Goal: Task Accomplishment & Management: Manage account settings

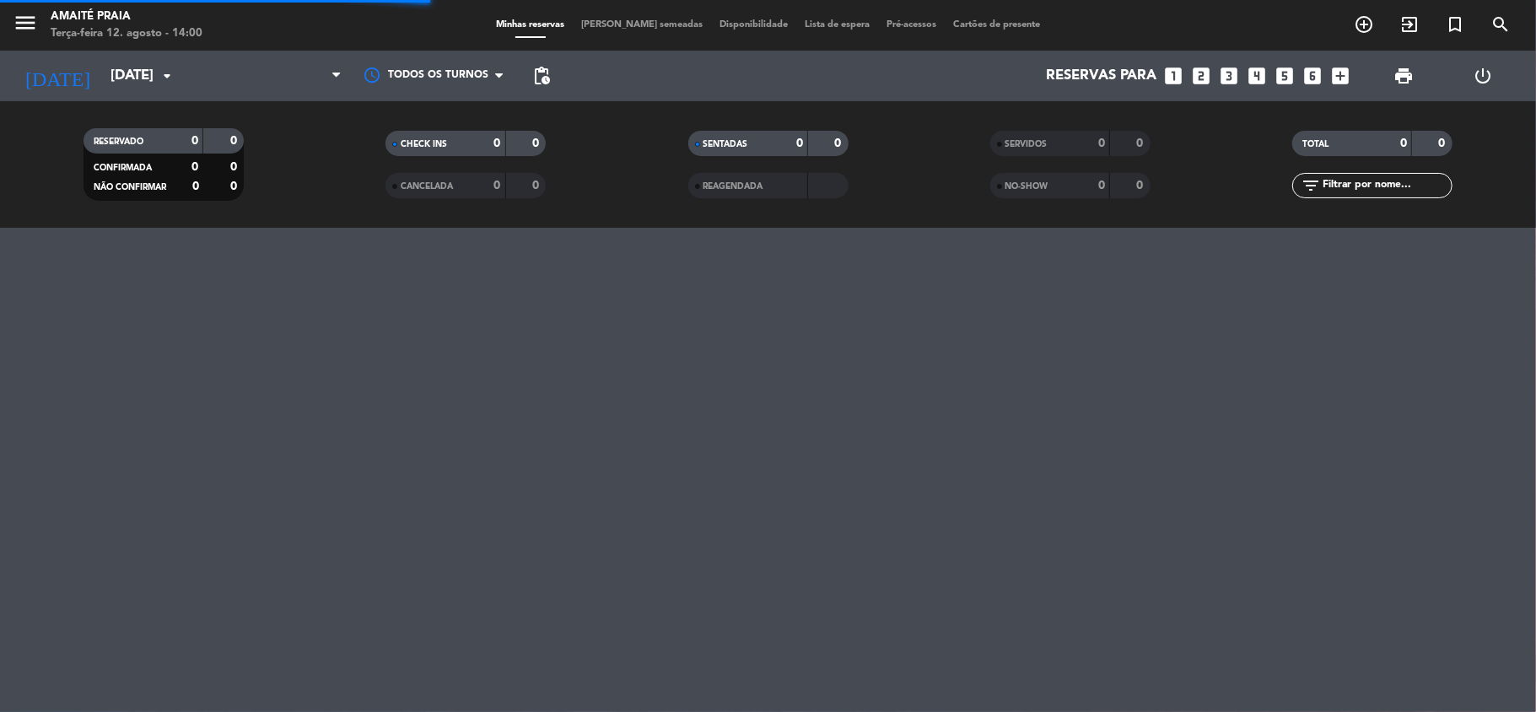
click at [641, 24] on span "[PERSON_NAME] semeadas" at bounding box center [642, 24] width 138 height 9
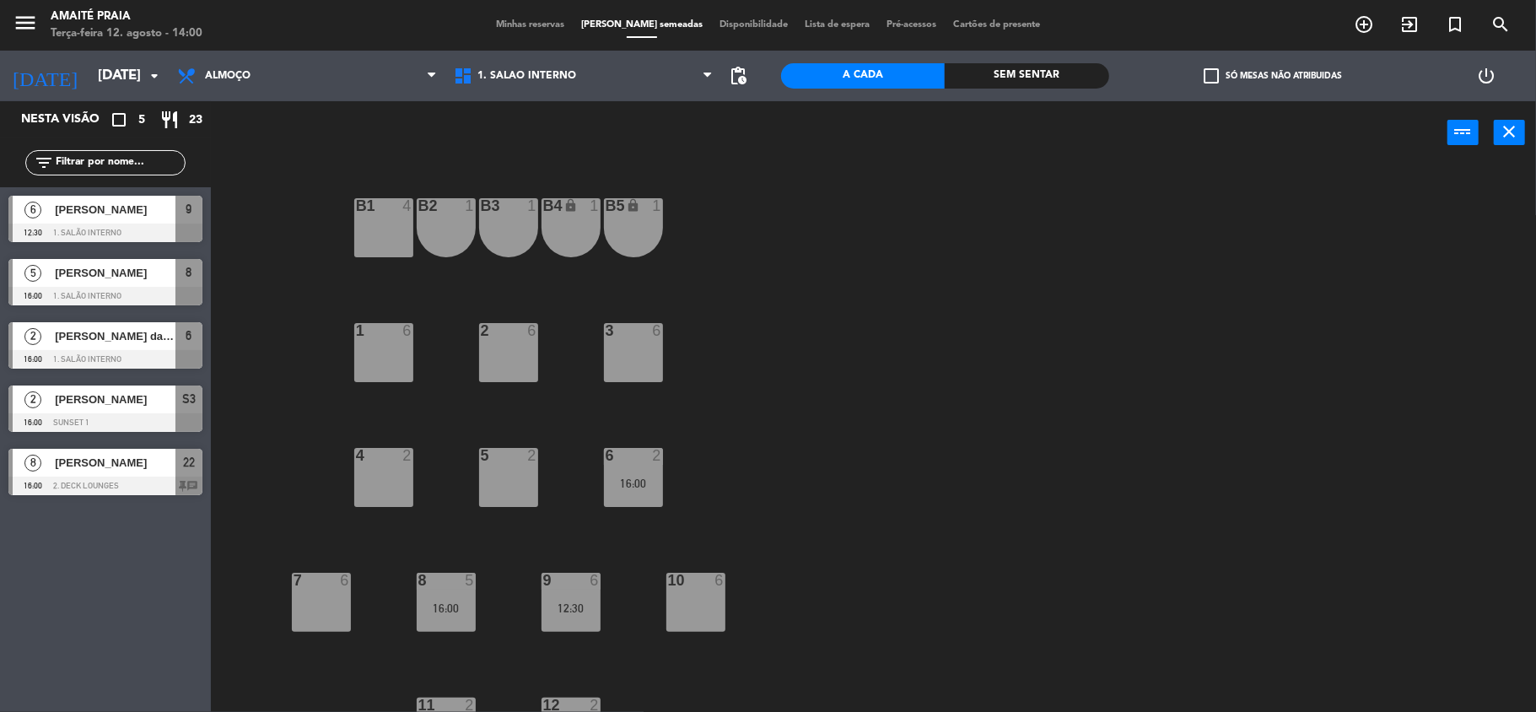
click at [112, 479] on div at bounding box center [105, 485] width 194 height 19
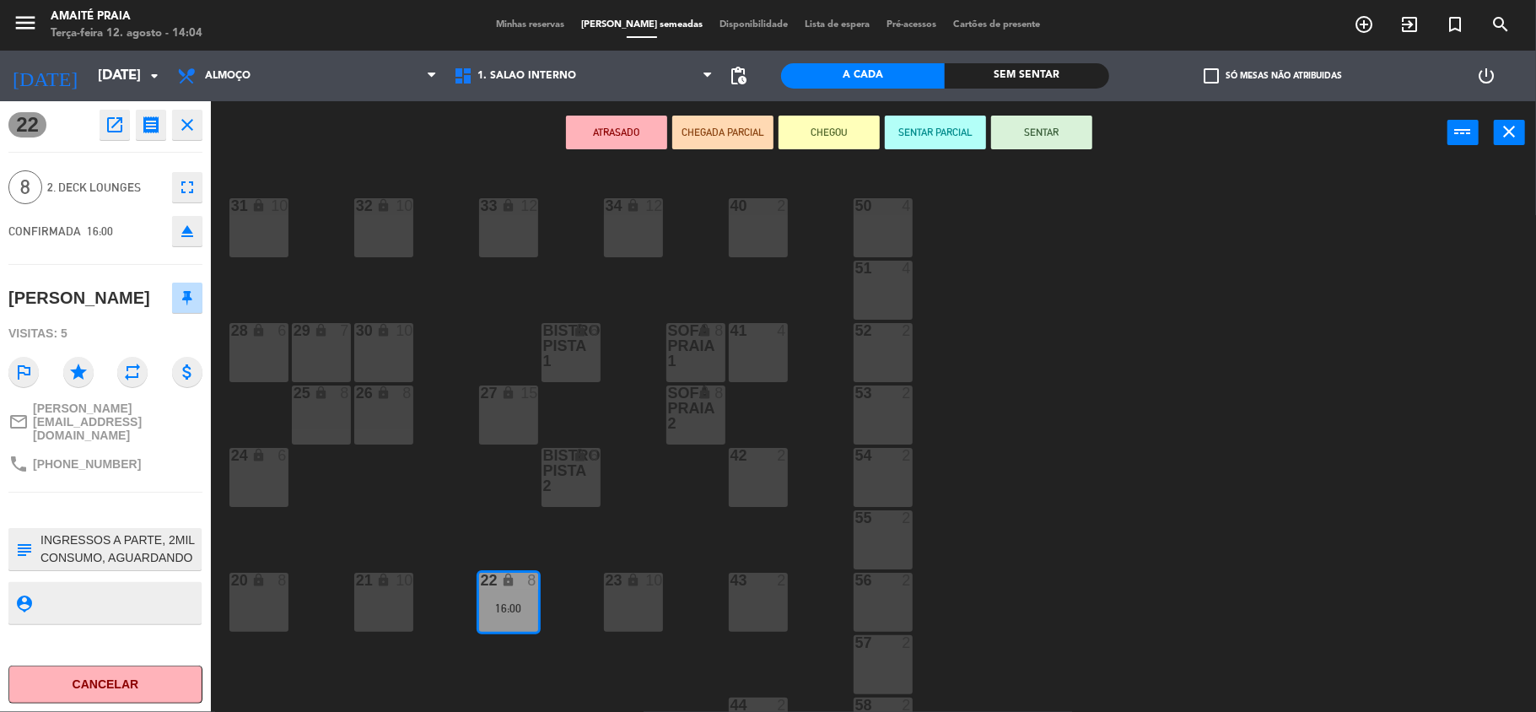
click at [492, 315] on div "33 lock 12 40 2 31 lock 10 32 lock 10 34 lock 12 50 4 51 4 30 lock 10 Sofa Prai…" at bounding box center [881, 441] width 1310 height 547
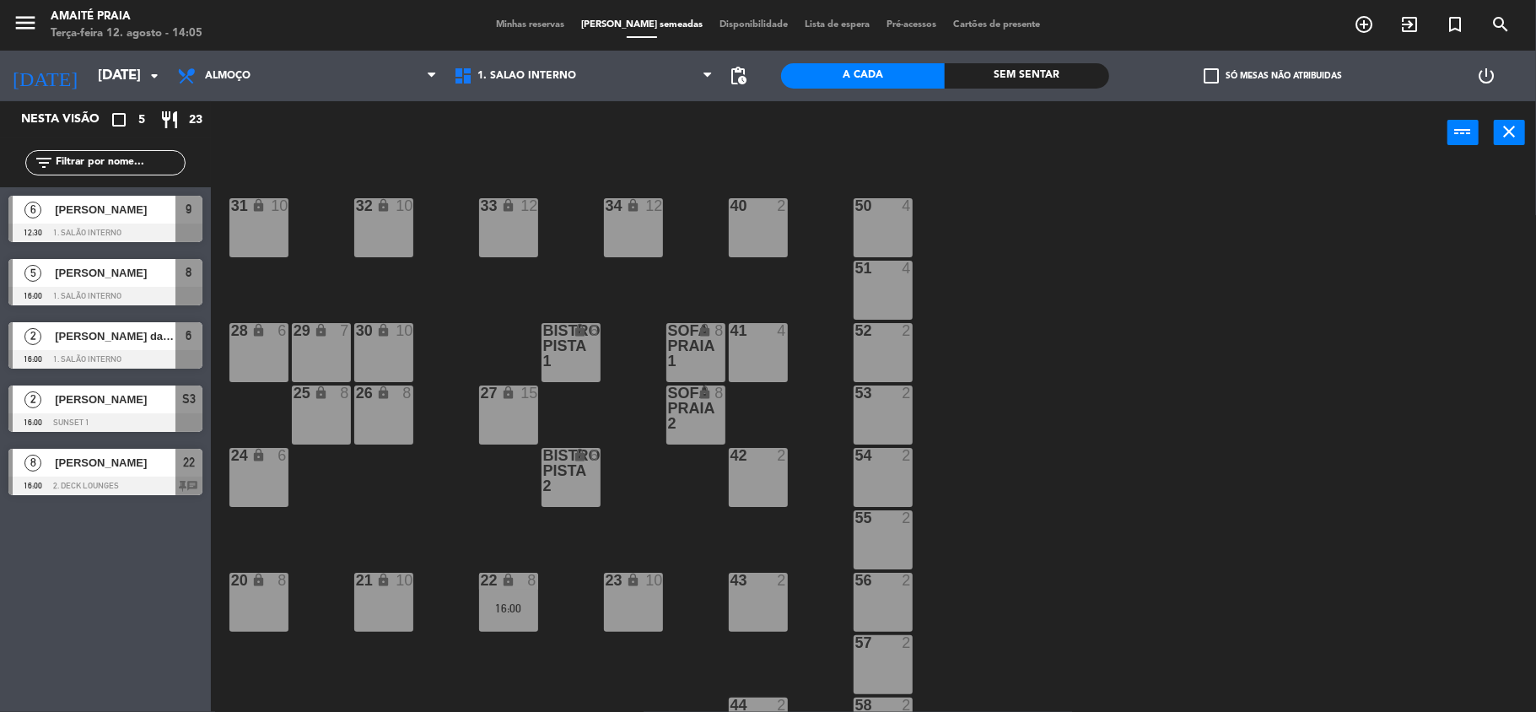
click at [1311, 319] on div "33 lock 12 40 2 31 lock 10 32 lock 10 34 lock 12 50 4 51 4 30 lock 10 Sofa Prai…" at bounding box center [881, 441] width 1310 height 547
click at [509, 65] on span "1. Salão Interno" at bounding box center [583, 75] width 277 height 37
click at [510, 291] on div "33 lock 12 40 2 31 lock 10 32 lock 10 34 lock 12 50 4 51 4 30 lock 10 Sofa Prai…" at bounding box center [881, 441] width 1310 height 547
click at [1360, 24] on icon "add_circle_outline" at bounding box center [1364, 24] width 20 height 20
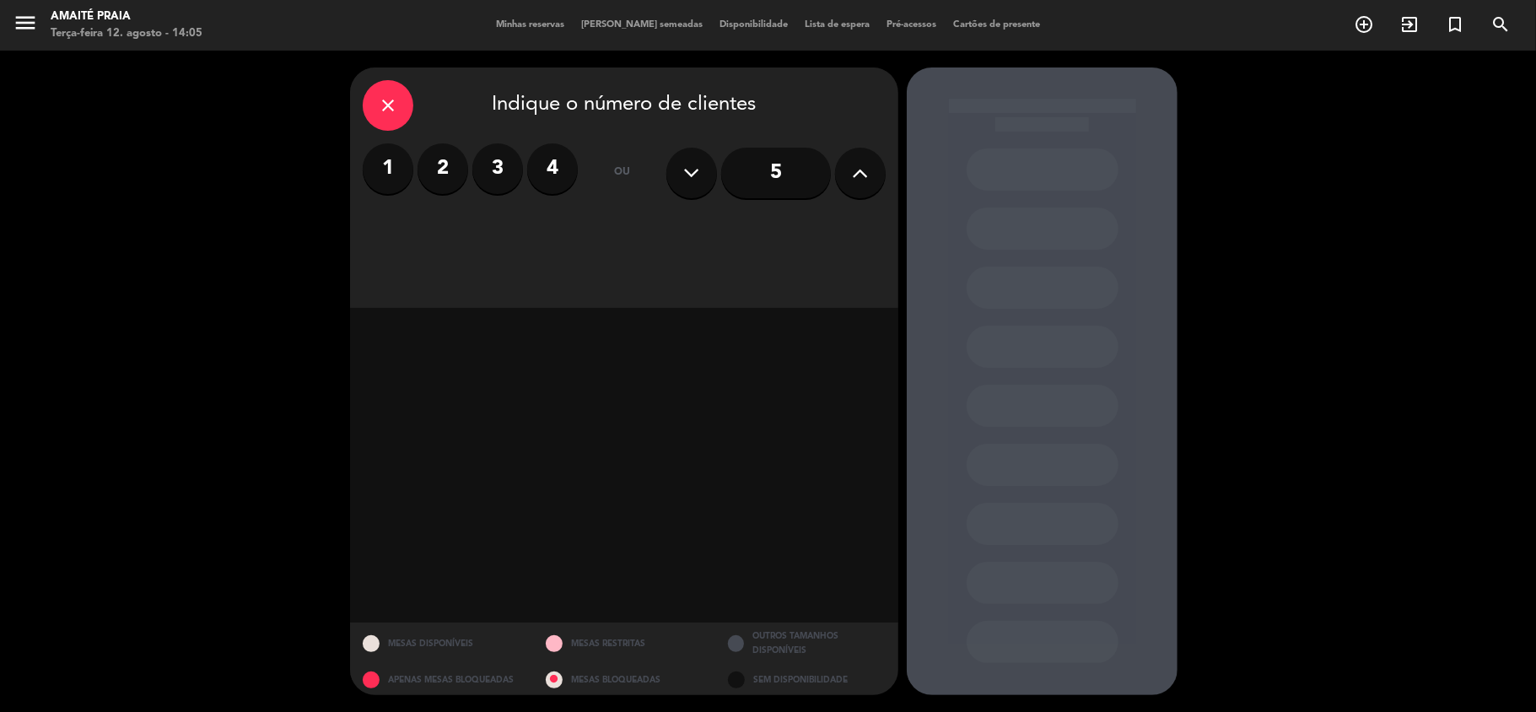
click at [853, 160] on icon at bounding box center [861, 172] width 16 height 25
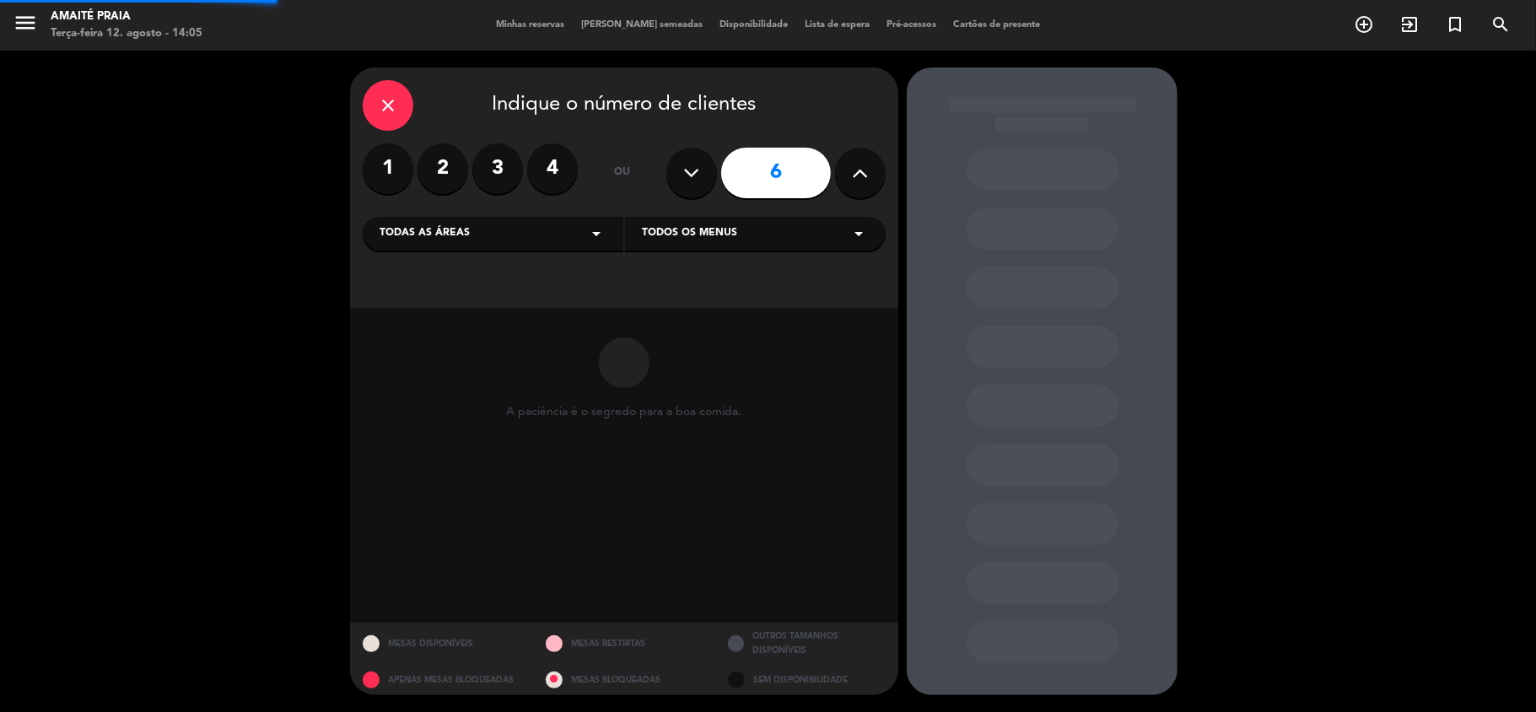
click at [853, 160] on icon at bounding box center [861, 172] width 16 height 25
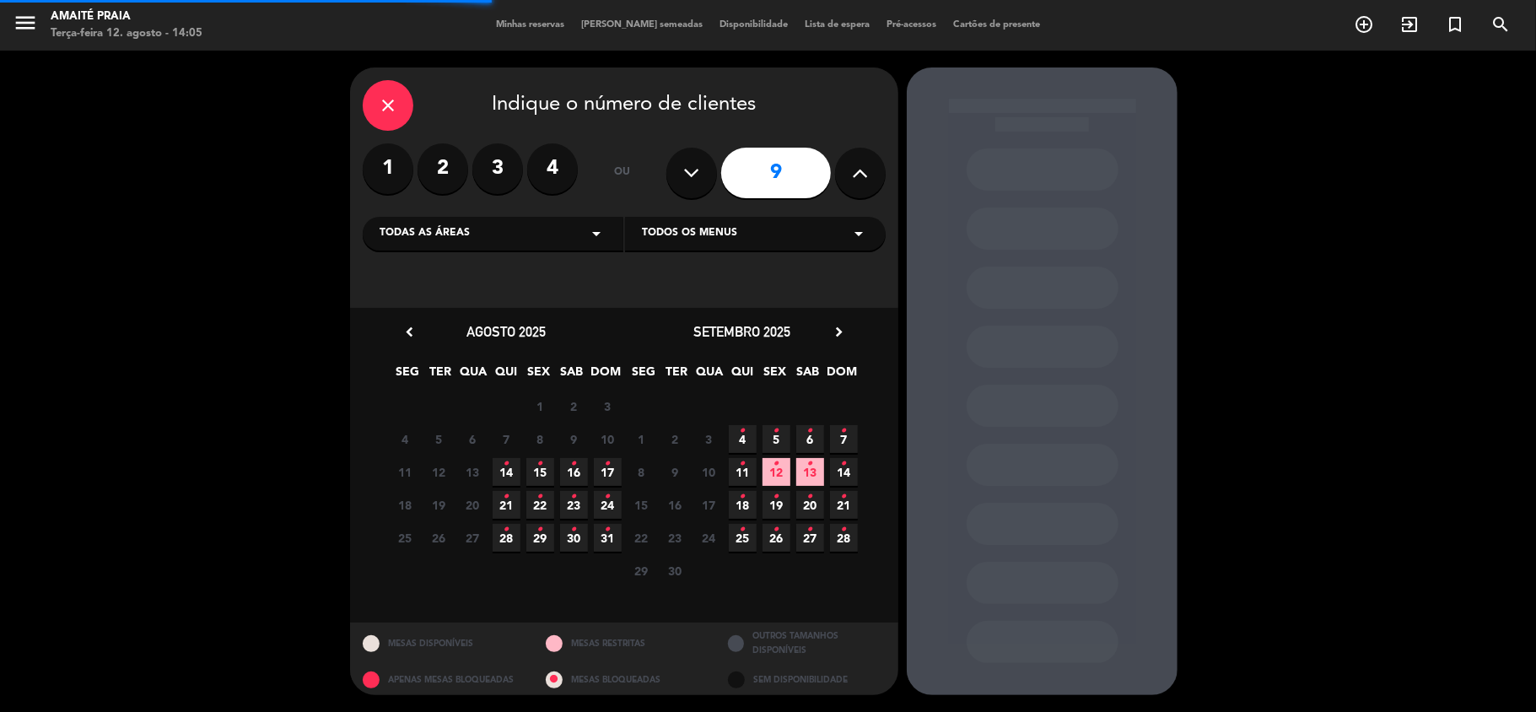
click at [853, 160] on icon at bounding box center [861, 172] width 16 height 25
type input "10"
click at [572, 470] on icon "•" at bounding box center [574, 463] width 6 height 27
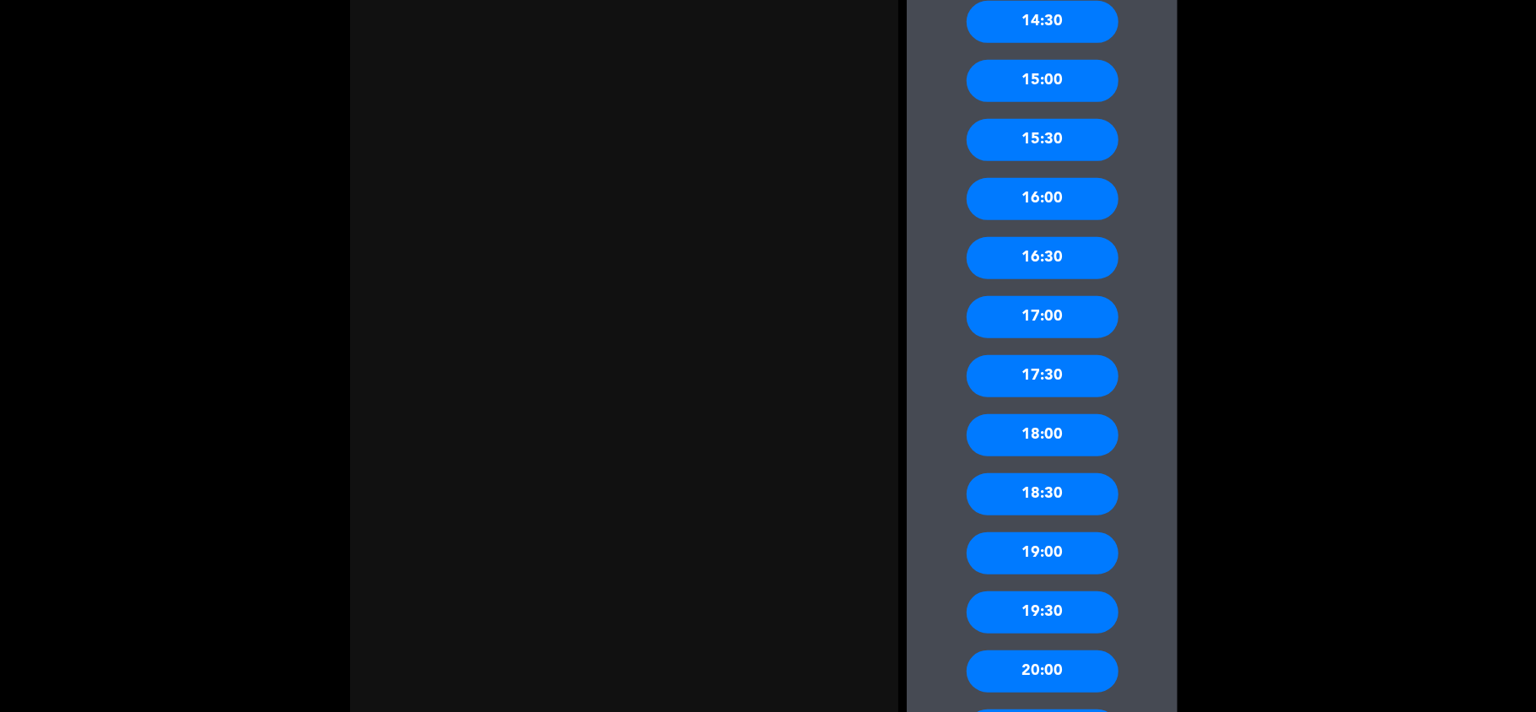
scroll to position [787, 0]
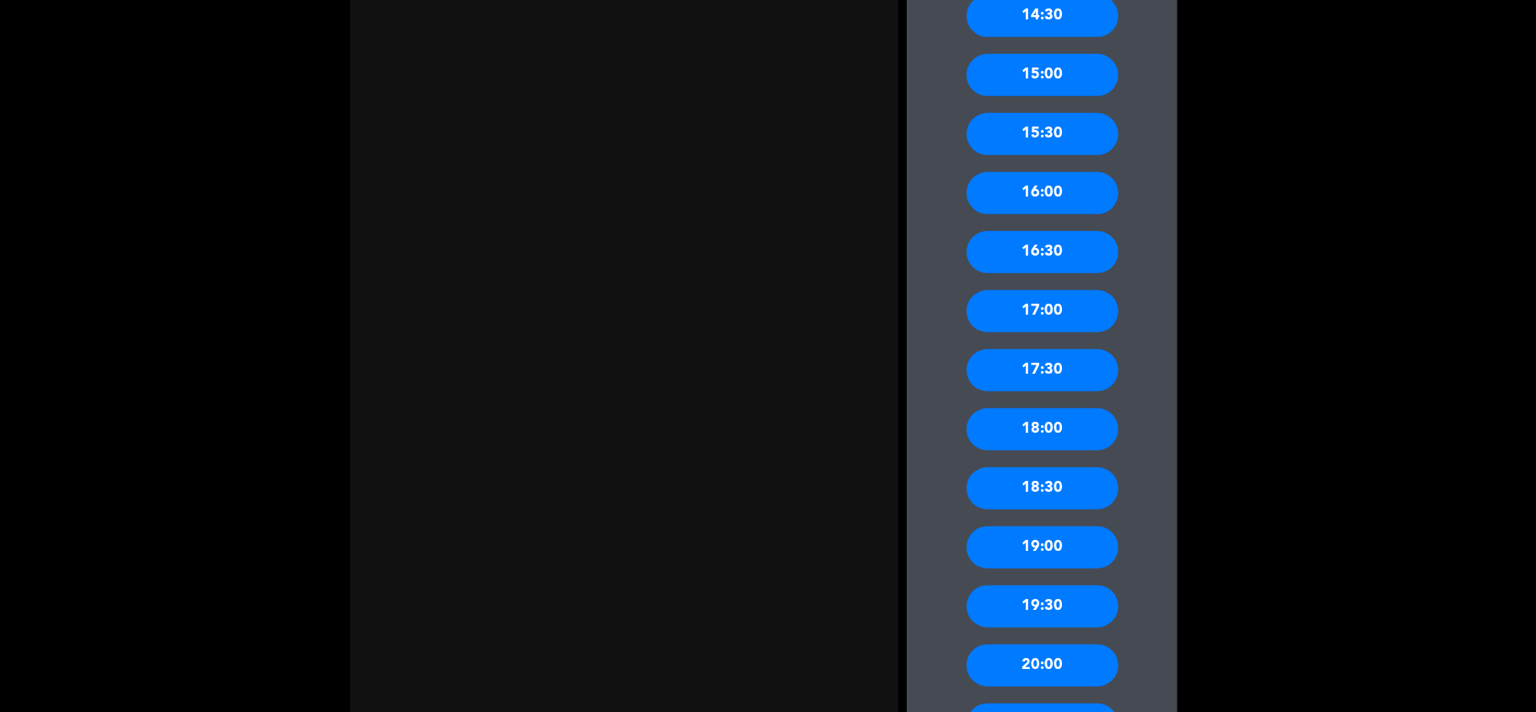
click at [1081, 196] on div "16:00" at bounding box center [1042, 193] width 152 height 42
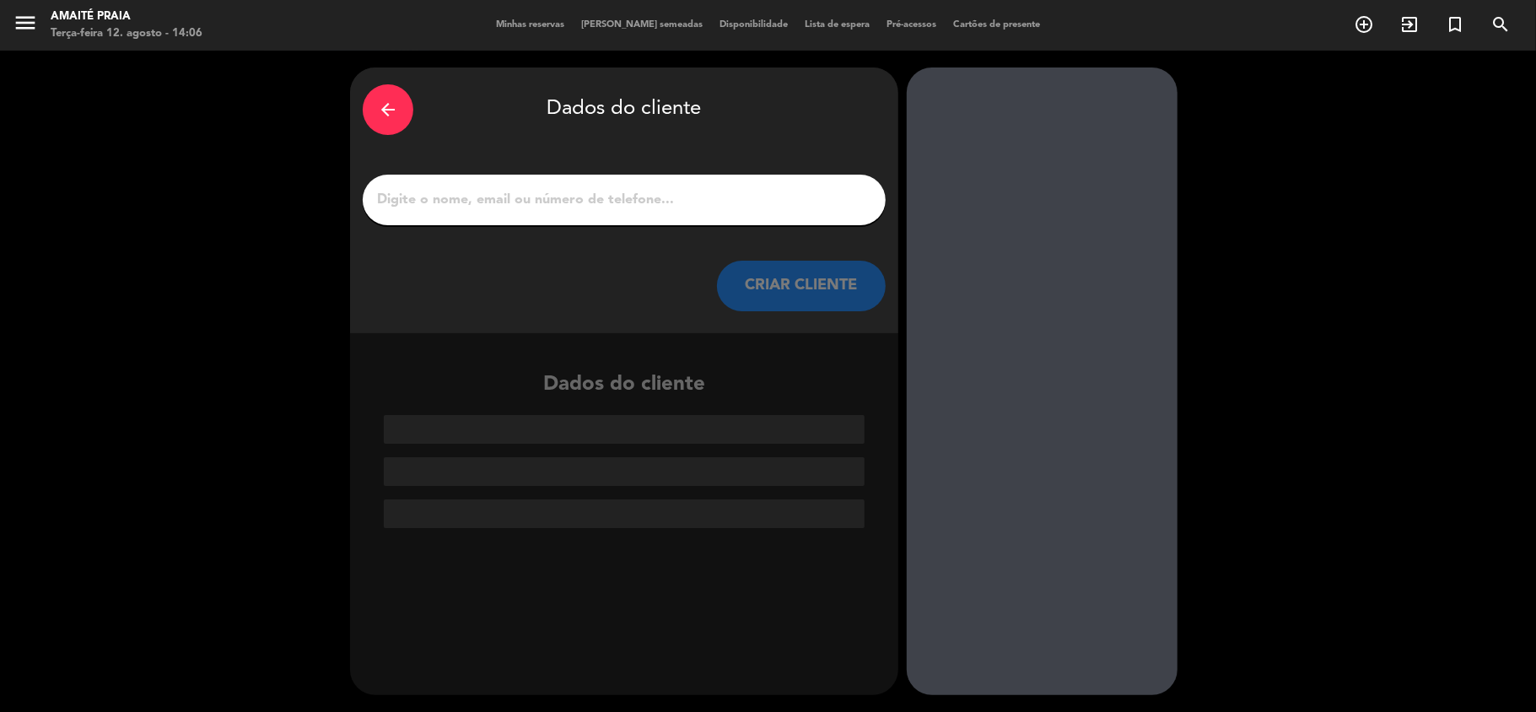
scroll to position [0, 0]
click at [690, 188] on input "1" at bounding box center [624, 200] width 498 height 24
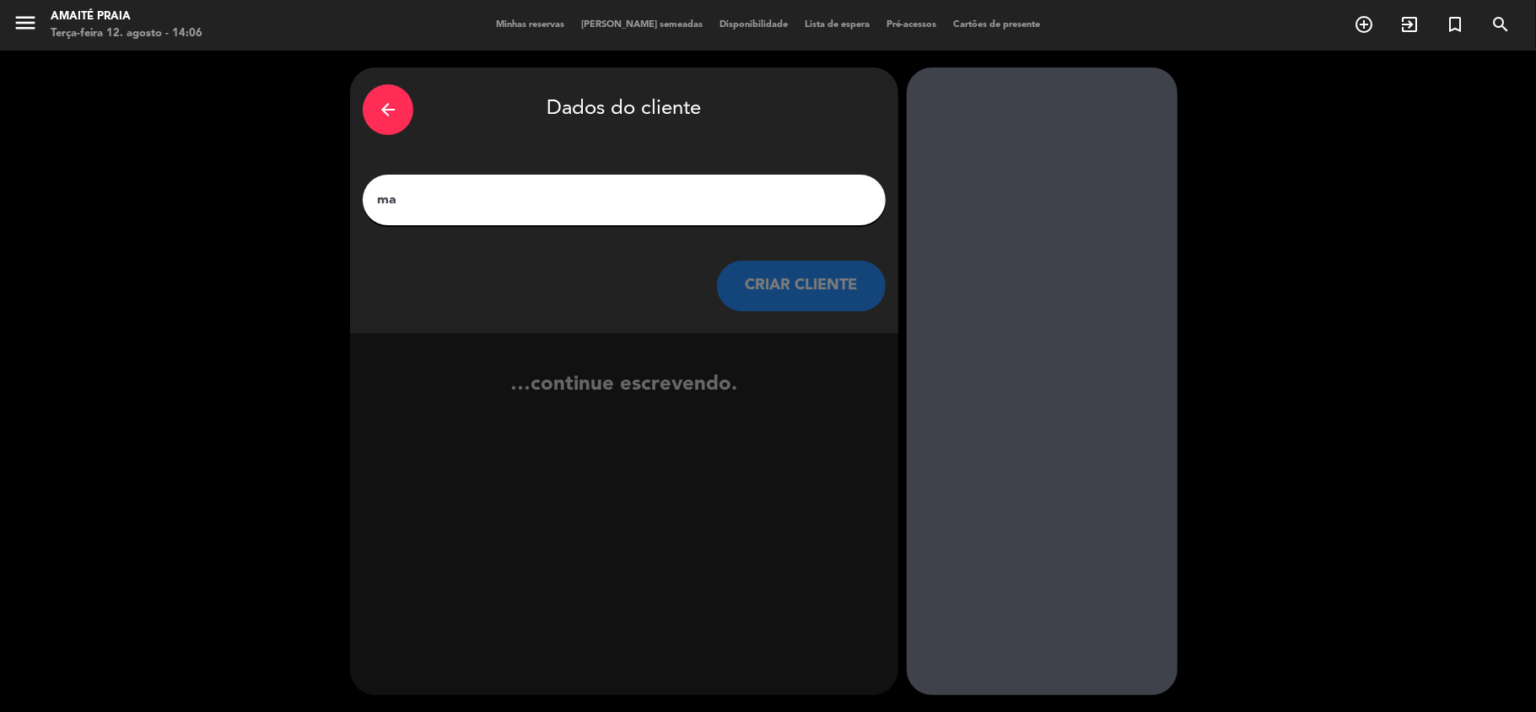
type input "m"
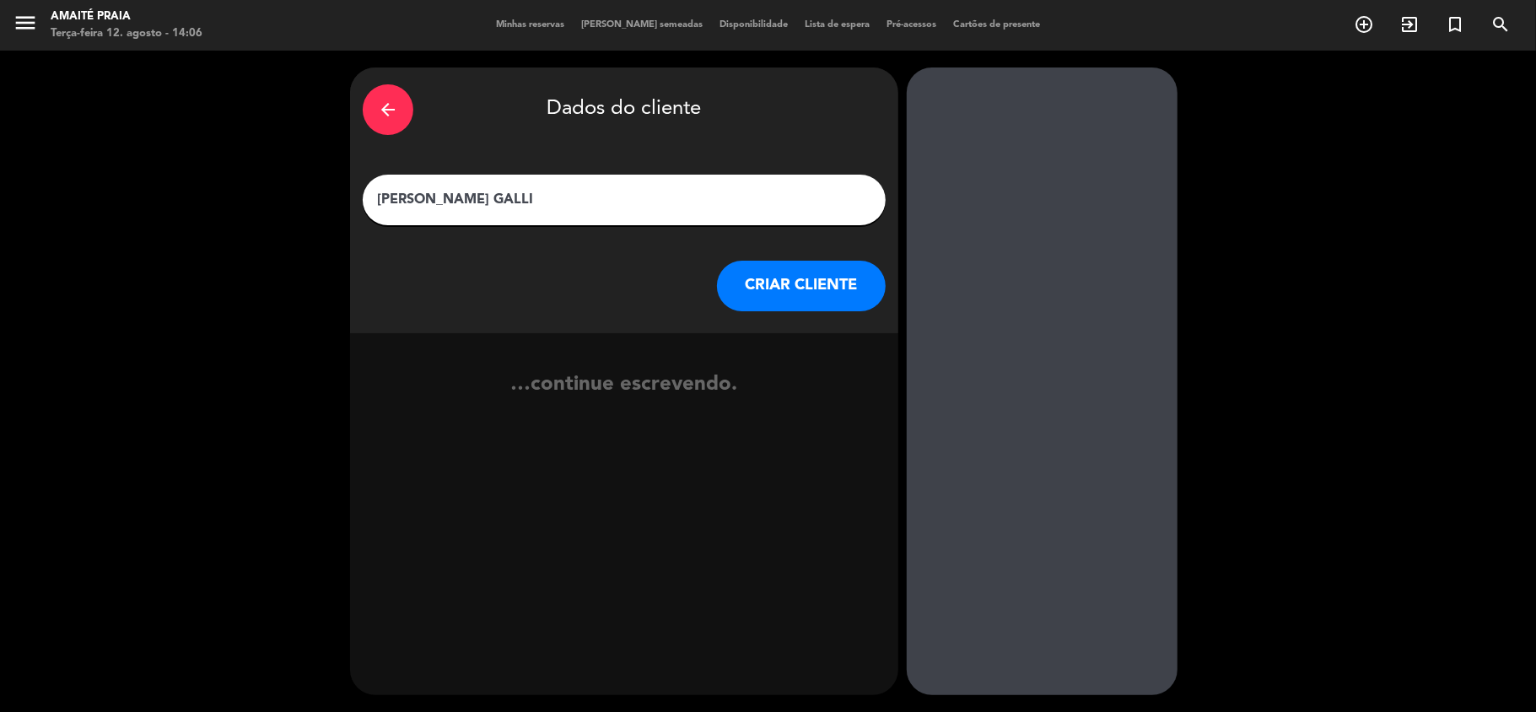
type input "[PERSON_NAME] GALLI"
click at [760, 283] on button "CRIAR CLIENTE" at bounding box center [801, 286] width 169 height 51
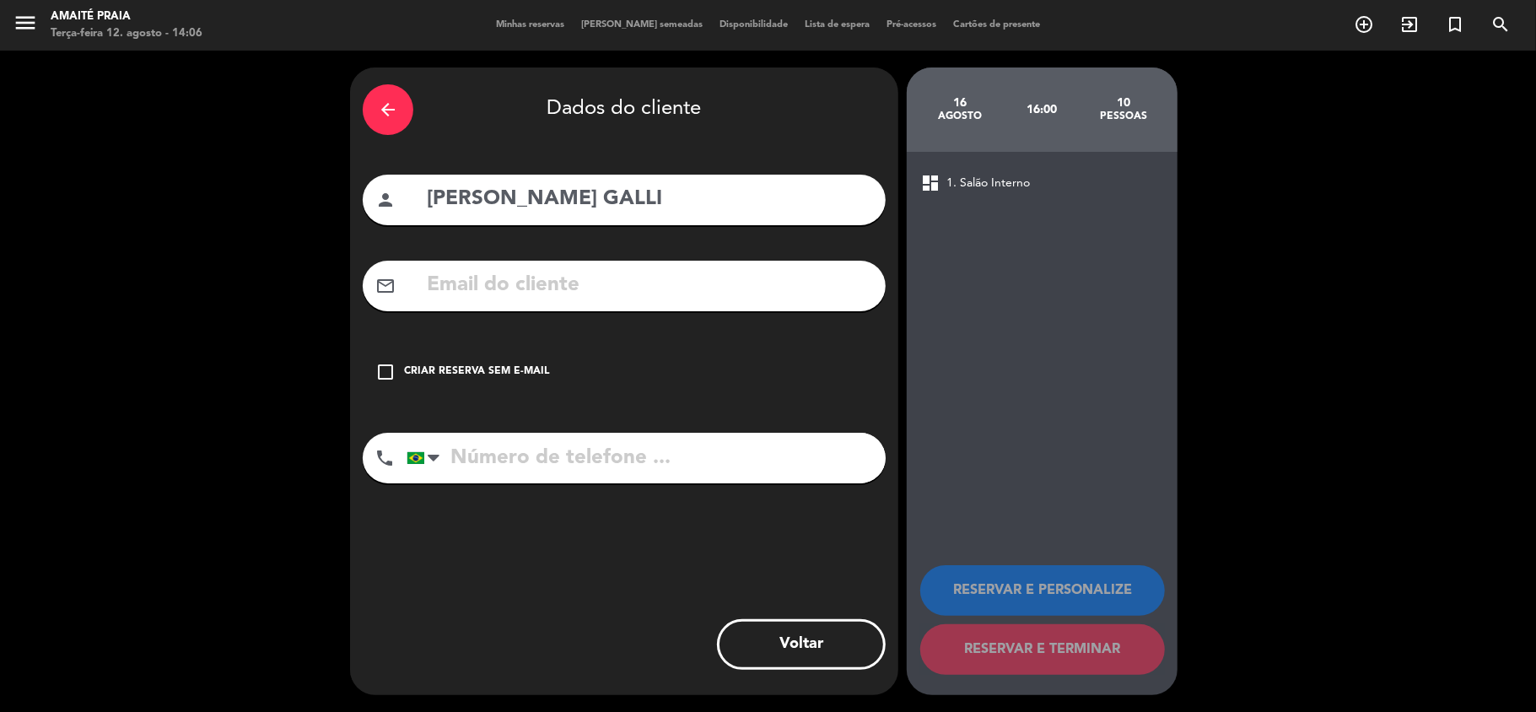
click at [1479, 267] on div "arrow_back Dados do cliente person MARITA [GEOGRAPHIC_DATA] GALLI mail_outline …" at bounding box center [768, 381] width 1536 height 661
click at [702, 281] on input "text" at bounding box center [649, 285] width 448 height 35
paste input "[EMAIL_ADDRESS][DOMAIN_NAME]"
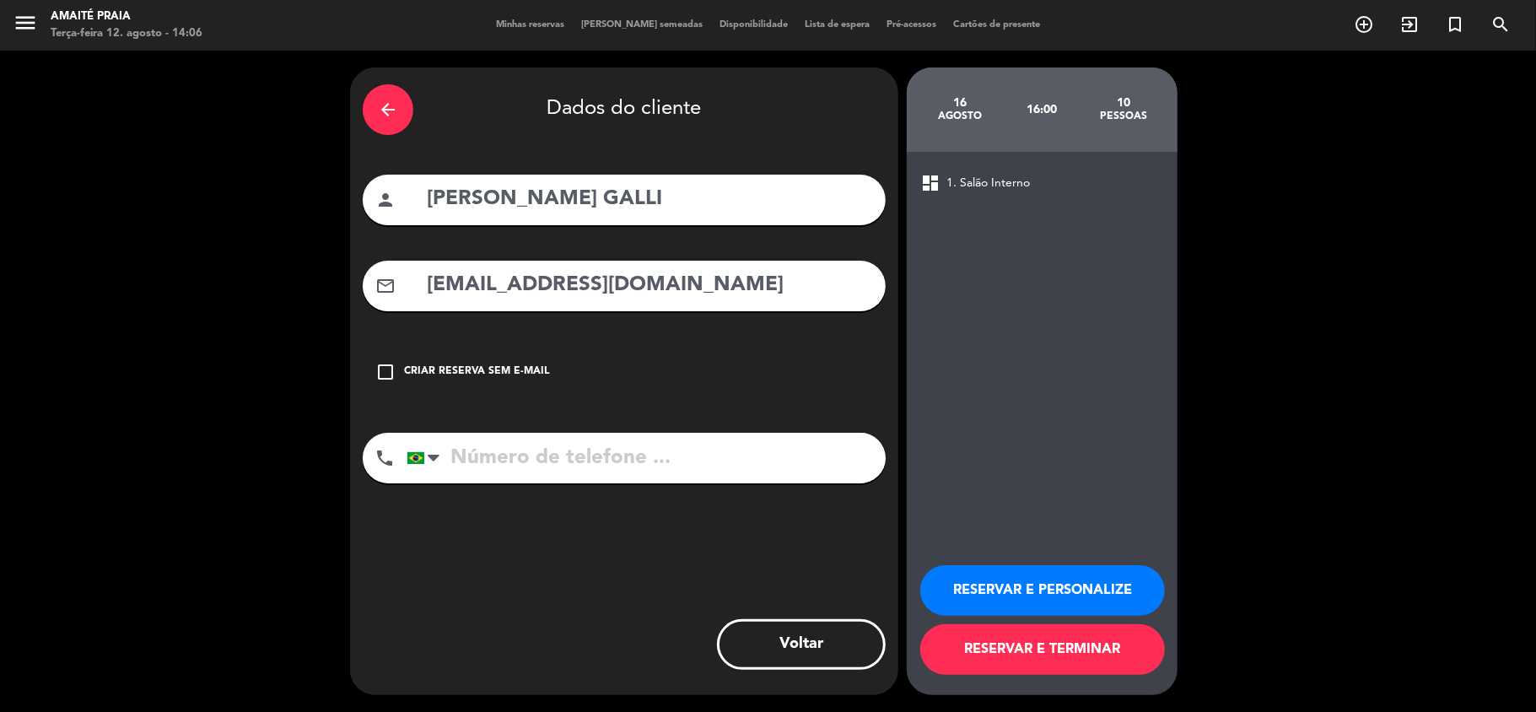
type input "[EMAIL_ADDRESS][DOMAIN_NAME]"
click at [717, 454] on input "tel" at bounding box center [645, 458] width 479 height 51
type input "49999149256"
click at [1025, 591] on button "RESERVAR E PERSONALIZE" at bounding box center [1042, 590] width 245 height 51
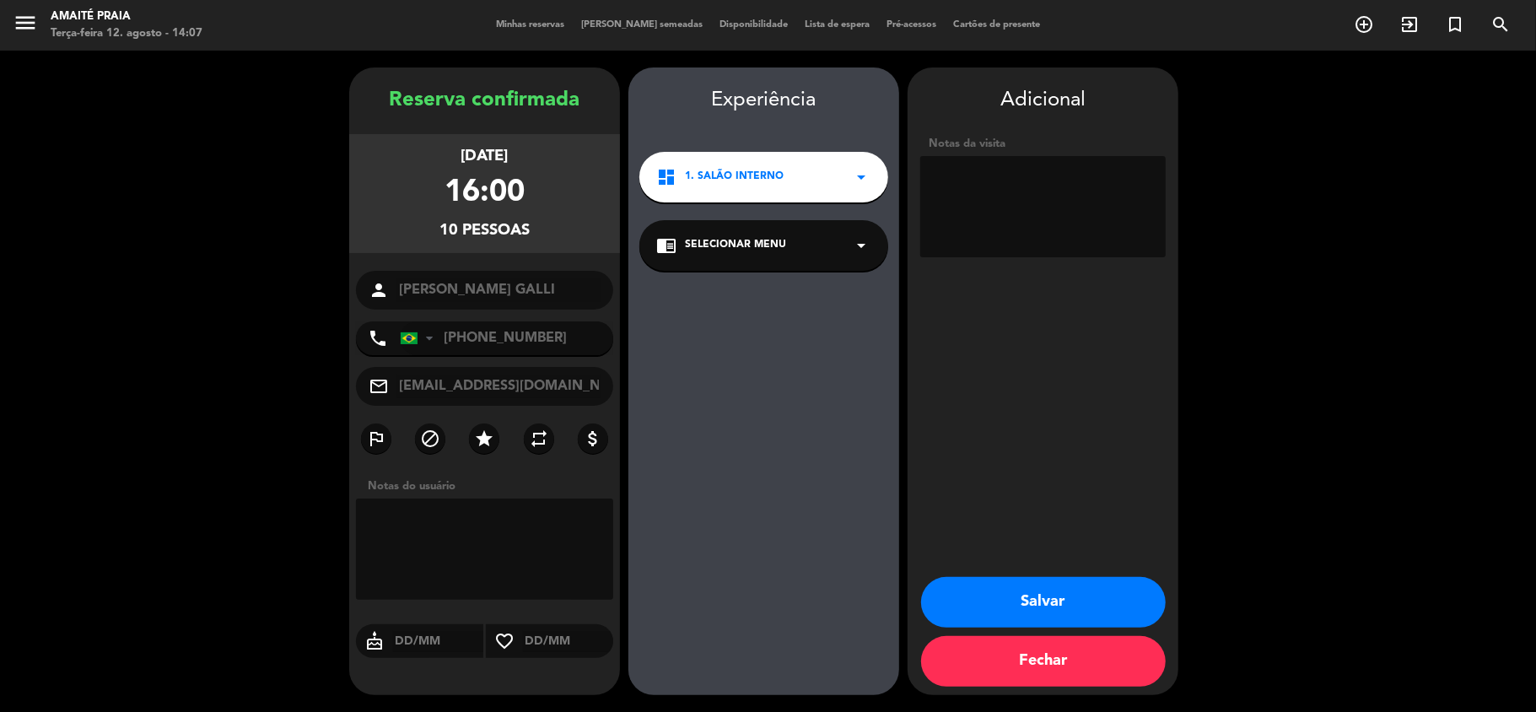
click at [835, 243] on div "chrome_reader_mode Selecionar menu arrow_drop_down" at bounding box center [763, 245] width 249 height 51
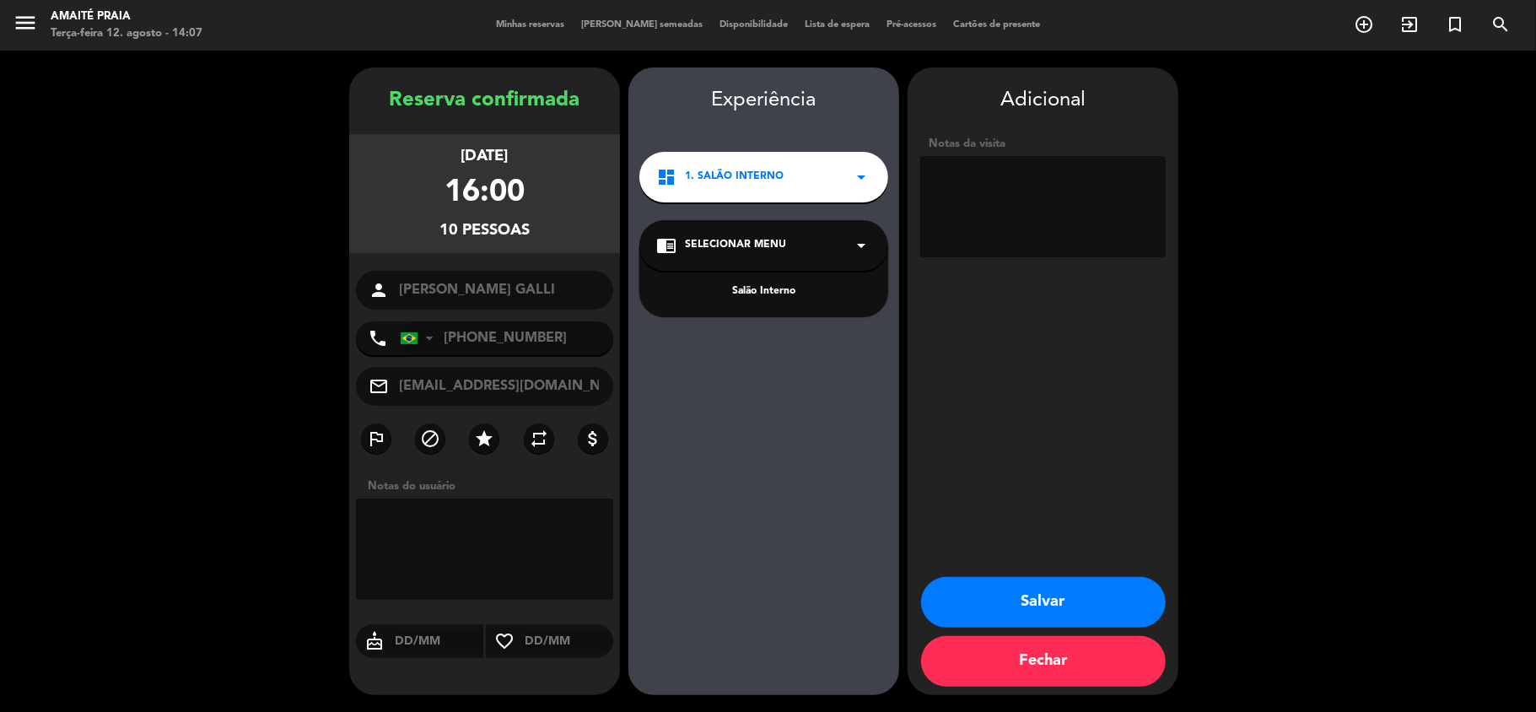
click at [832, 275] on div "Salão Interno" at bounding box center [763, 281] width 249 height 72
click at [825, 284] on div "Salão Interno" at bounding box center [763, 291] width 215 height 17
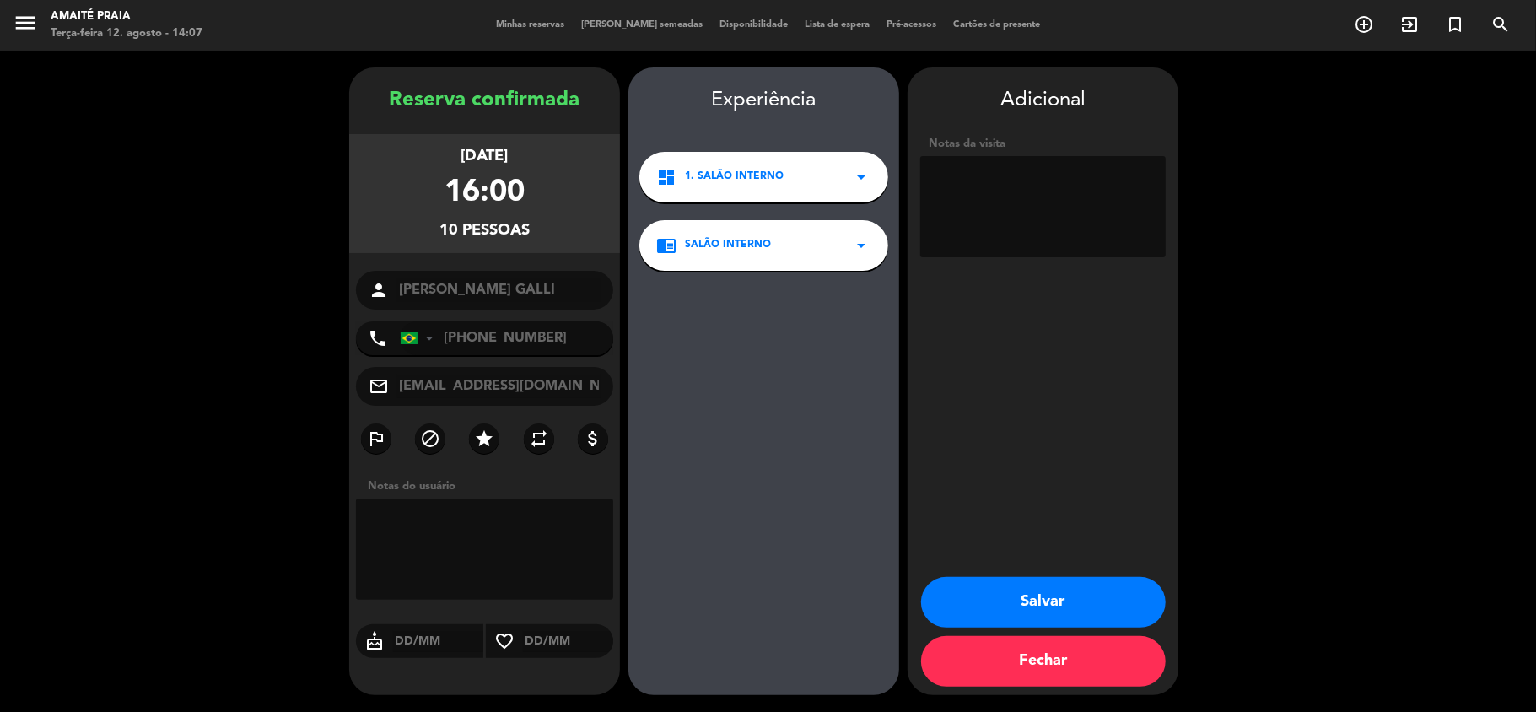
click at [1015, 177] on textarea at bounding box center [1042, 206] width 245 height 101
type textarea "RESERVA PARA MESA, TALVEZ LOUNGE"
drag, startPoint x: 993, startPoint y: 594, endPoint x: 982, endPoint y: 581, distance: 16.7
click at [982, 584] on button "Salvar" at bounding box center [1043, 602] width 245 height 51
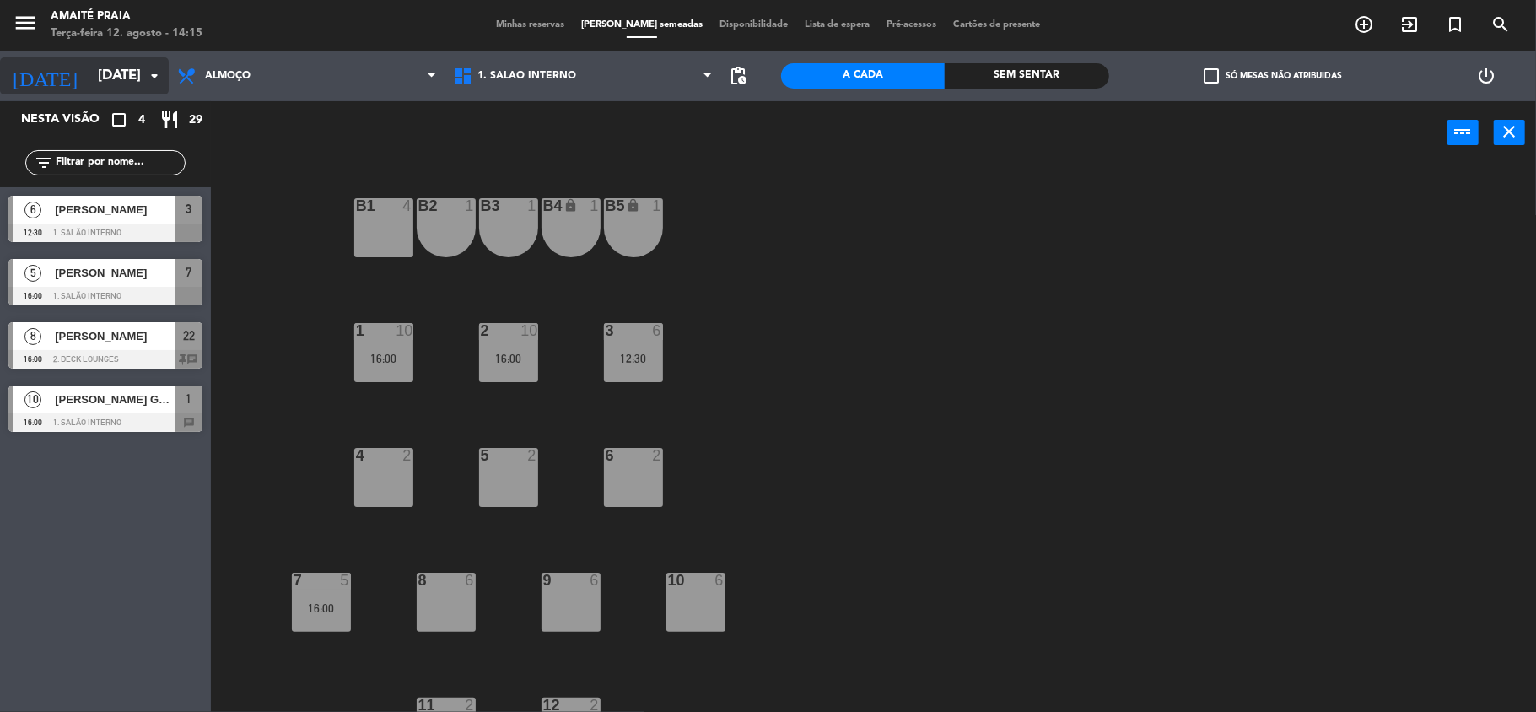
click at [92, 78] on input "[DATE]" at bounding box center [180, 76] width 182 height 33
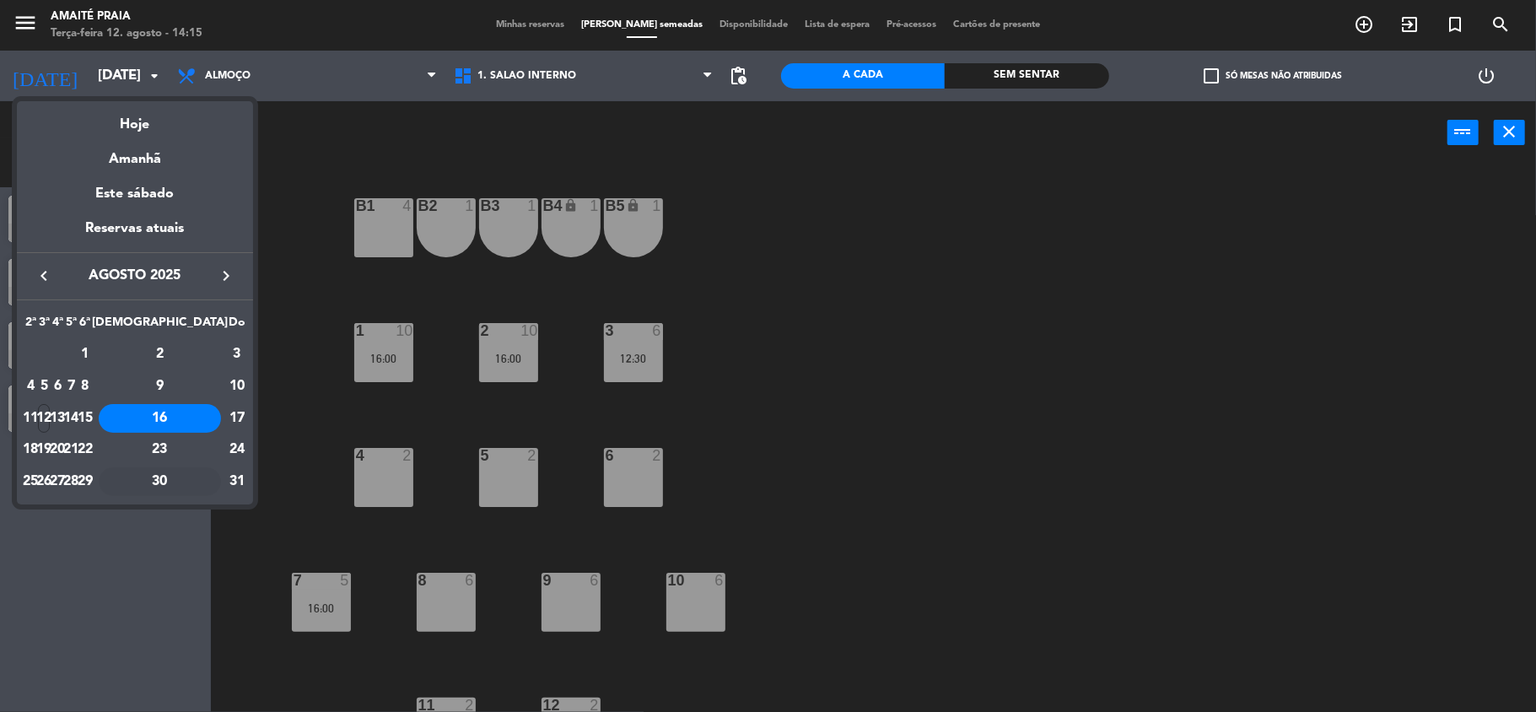
click at [199, 471] on div "30" at bounding box center [160, 481] width 122 height 29
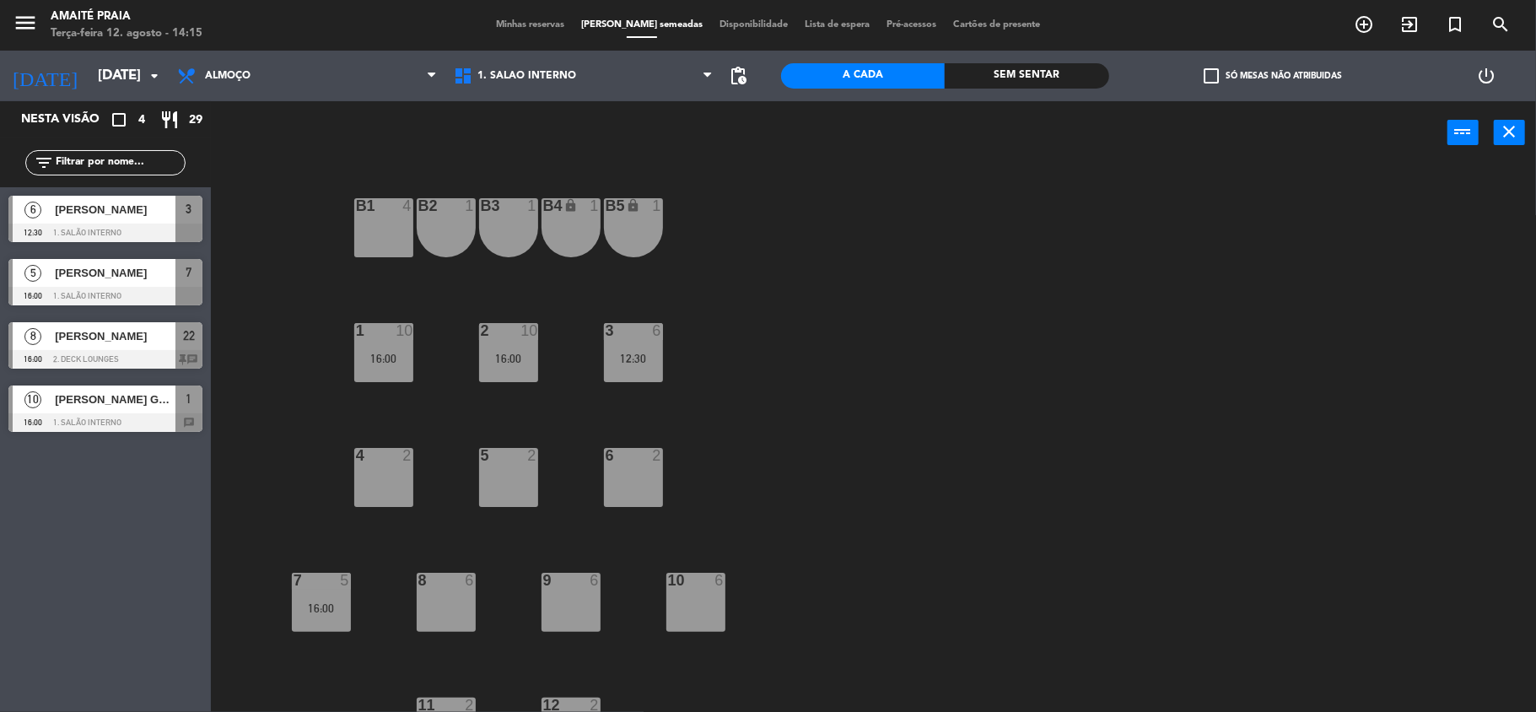
type input "[DATE]"
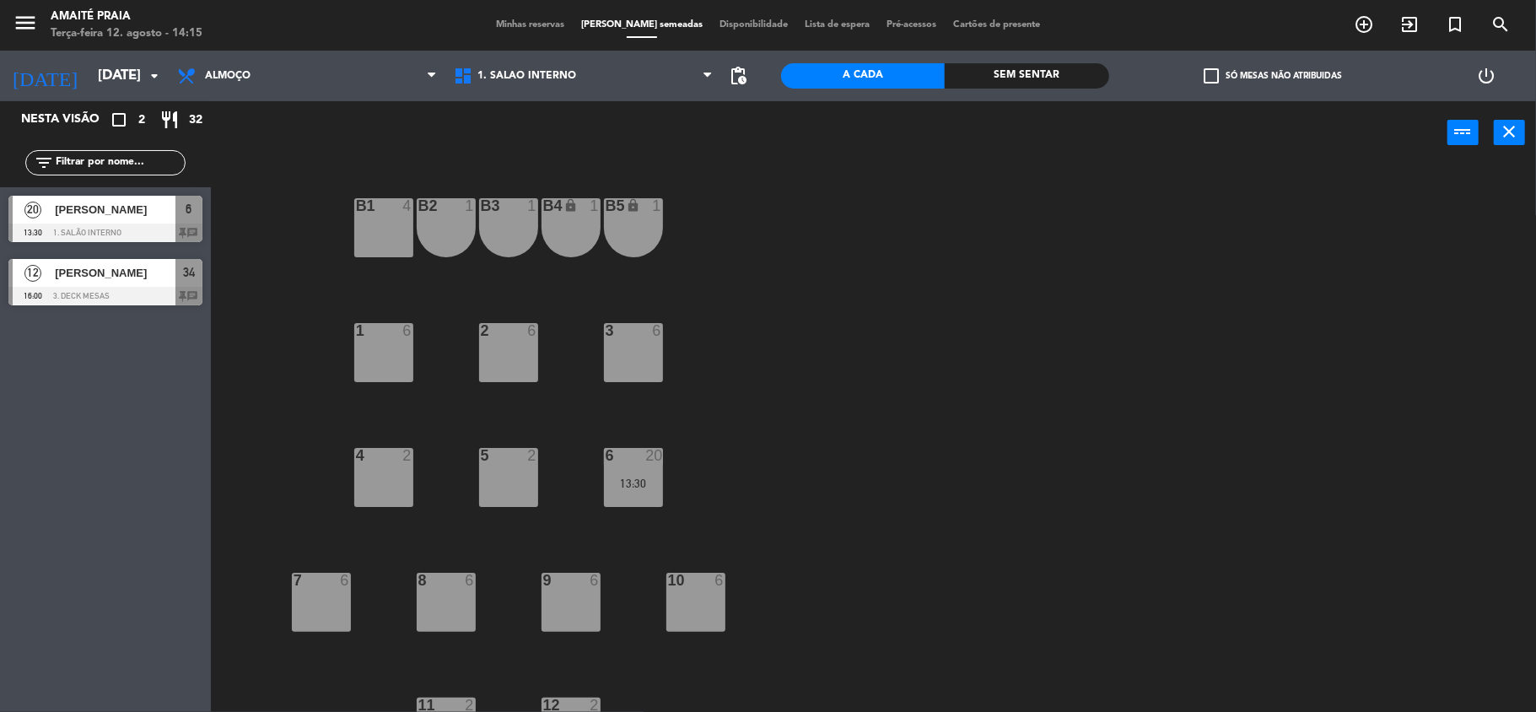
click at [143, 210] on span "[PERSON_NAME]" at bounding box center [115, 210] width 121 height 18
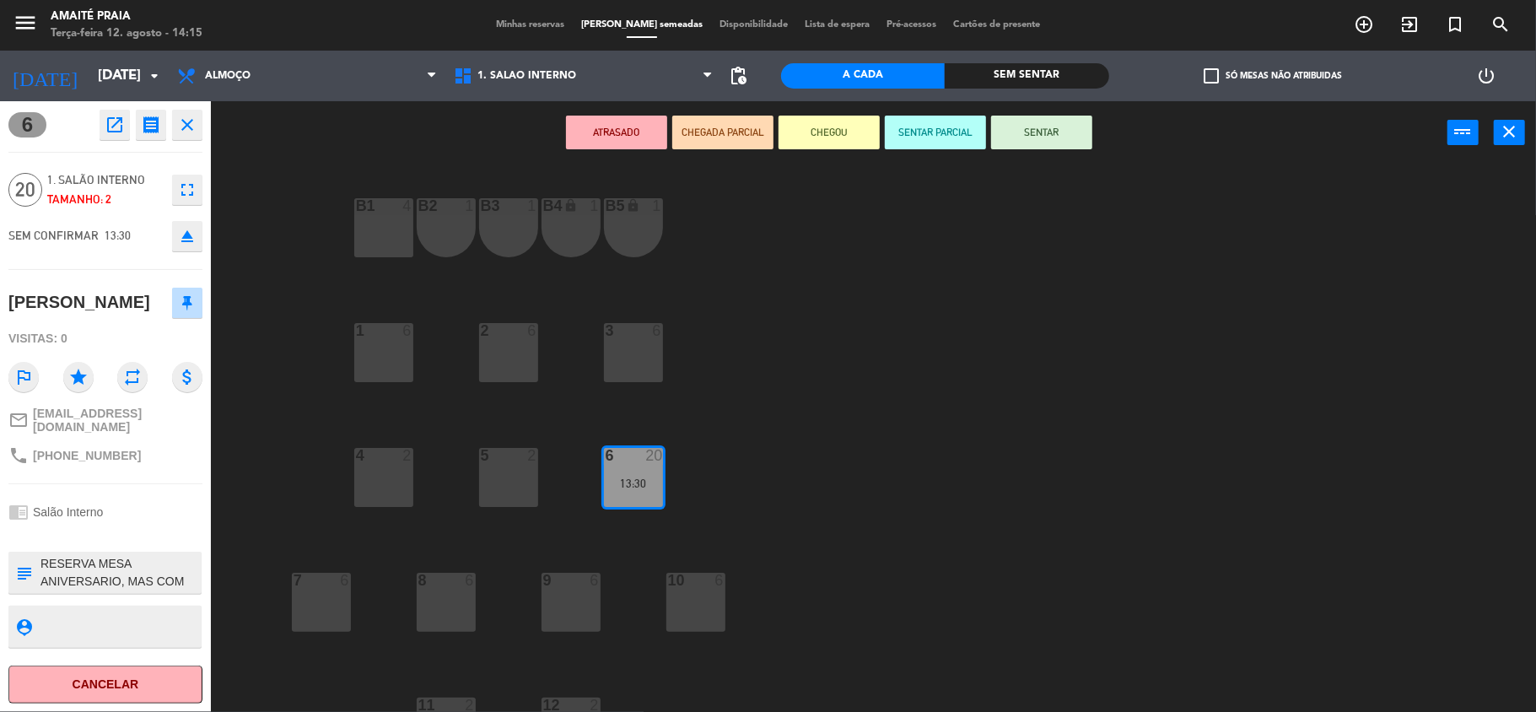
click at [132, 681] on button "Cancelar" at bounding box center [105, 684] width 194 height 38
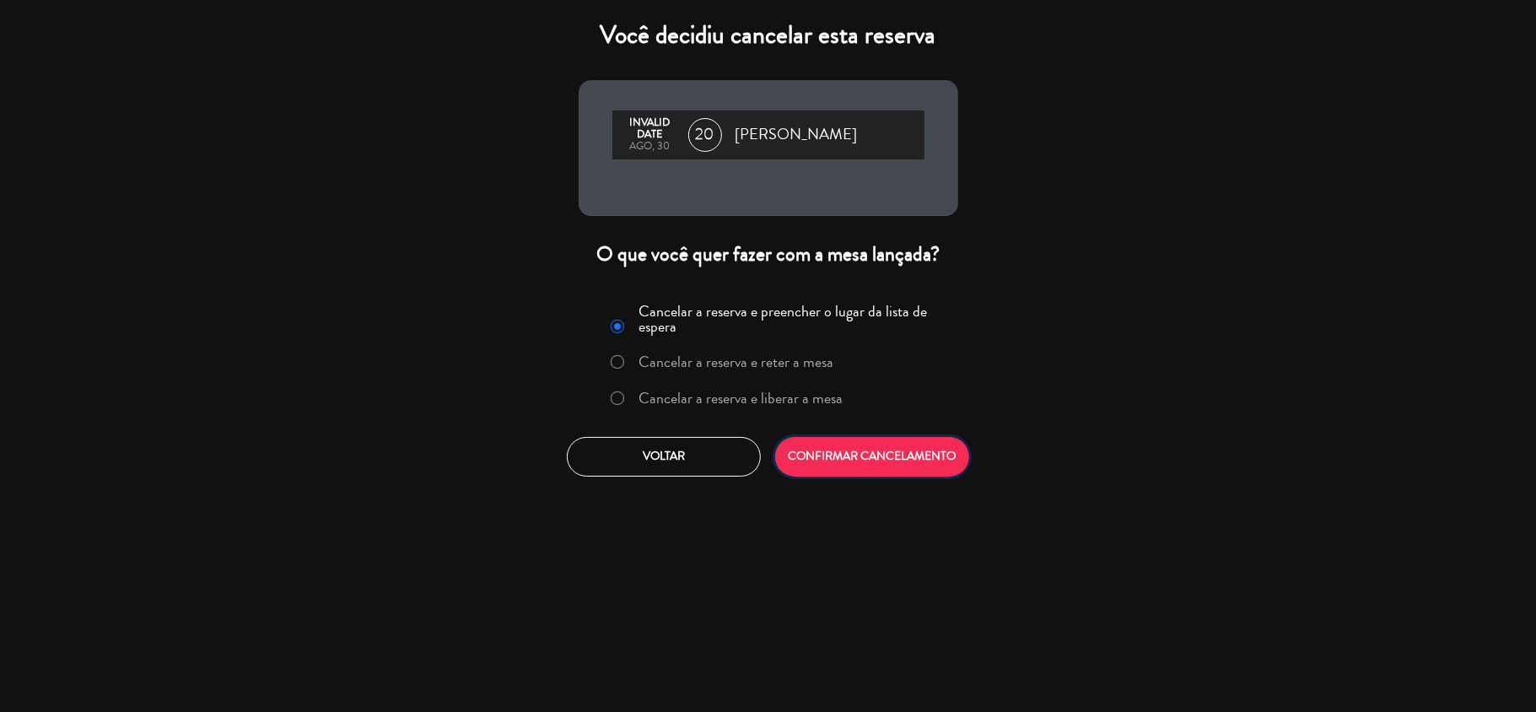
click at [803, 466] on button "CONFIRMAR CANCELAMENTO" at bounding box center [872, 457] width 194 height 40
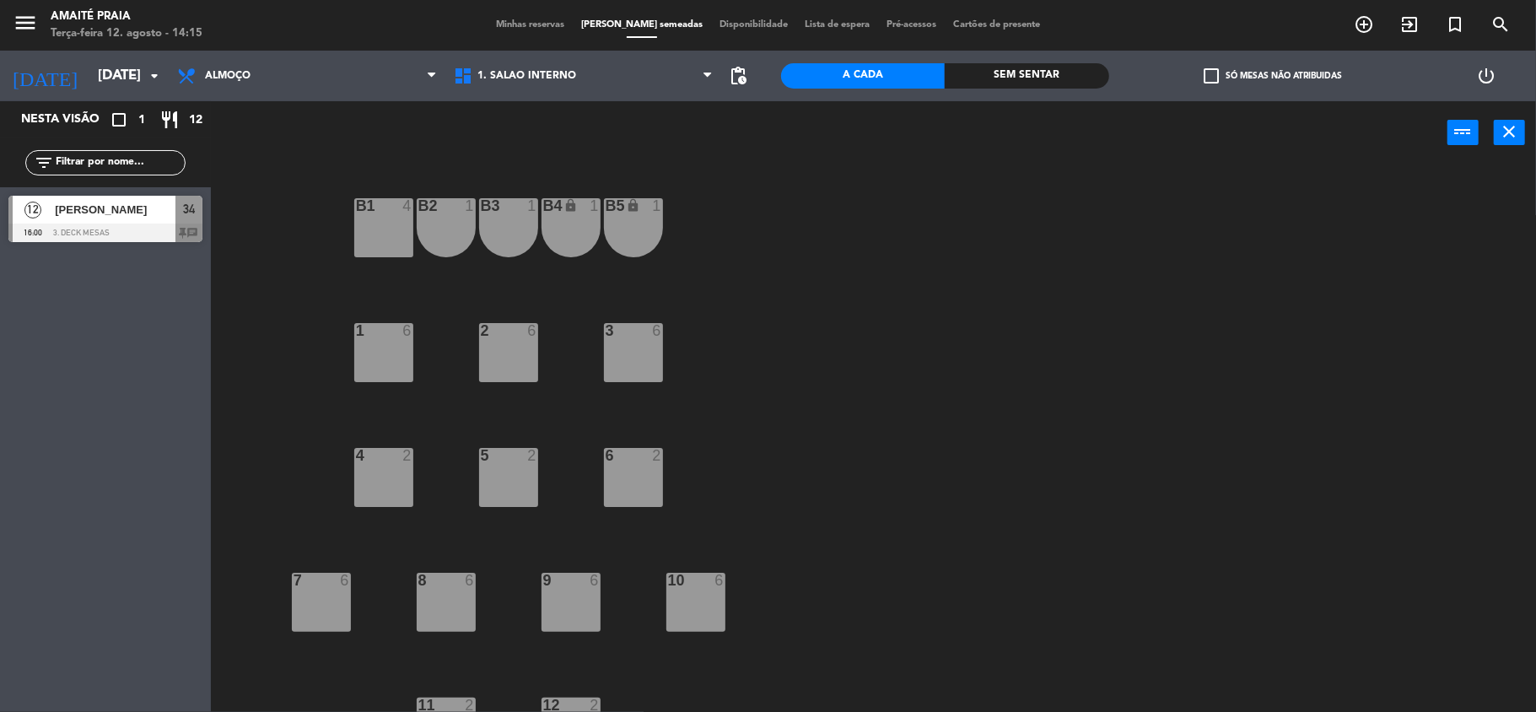
click at [54, 223] on div at bounding box center [105, 232] width 194 height 19
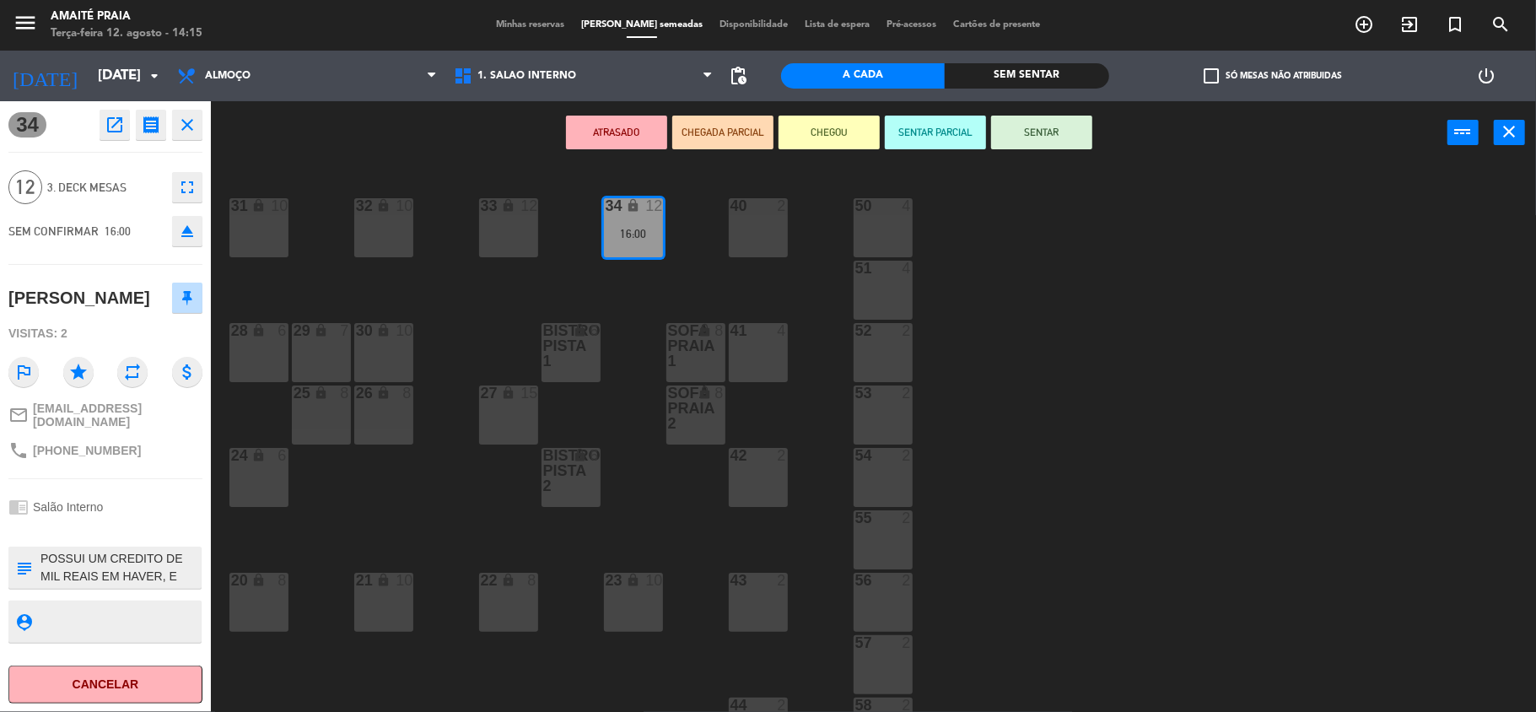
click at [272, 480] on div "24 lock 6" at bounding box center [258, 477] width 59 height 59
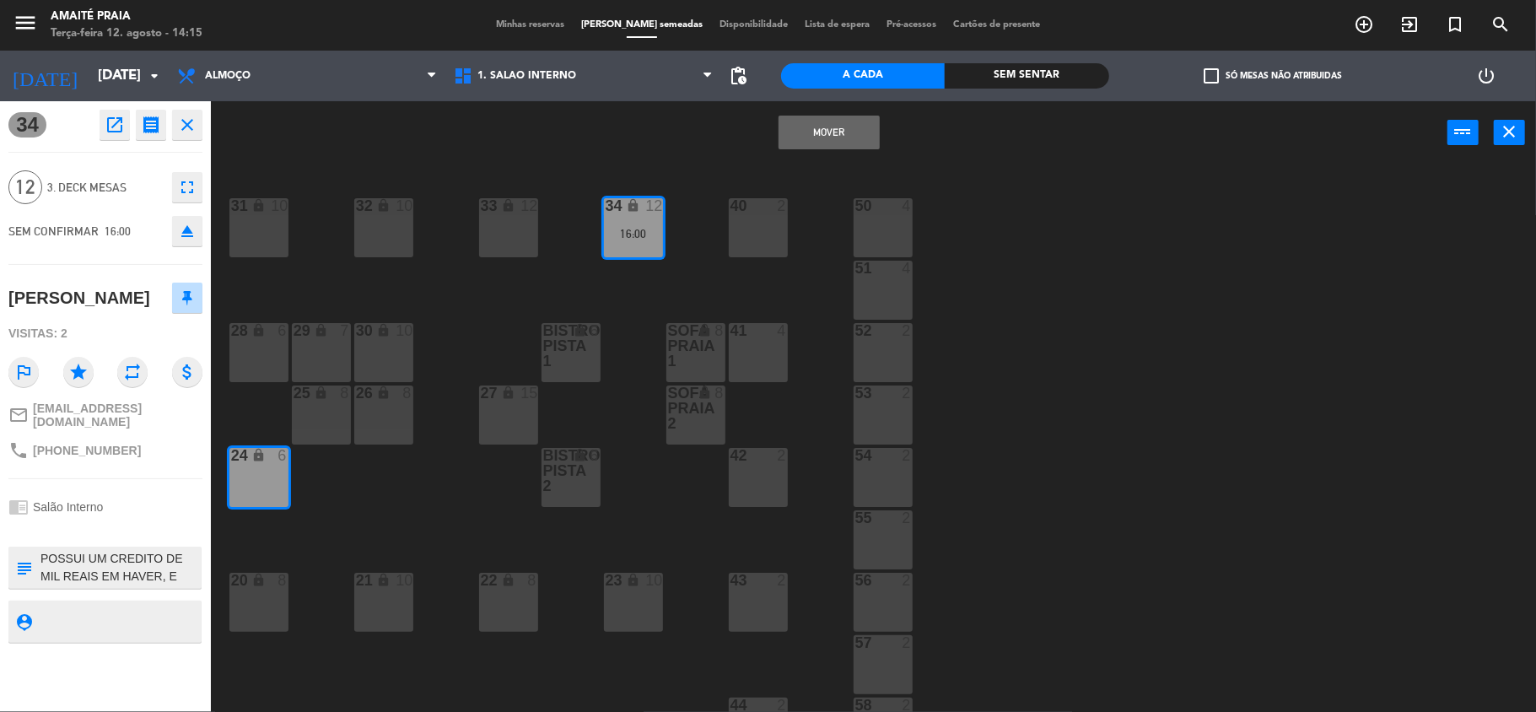
click at [325, 541] on div "33 lock 12 40 2 31 lock 10 32 lock 10 34 lock 12 16:00 50 4 51 4 30 lock 10 Sof…" at bounding box center [881, 441] width 1310 height 547
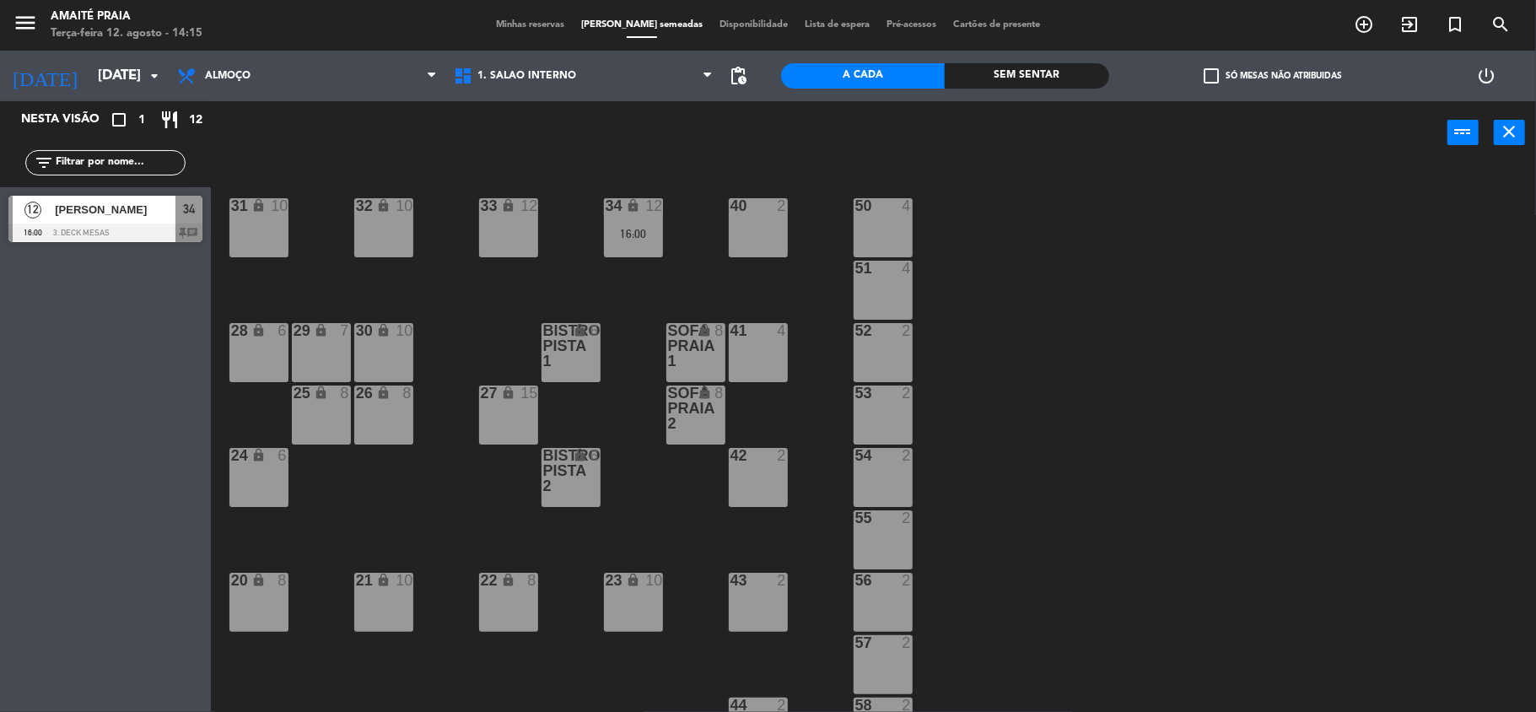
click at [325, 420] on div "25 lock 8" at bounding box center [321, 414] width 59 height 59
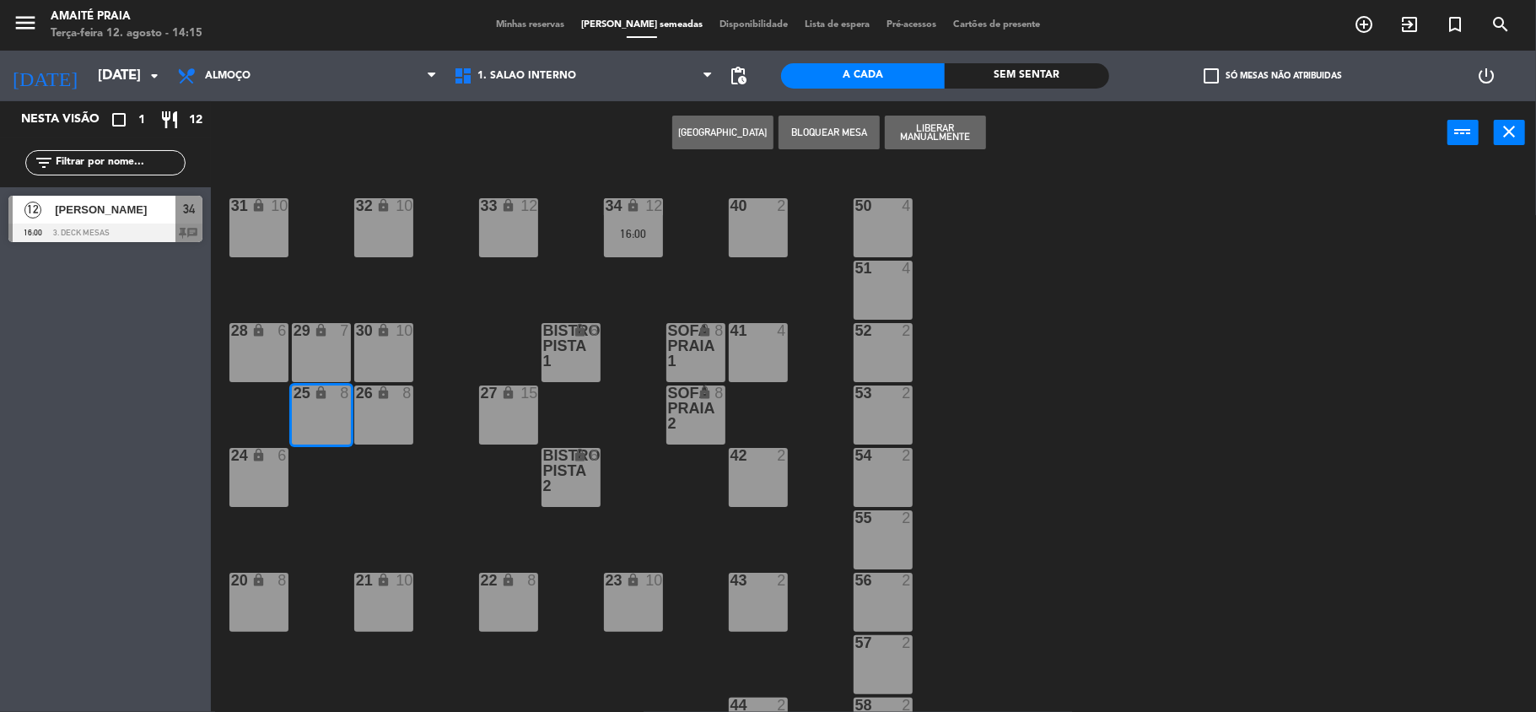
click at [746, 132] on button "[GEOGRAPHIC_DATA]" at bounding box center [722, 133] width 101 height 34
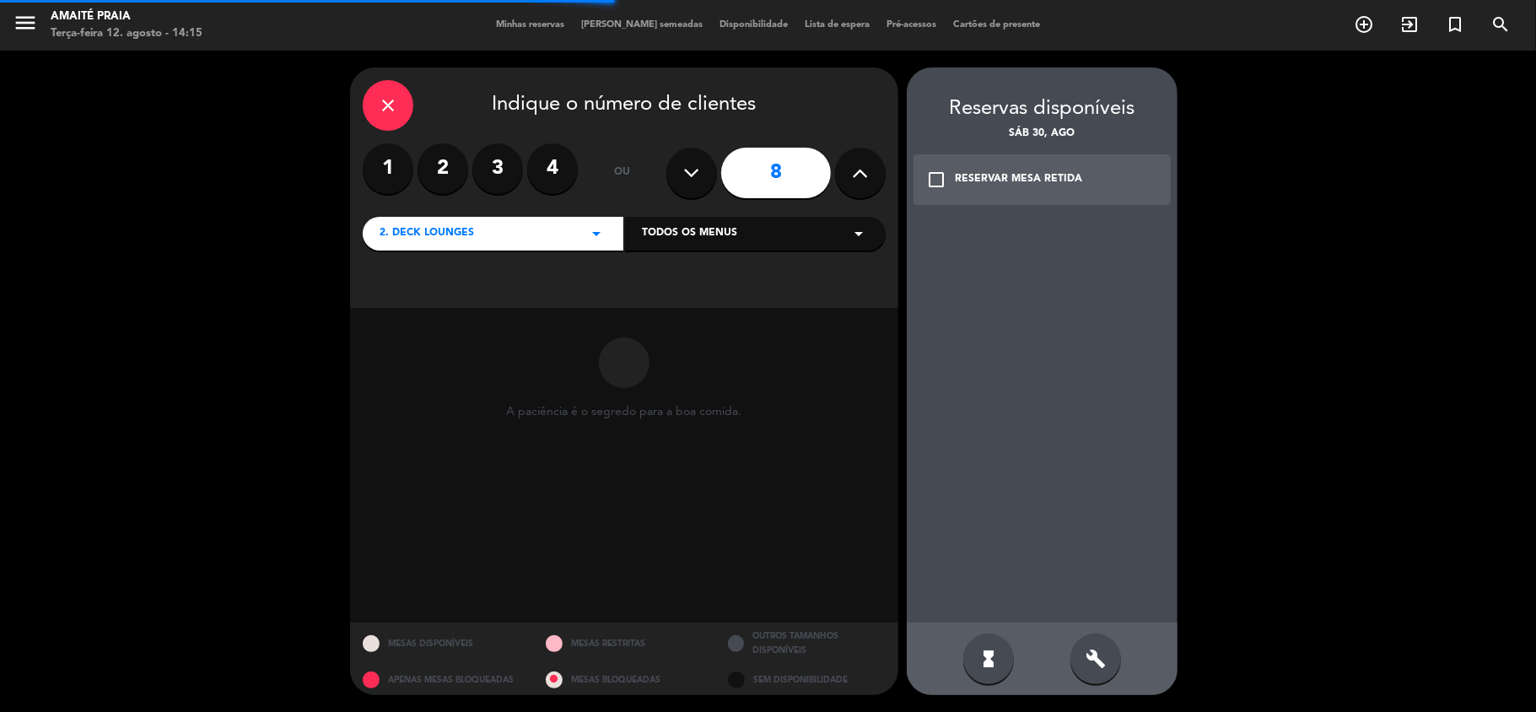
click at [865, 170] on icon at bounding box center [861, 172] width 16 height 25
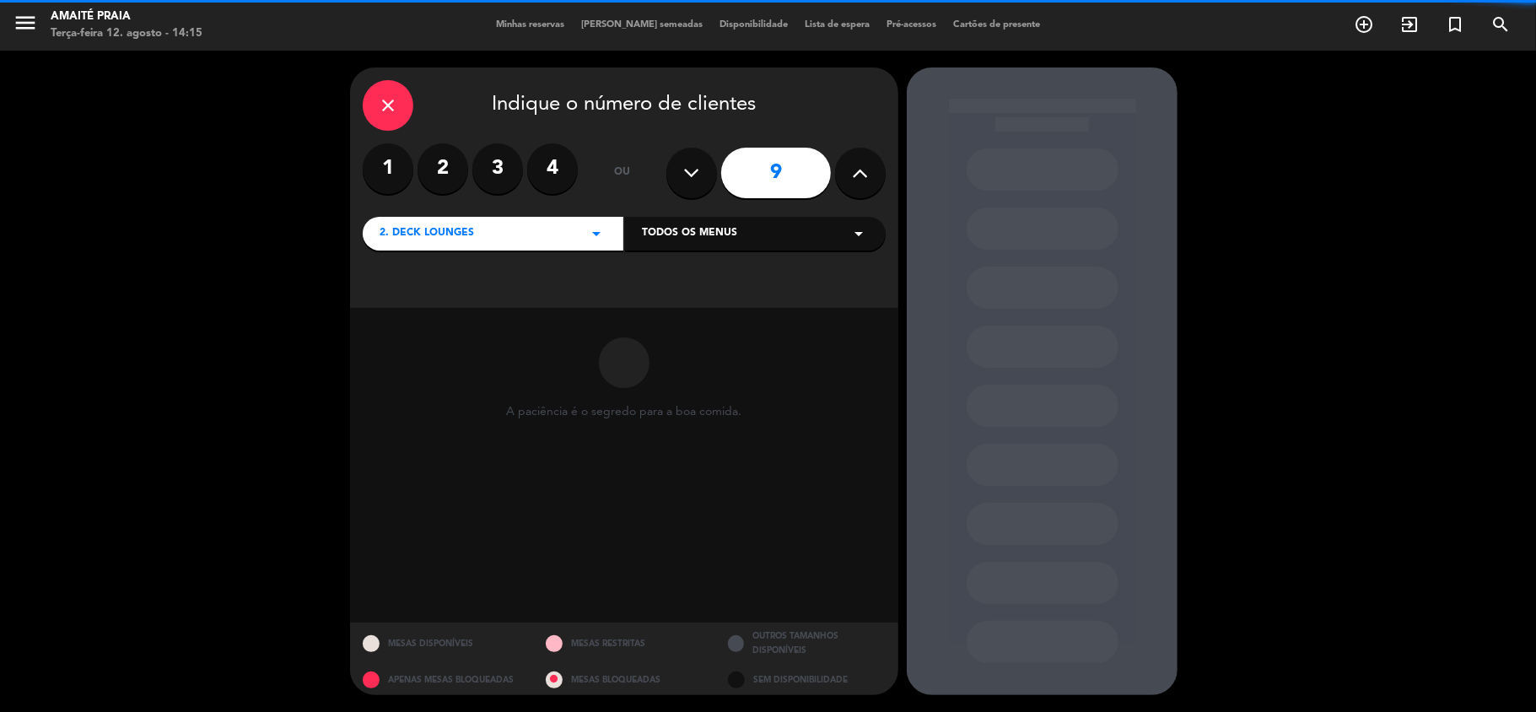
click at [864, 172] on icon at bounding box center [861, 172] width 16 height 25
type input "10"
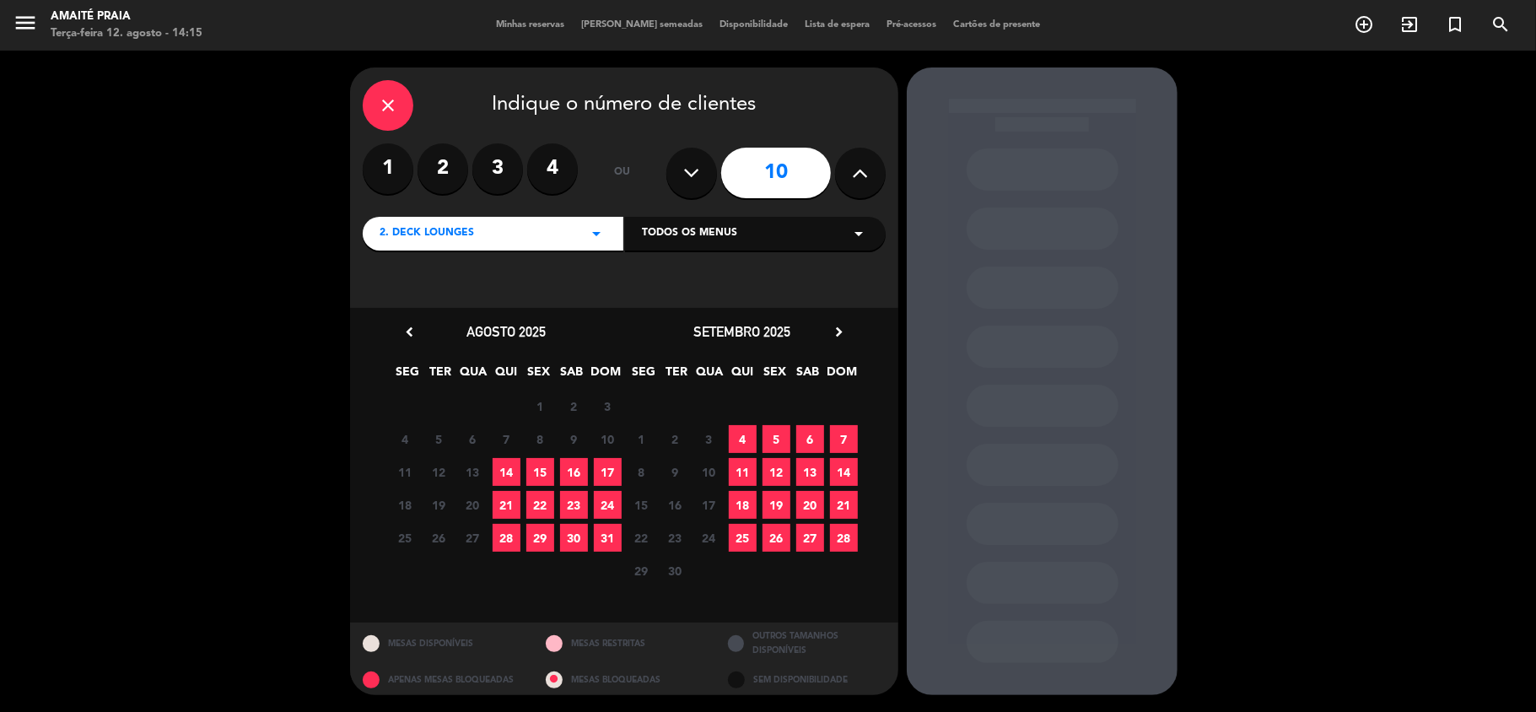
click at [574, 536] on span "30" at bounding box center [574, 538] width 28 height 28
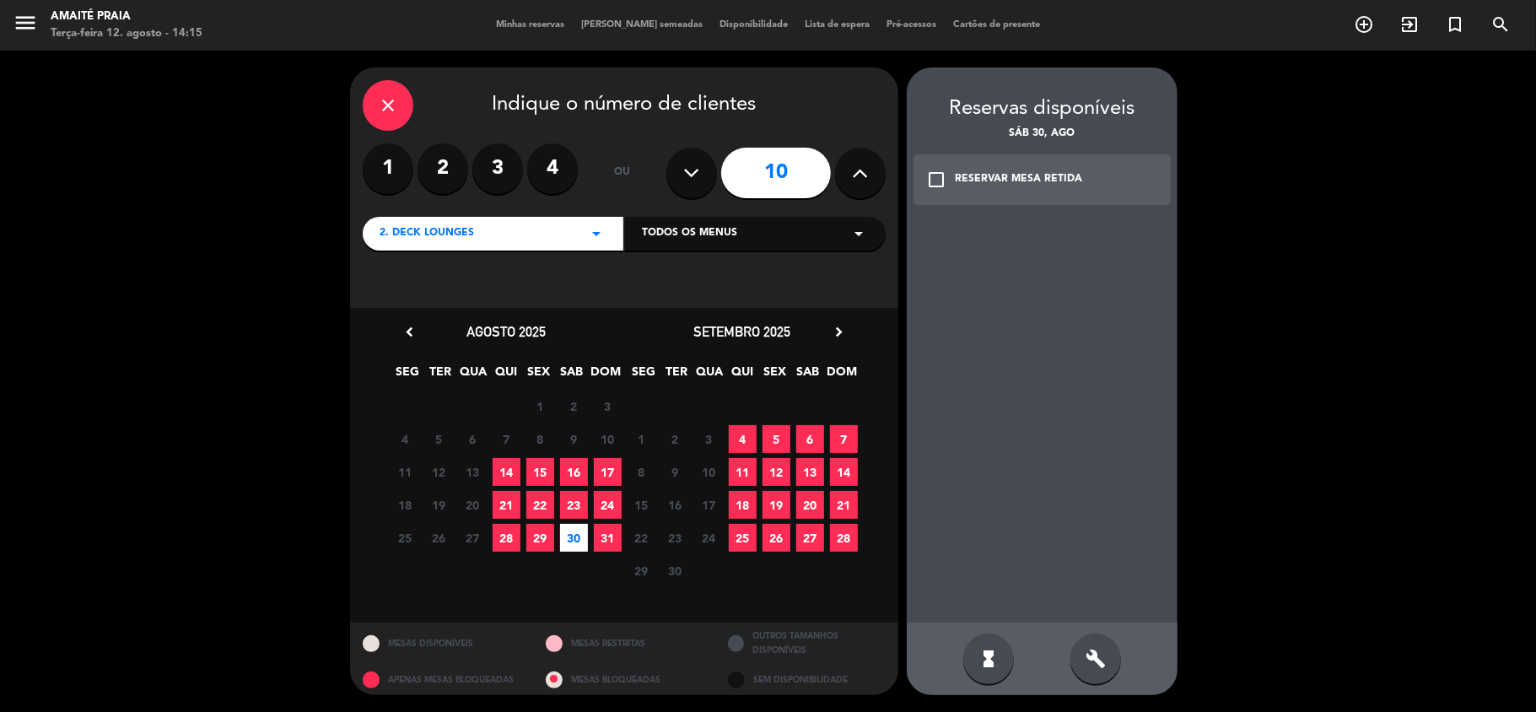
click at [1107, 665] on div "build" at bounding box center [1095, 658] width 51 height 51
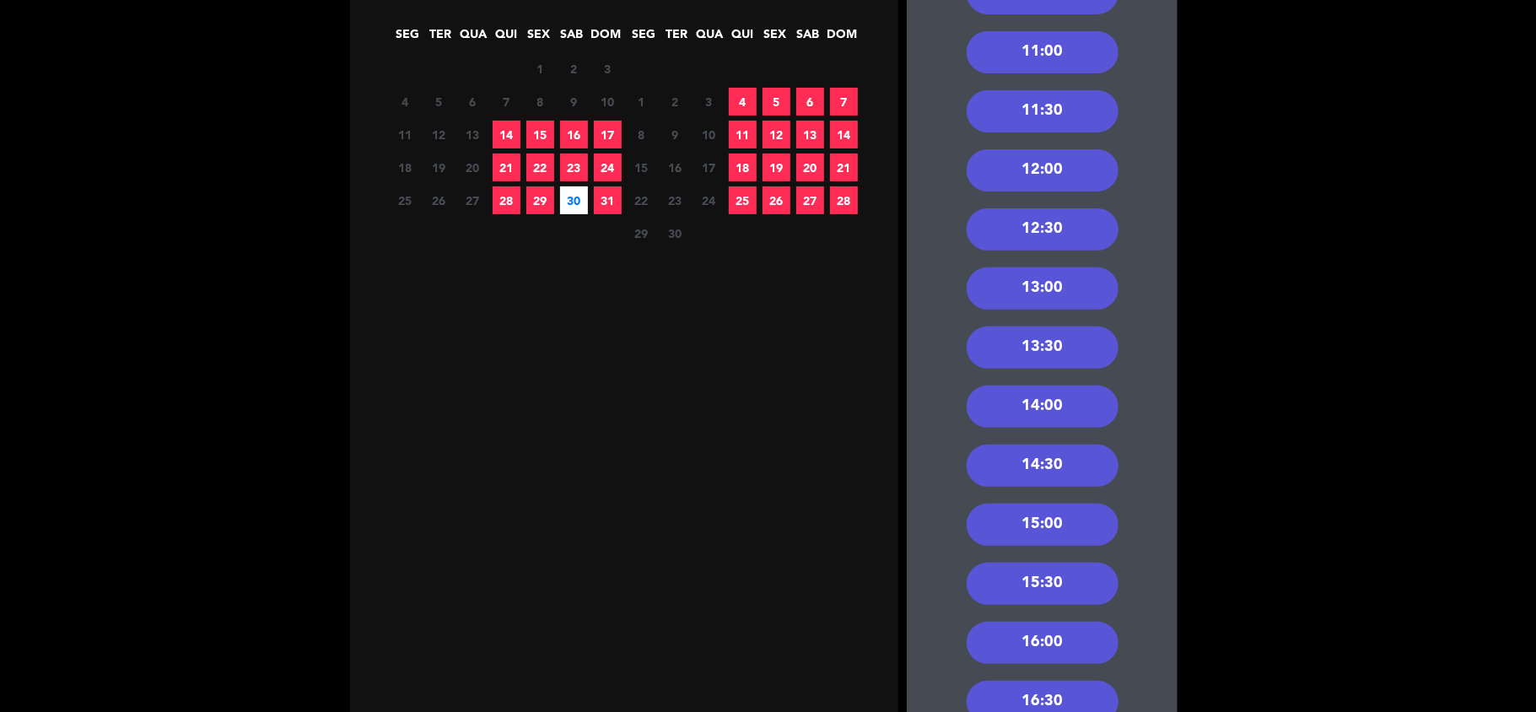
scroll to position [449, 0]
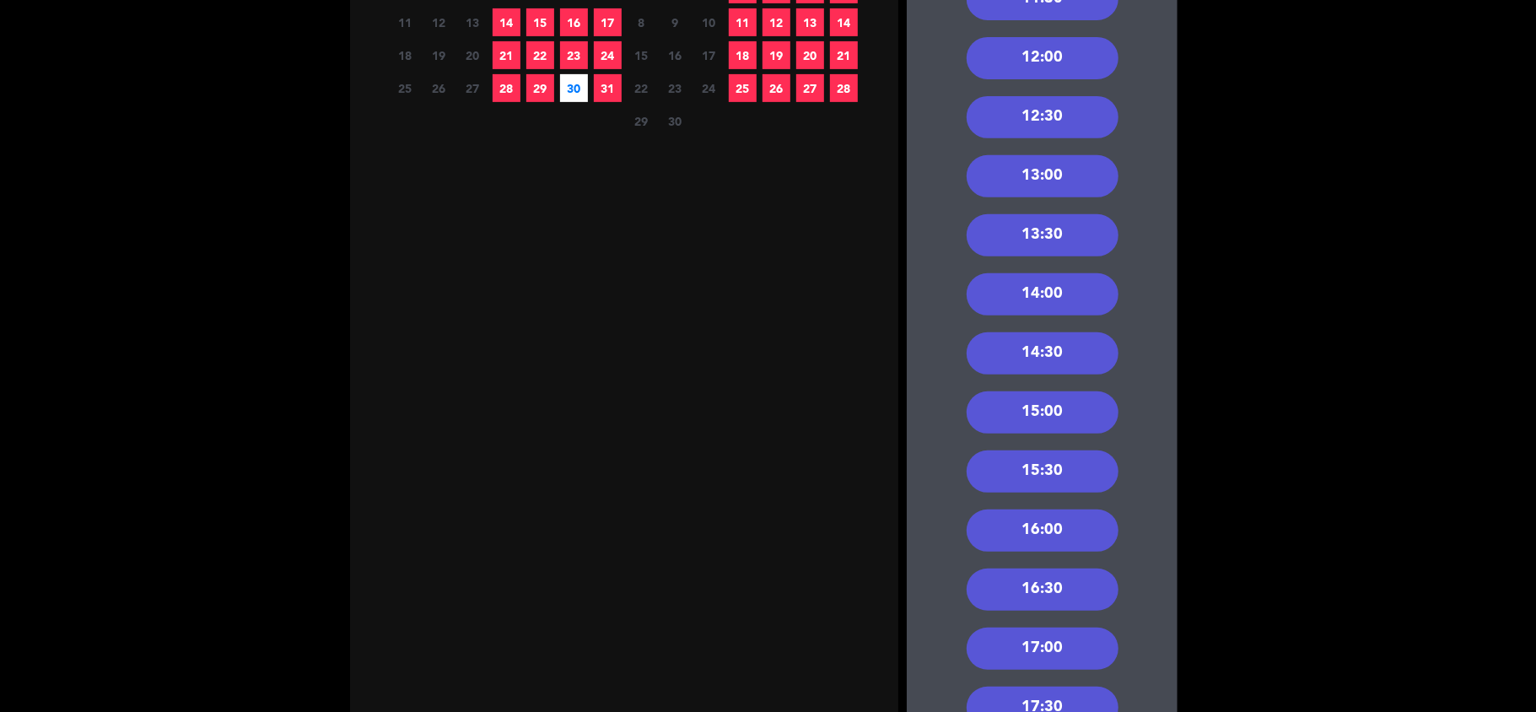
click at [1053, 642] on div "17:00" at bounding box center [1042, 648] width 152 height 42
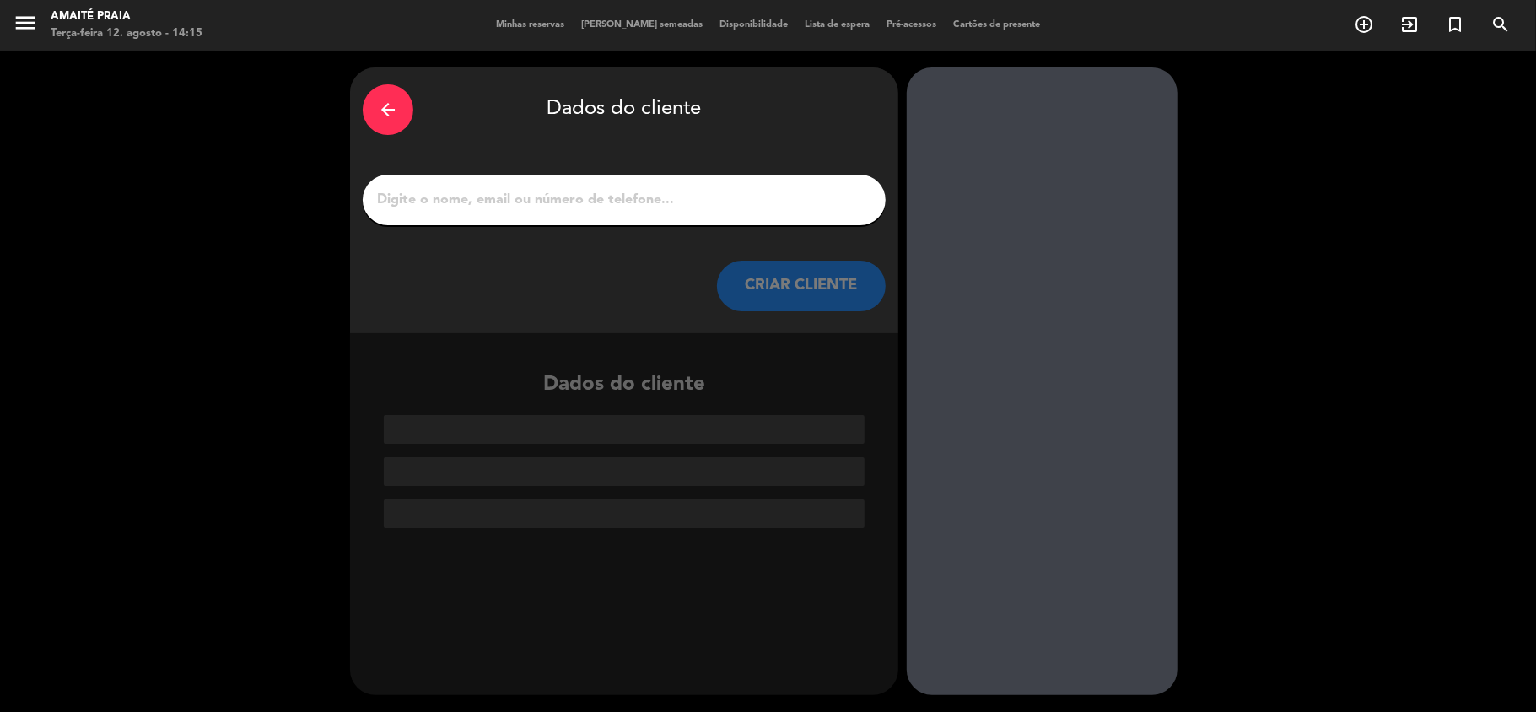
scroll to position [0, 0]
click at [739, 206] on input "1" at bounding box center [624, 200] width 498 height 24
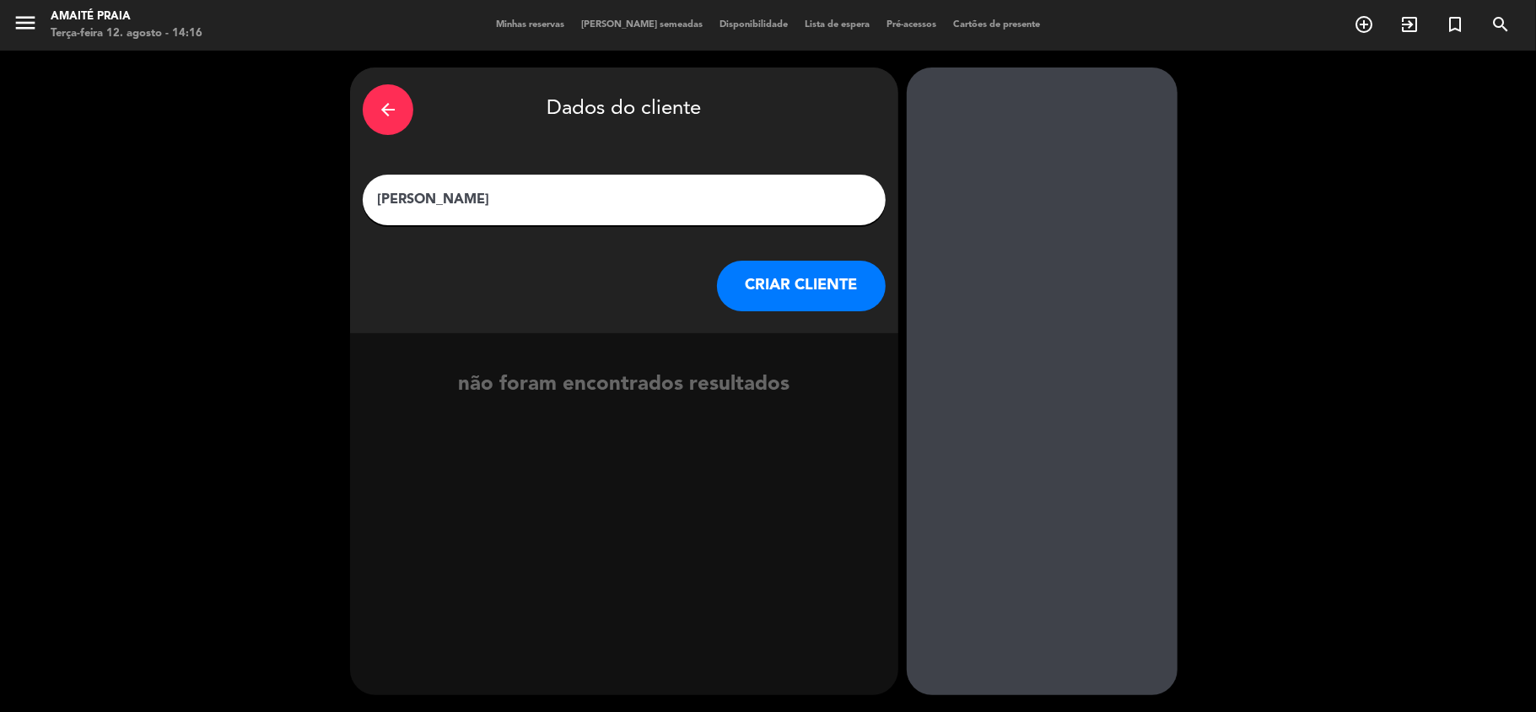
type input "[PERSON_NAME]"
click at [872, 282] on button "CRIAR CLIENTE" at bounding box center [801, 286] width 169 height 51
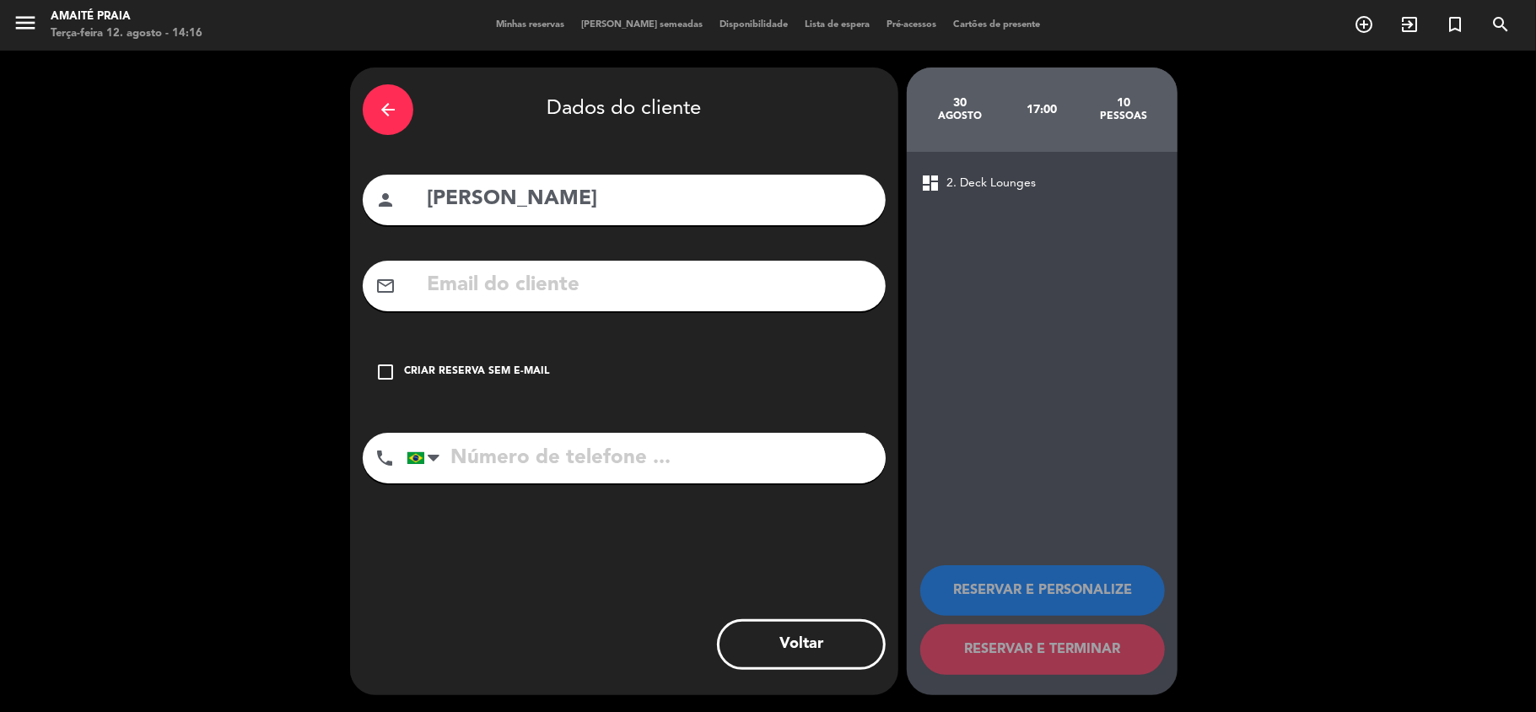
click at [762, 282] on input "text" at bounding box center [649, 285] width 448 height 35
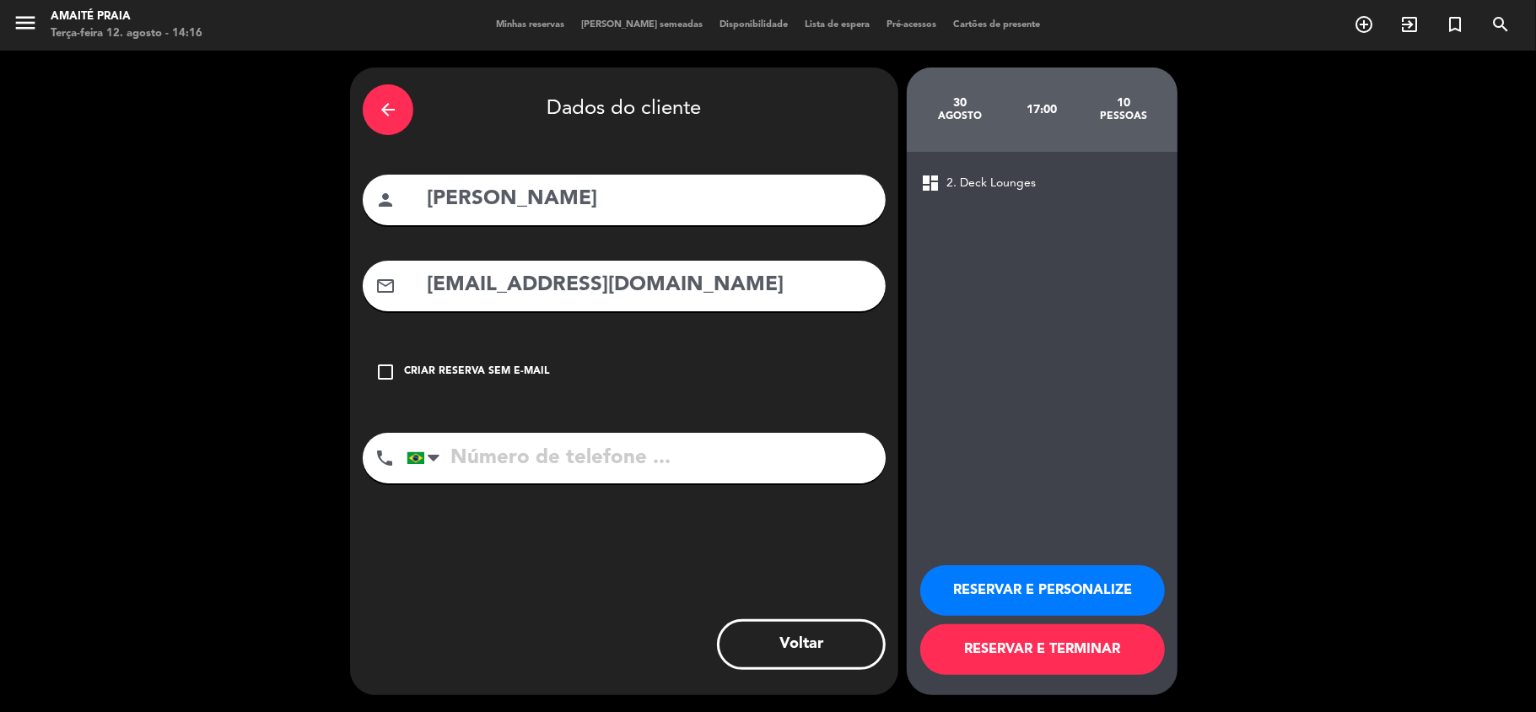
type input "[EMAIL_ADDRESS][DOMAIN_NAME]"
click at [729, 445] on input "tel" at bounding box center [645, 458] width 479 height 51
type input "47999187654"
click at [1096, 590] on button "RESERVAR E PERSONALIZE" at bounding box center [1042, 590] width 245 height 51
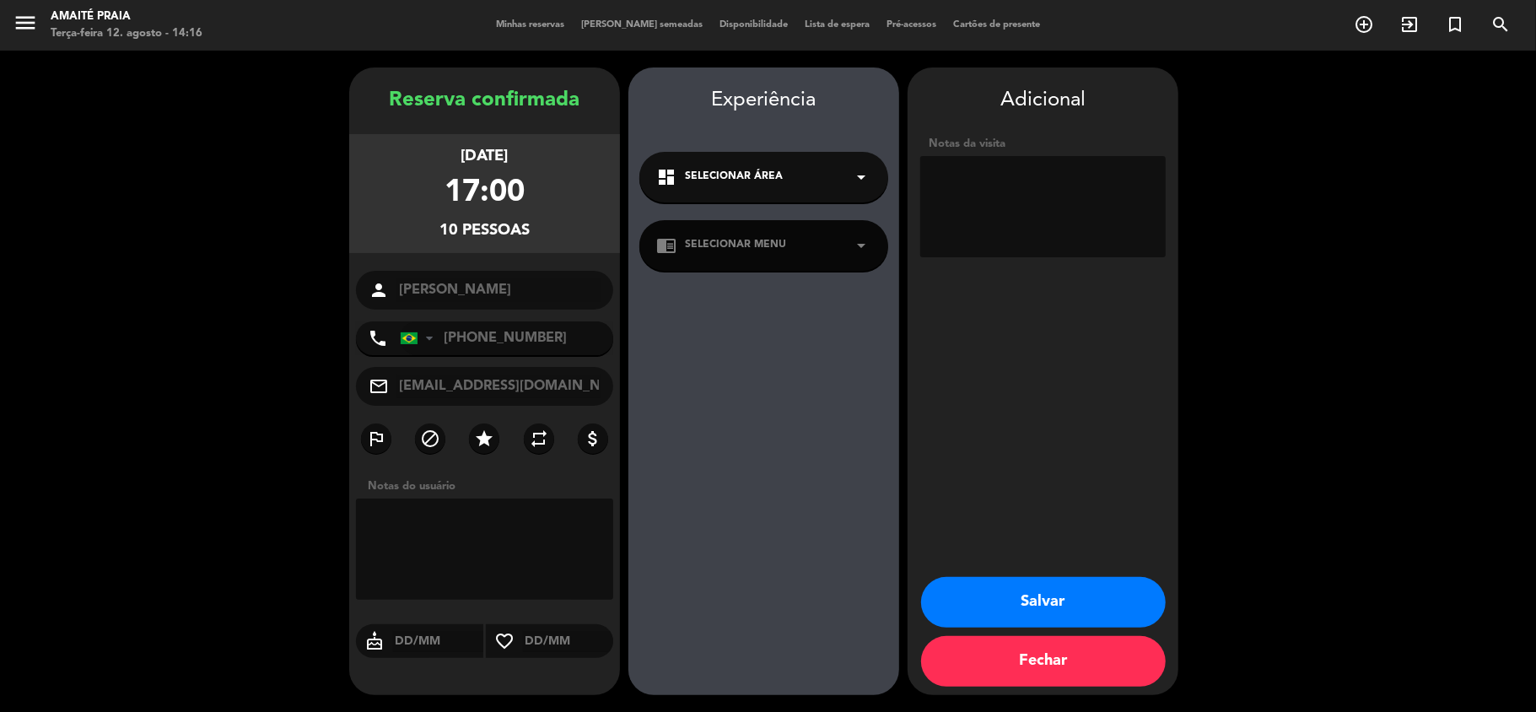
click at [818, 177] on div "dashboard Selecionar área arrow_drop_down" at bounding box center [763, 177] width 249 height 51
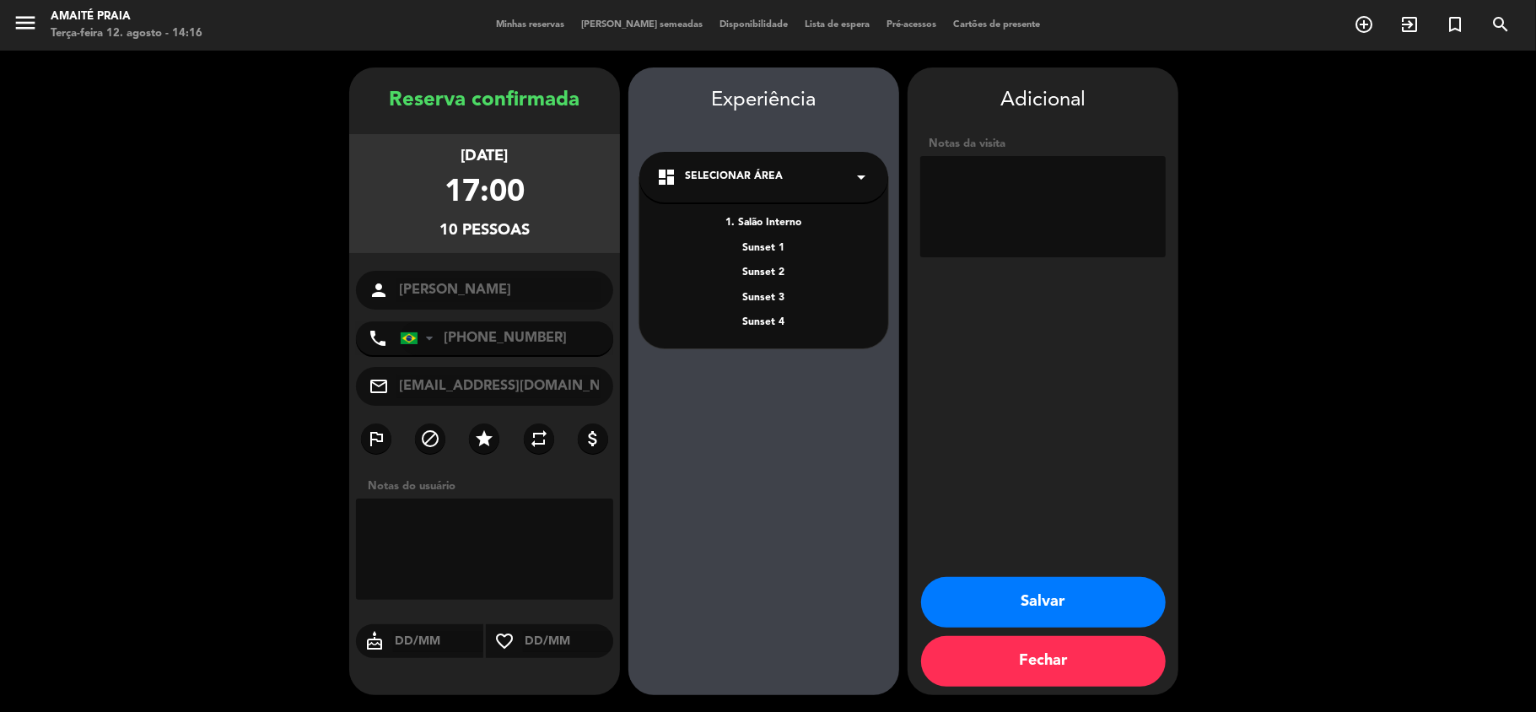
click at [797, 218] on div "1. Salão Interno" at bounding box center [763, 223] width 215 height 17
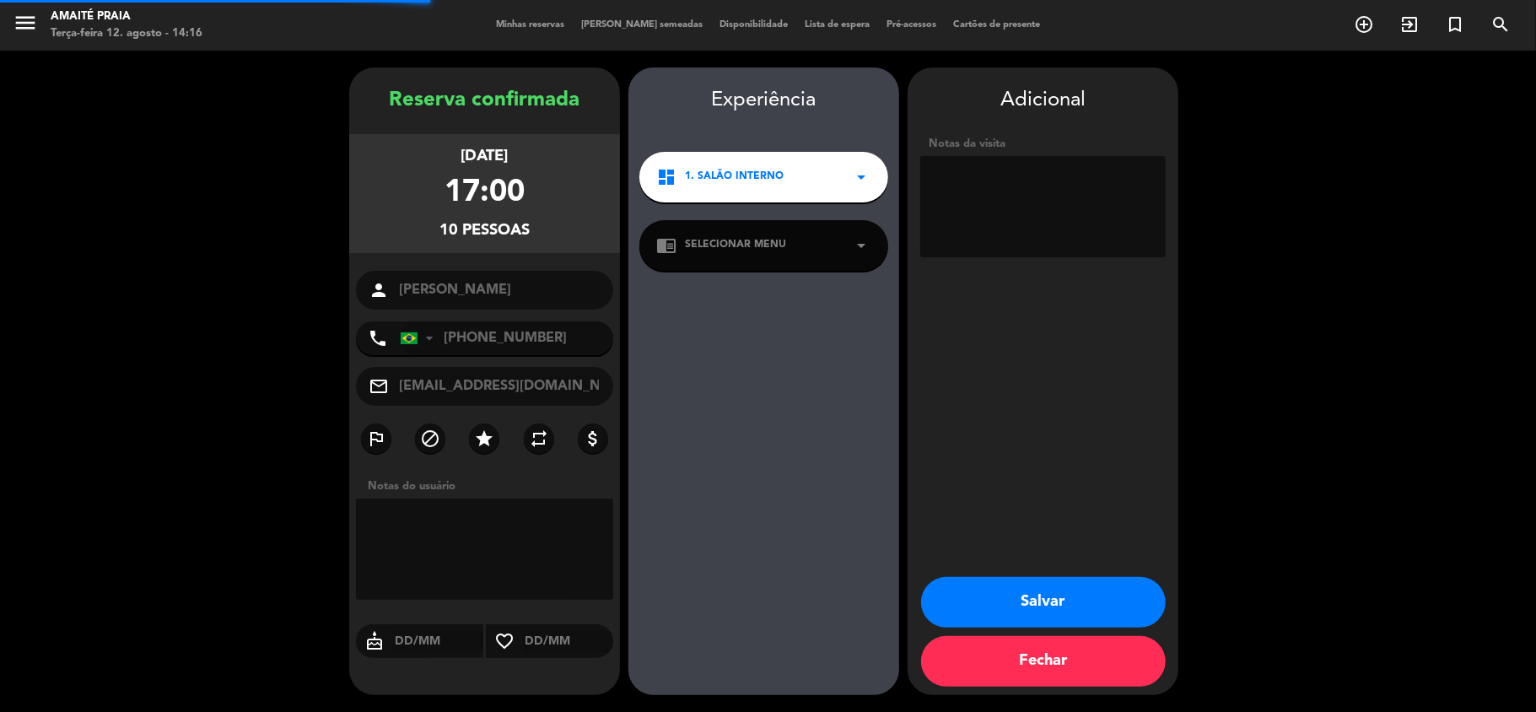
click at [798, 236] on div "chrome_reader_mode Selecionar menu arrow_drop_down" at bounding box center [763, 245] width 249 height 51
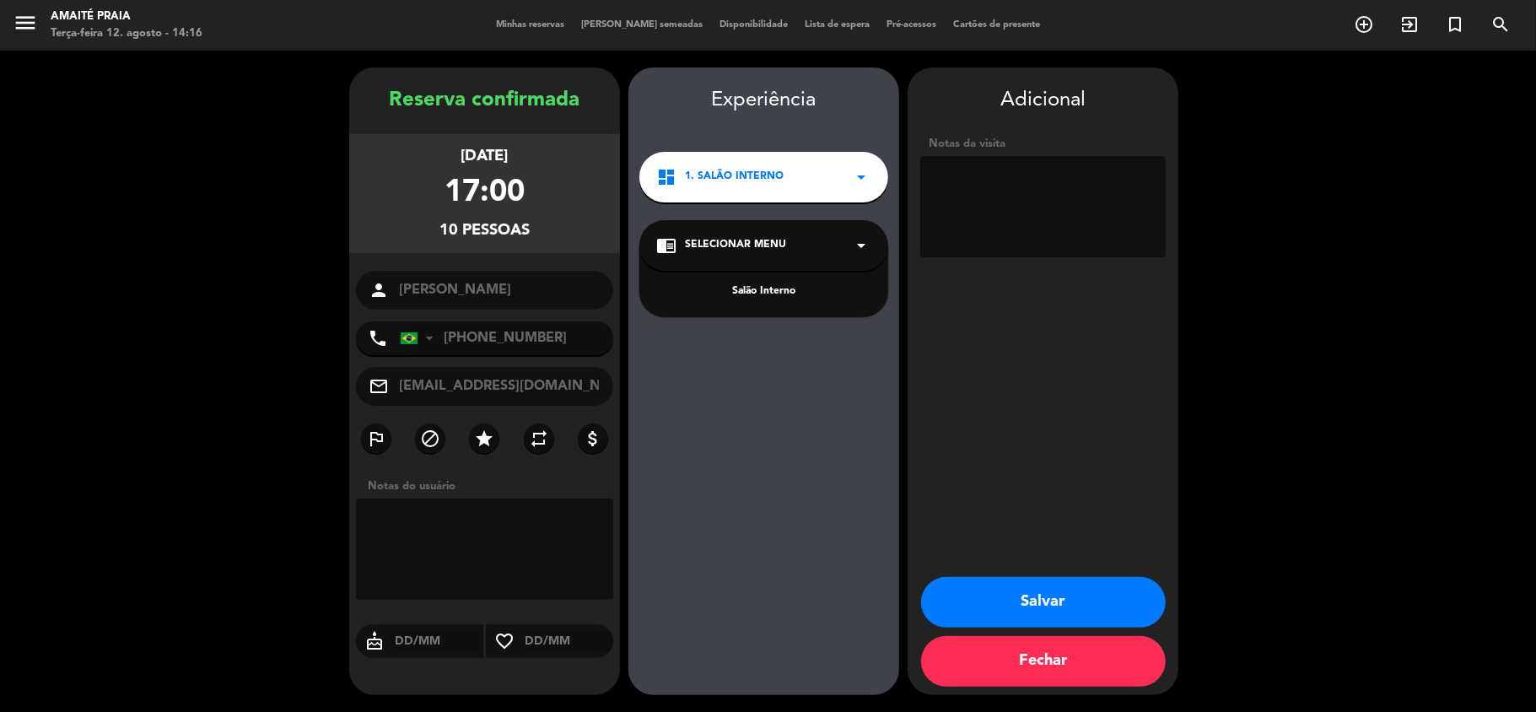
click at [794, 297] on div "Salão Interno" at bounding box center [763, 291] width 215 height 17
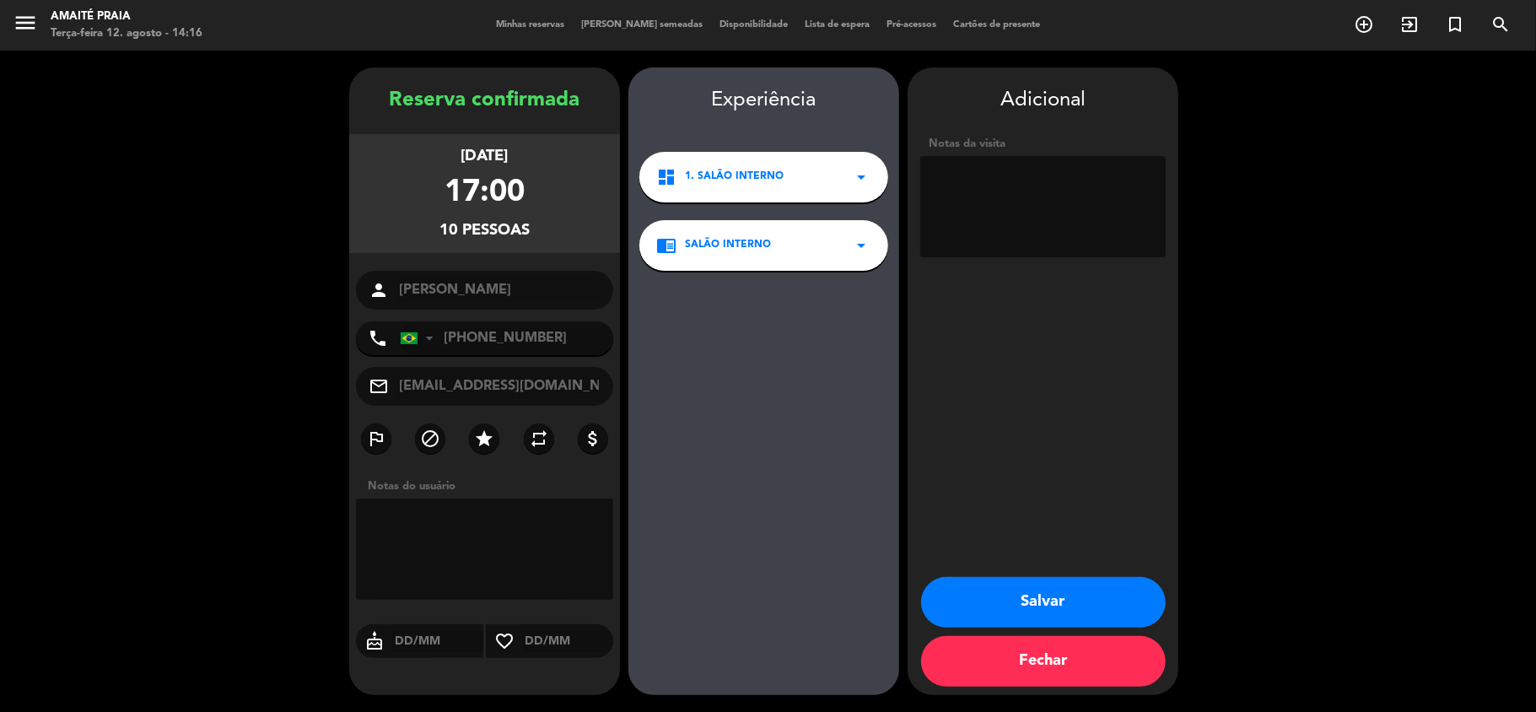
click at [1042, 218] on textarea at bounding box center [1042, 206] width 245 height 101
type textarea "r"
type textarea "RESERVA EM NEGOCIAÇÃO"
click at [1024, 589] on button "Salvar" at bounding box center [1043, 602] width 245 height 51
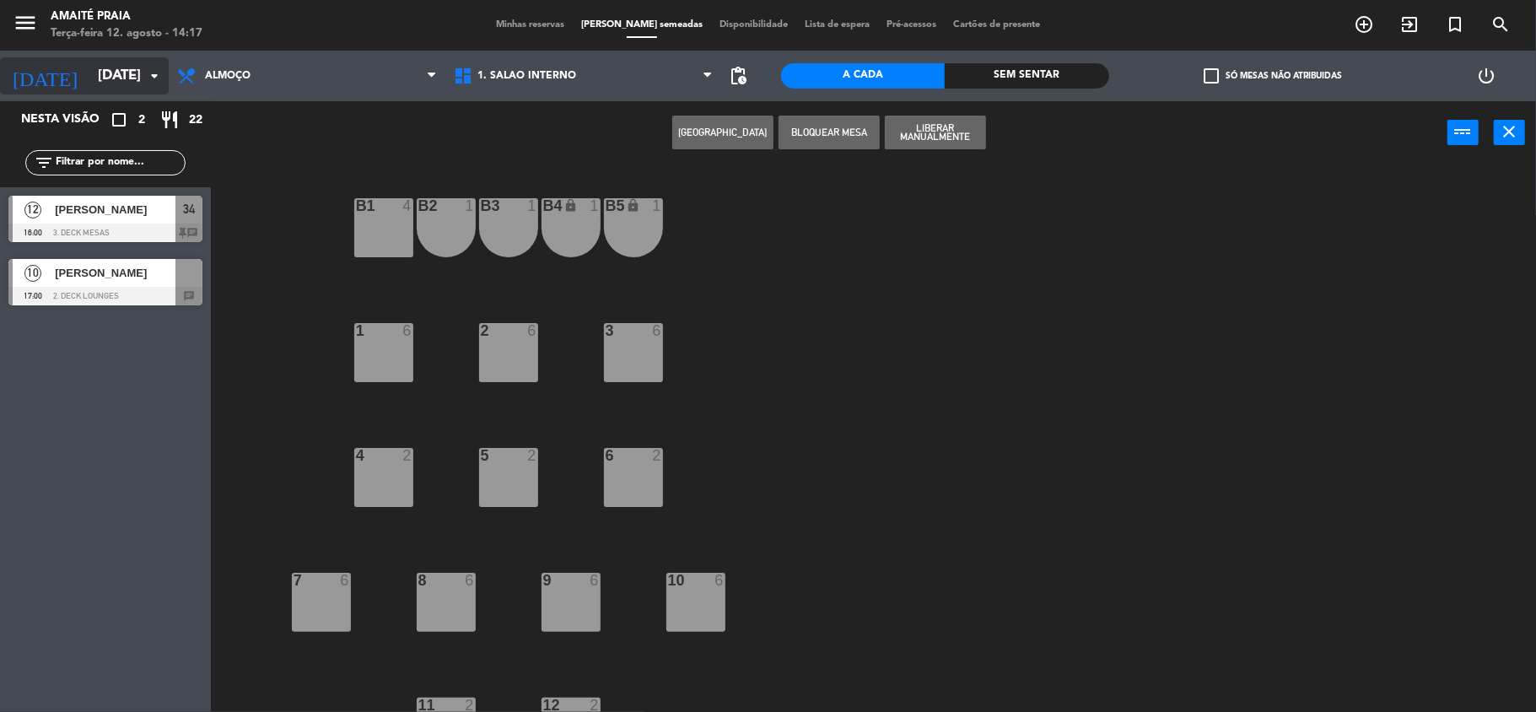
click at [116, 57] on div "[DATE] [DATE] arrow_drop_down" at bounding box center [84, 75] width 169 height 37
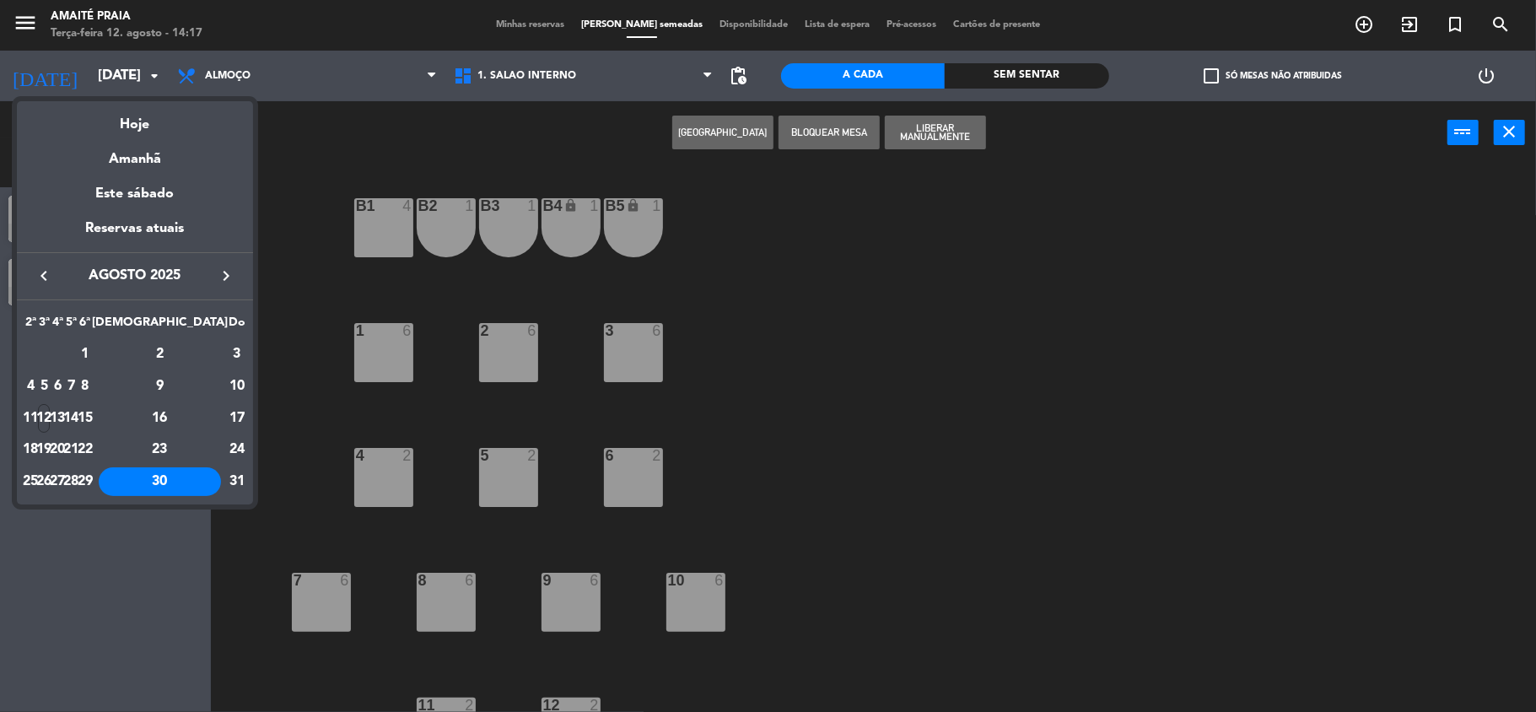
click at [275, 405] on div at bounding box center [768, 356] width 1536 height 712
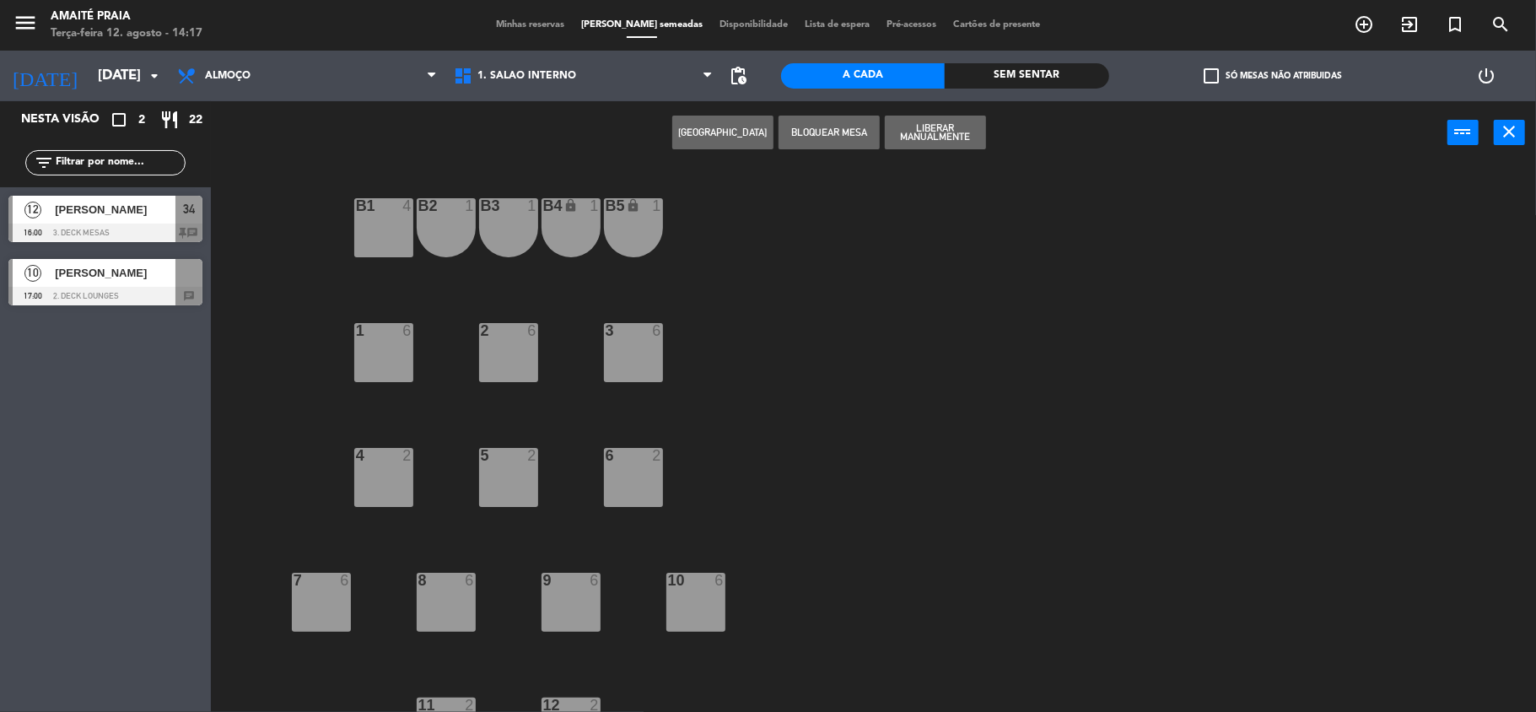
click at [132, 288] on div at bounding box center [105, 296] width 194 height 19
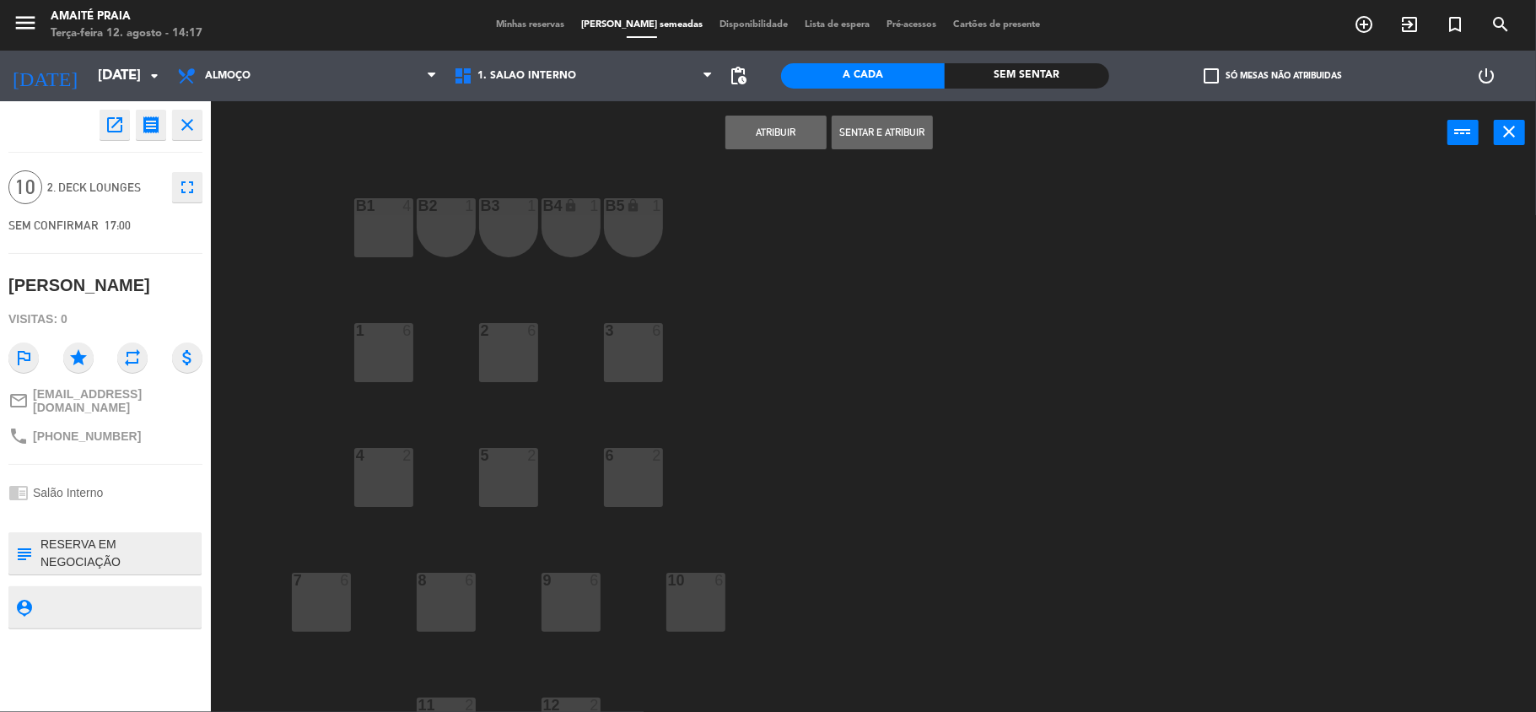
click at [266, 388] on div "B1 4 B2 1 B3 1 B4 lock 1 B5 lock 1 1 6 2 6 3 6 4 2 5 2 6 2 7 6 8 6 9 6 10 6 11 …" at bounding box center [881, 441] width 1310 height 547
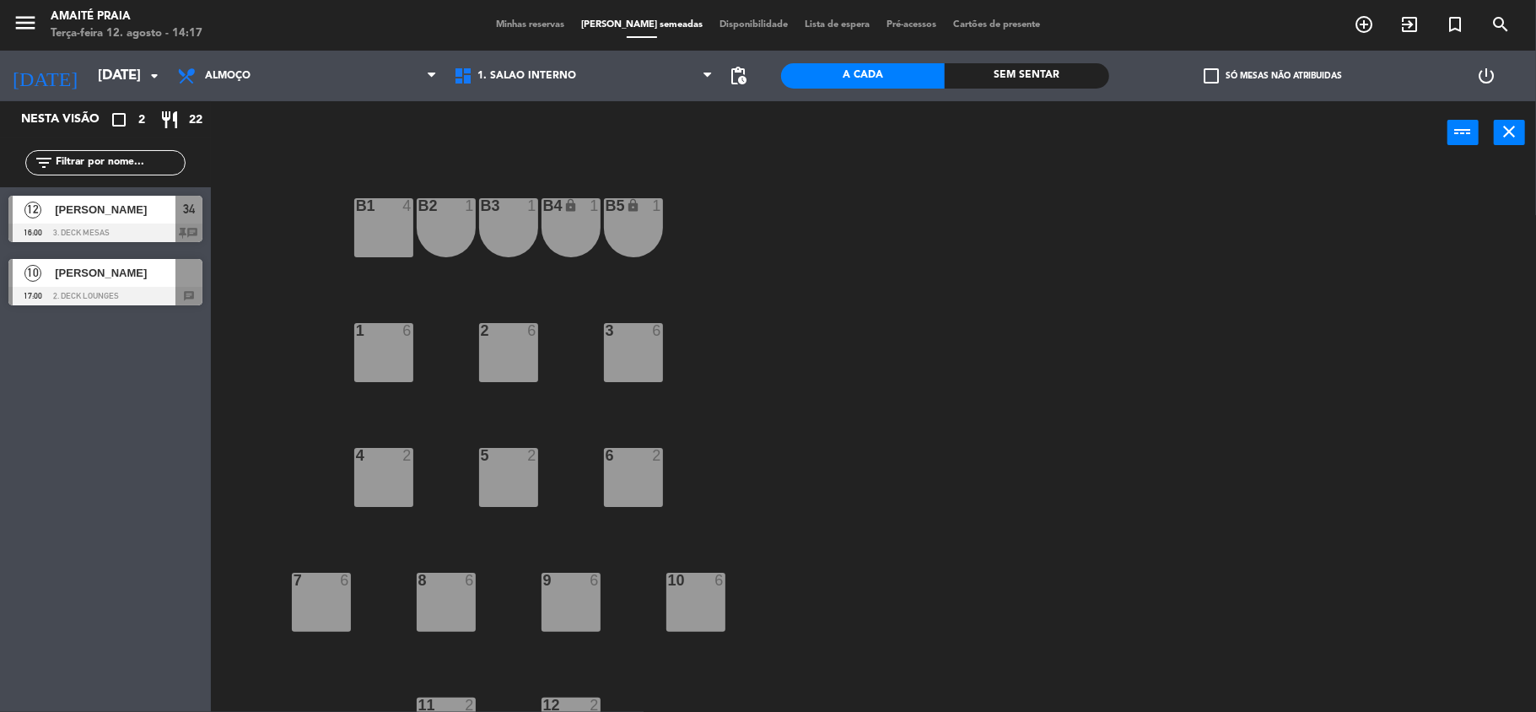
click at [133, 224] on div at bounding box center [105, 232] width 194 height 19
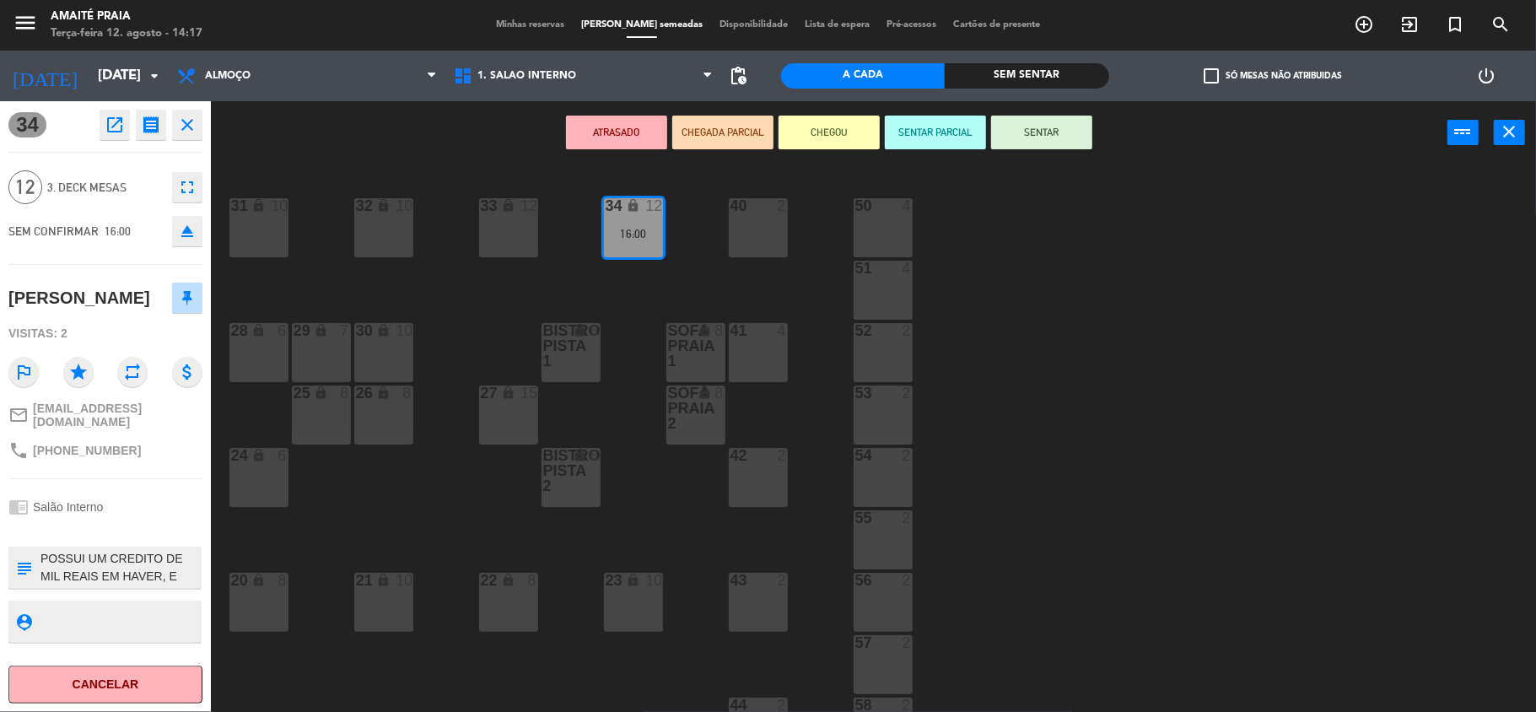
scroll to position [165, 0]
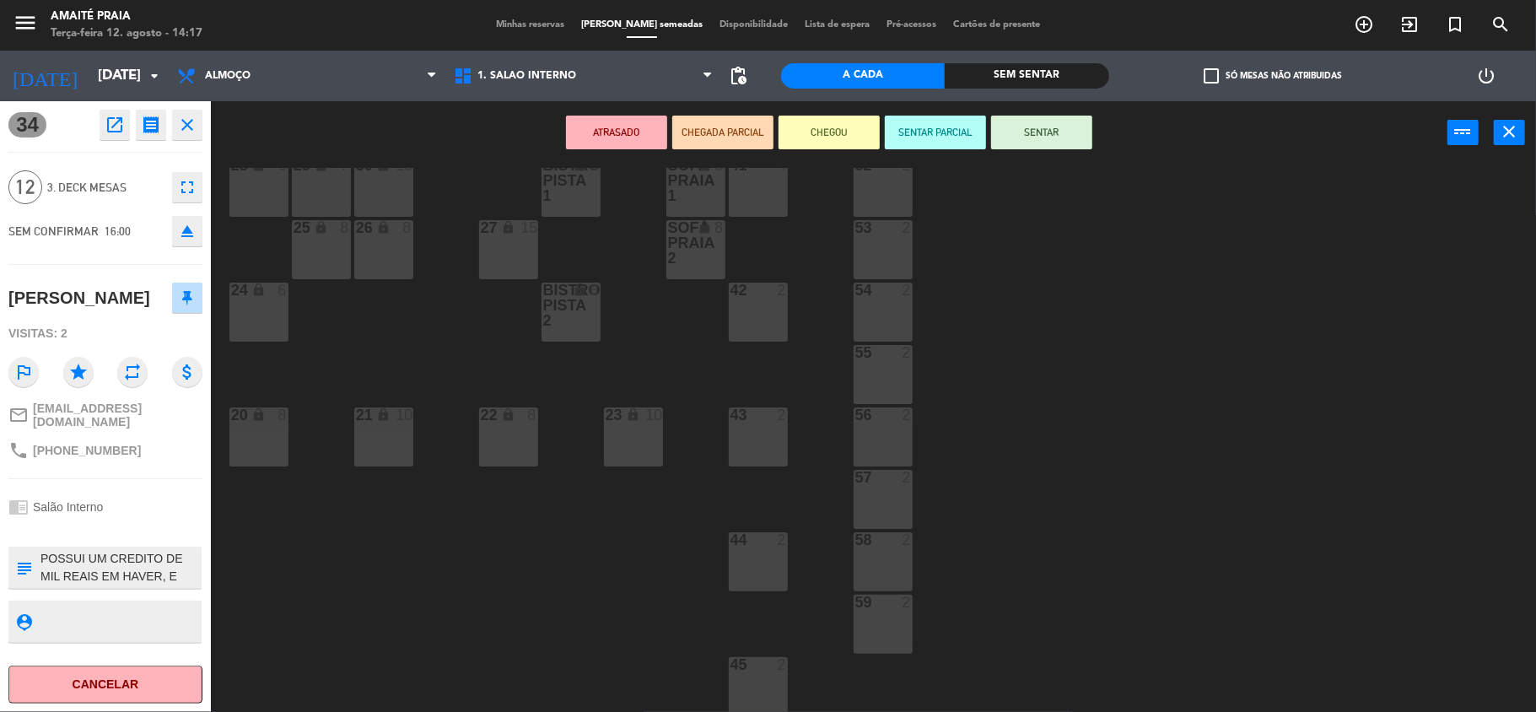
click at [381, 562] on div "33 lock 12 40 2 31 lock 10 32 lock 10 34 lock 12 16:00 50 4 51 4 30 lock 10 Sof…" at bounding box center [881, 441] width 1310 height 547
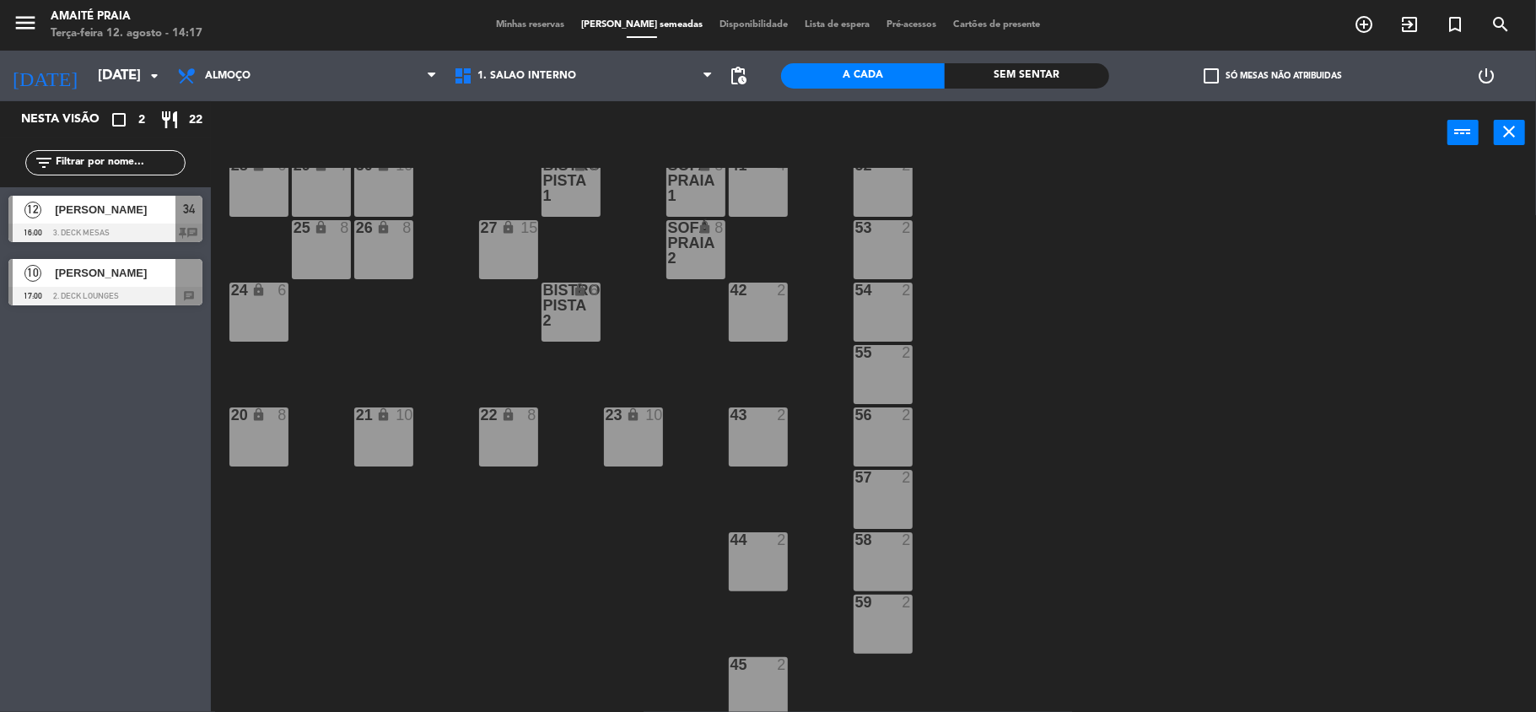
scroll to position [0, 0]
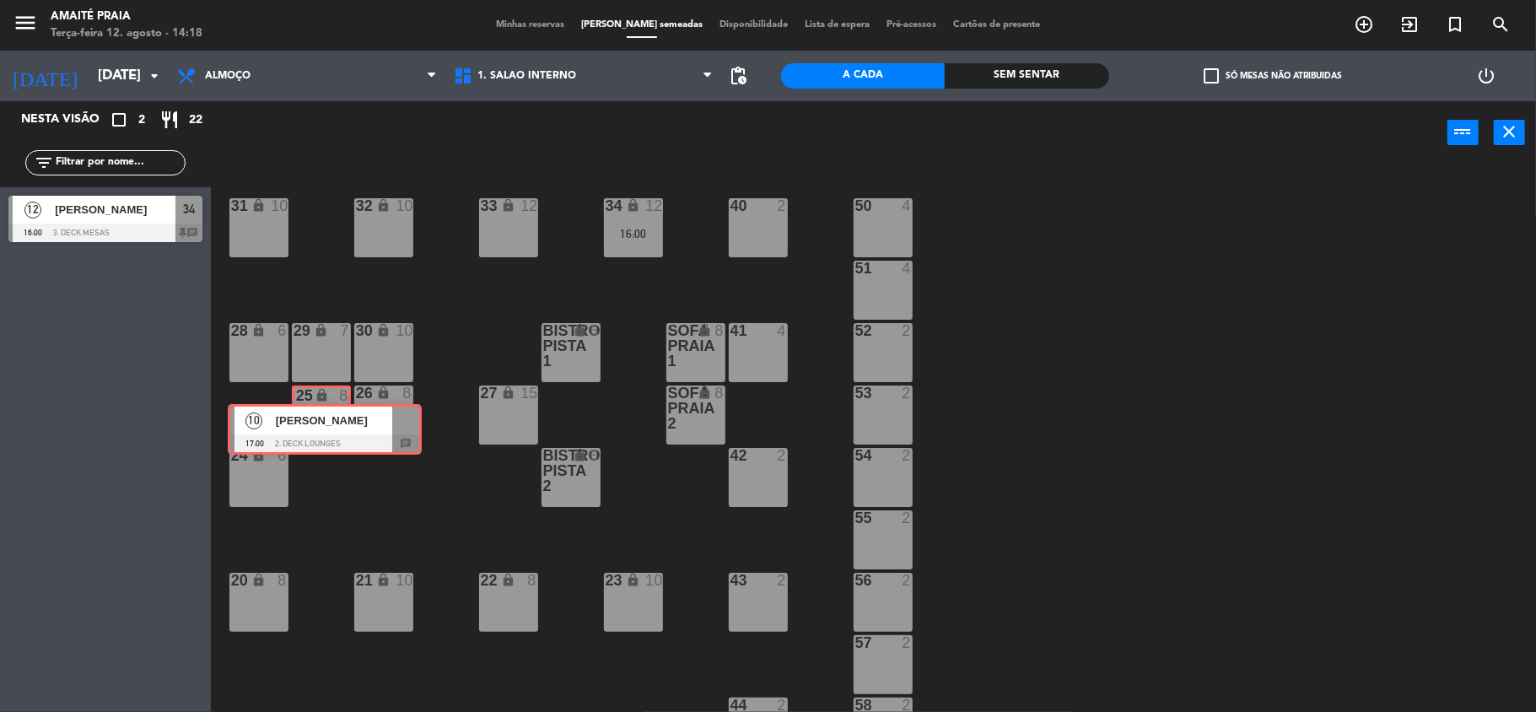
drag, startPoint x: 153, startPoint y: 283, endPoint x: 345, endPoint y: 423, distance: 237.2
click at [345, 423] on div "Nesta visão crop_square 2 restaurant 22 filter_list 12 [PERSON_NAME] 16:00 3. D…" at bounding box center [768, 408] width 1536 height 614
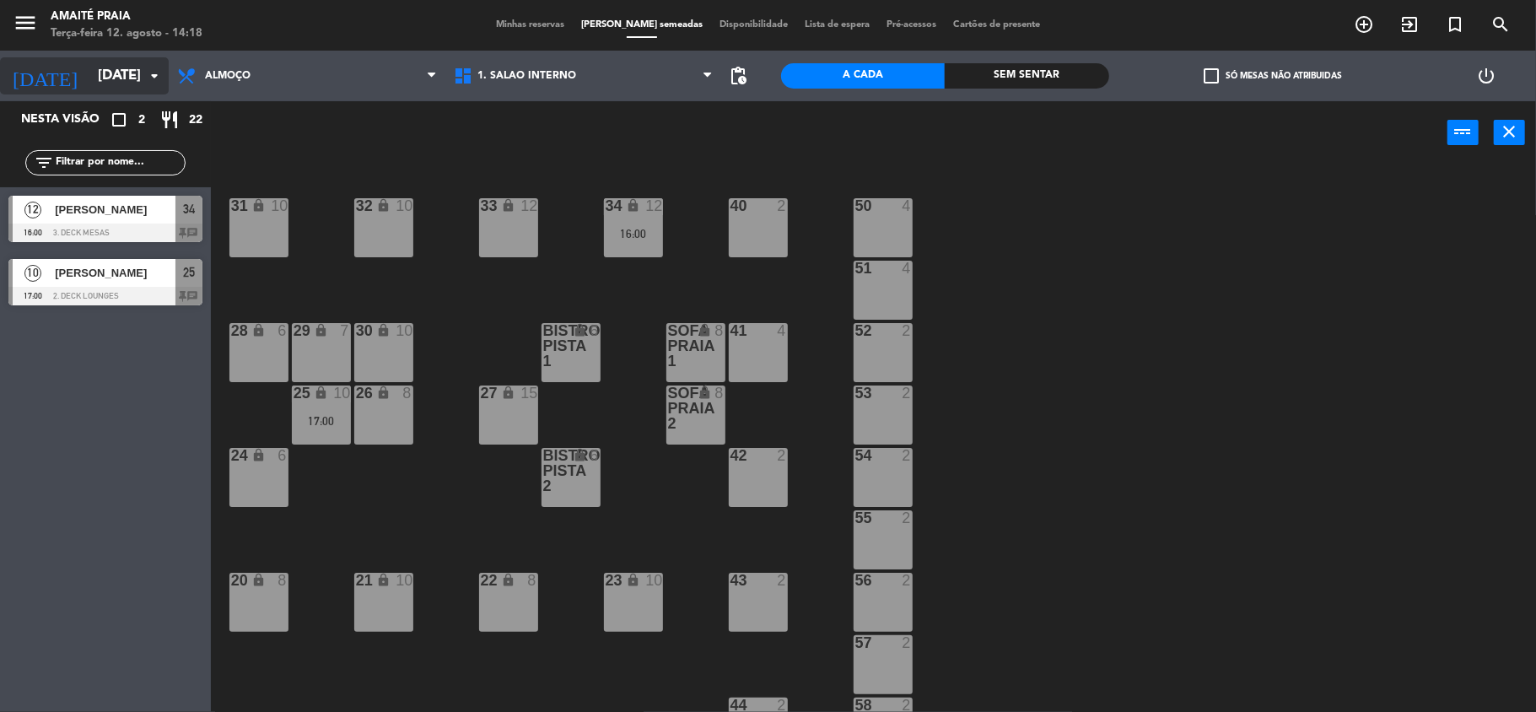
click at [103, 67] on input "[DATE]" at bounding box center [180, 76] width 182 height 33
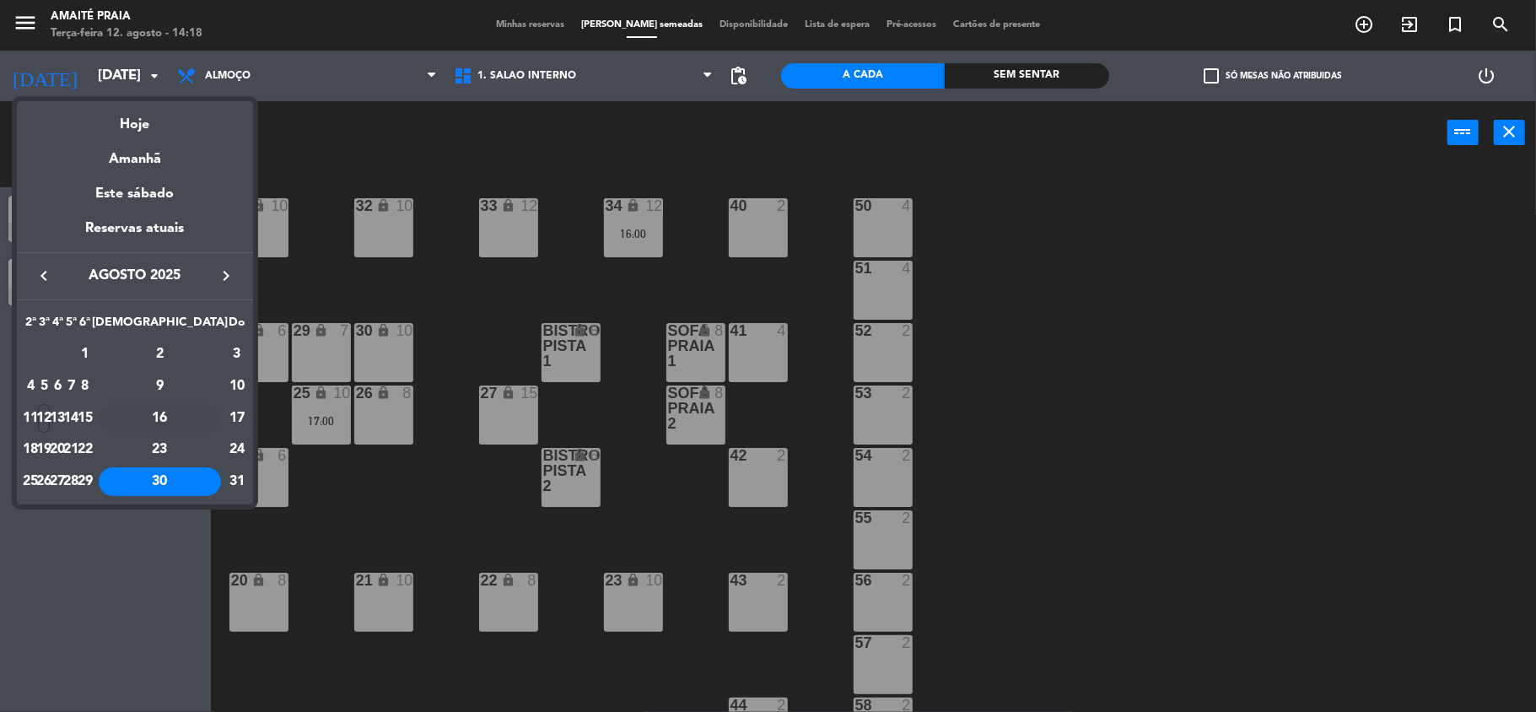
click at [197, 416] on div "16" at bounding box center [160, 418] width 122 height 29
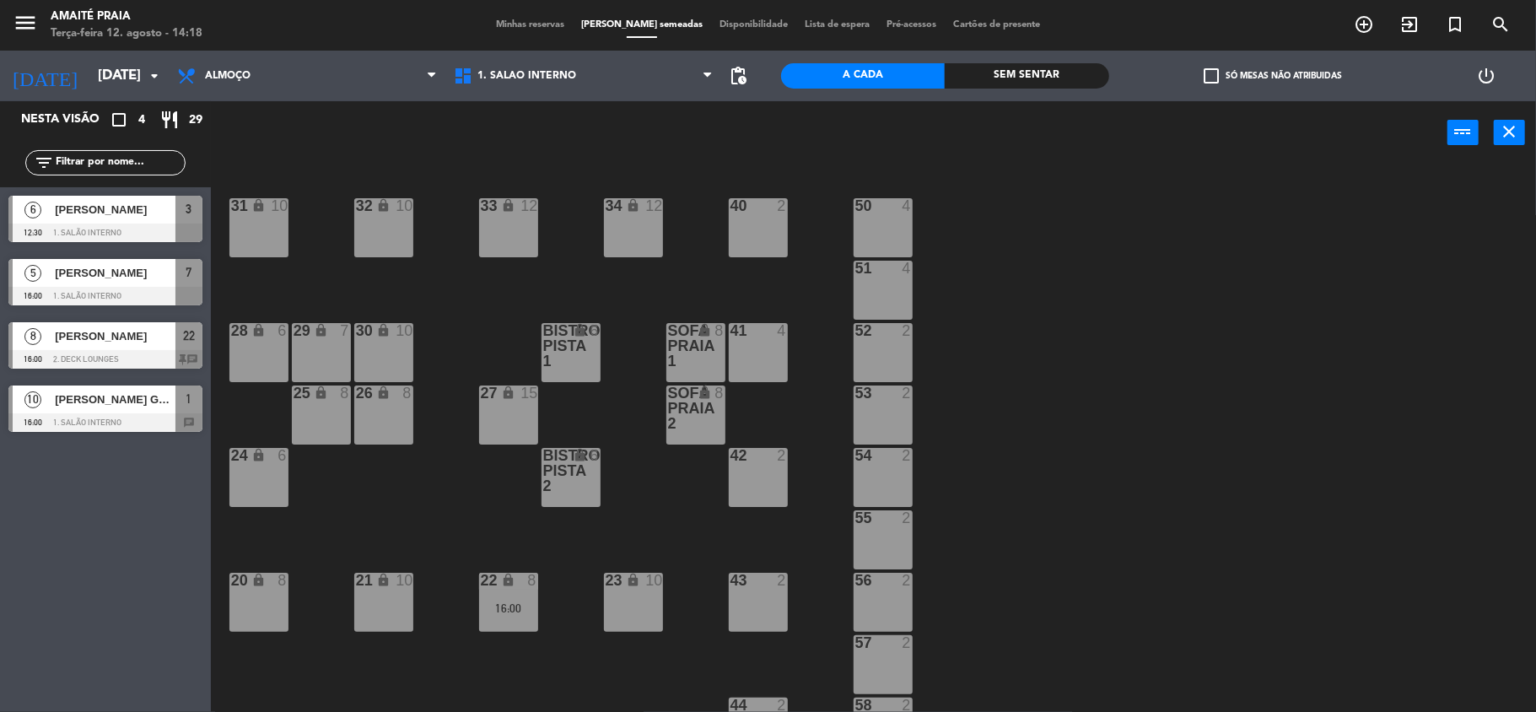
click at [145, 406] on span "[PERSON_NAME] GALLI" at bounding box center [115, 399] width 121 height 18
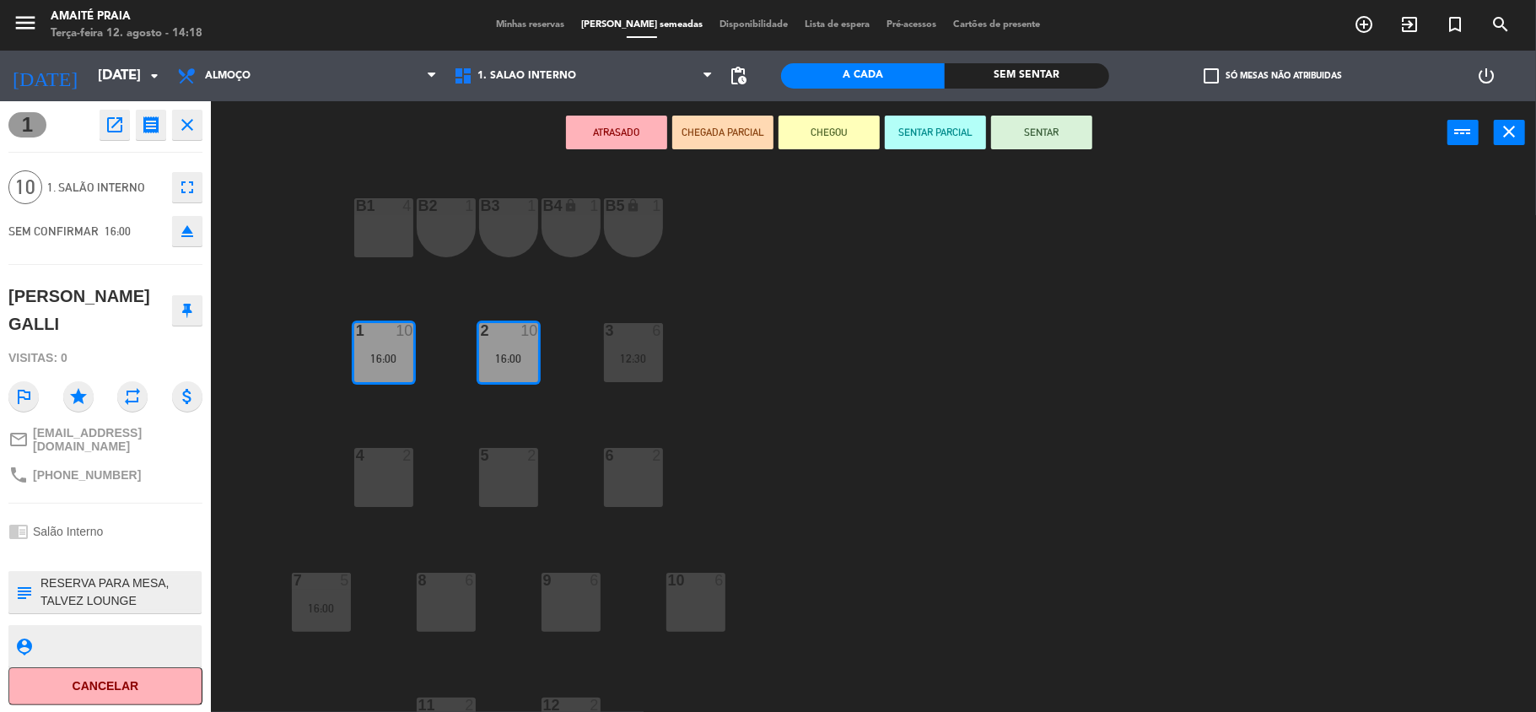
click at [326, 373] on div "B1 4 B2 1 B3 1 B4 lock 1 B5 lock 1 1 10 16:00 2 10 16:00 3 6 12:30 4 2 5 2 6 2 …" at bounding box center [881, 441] width 1310 height 547
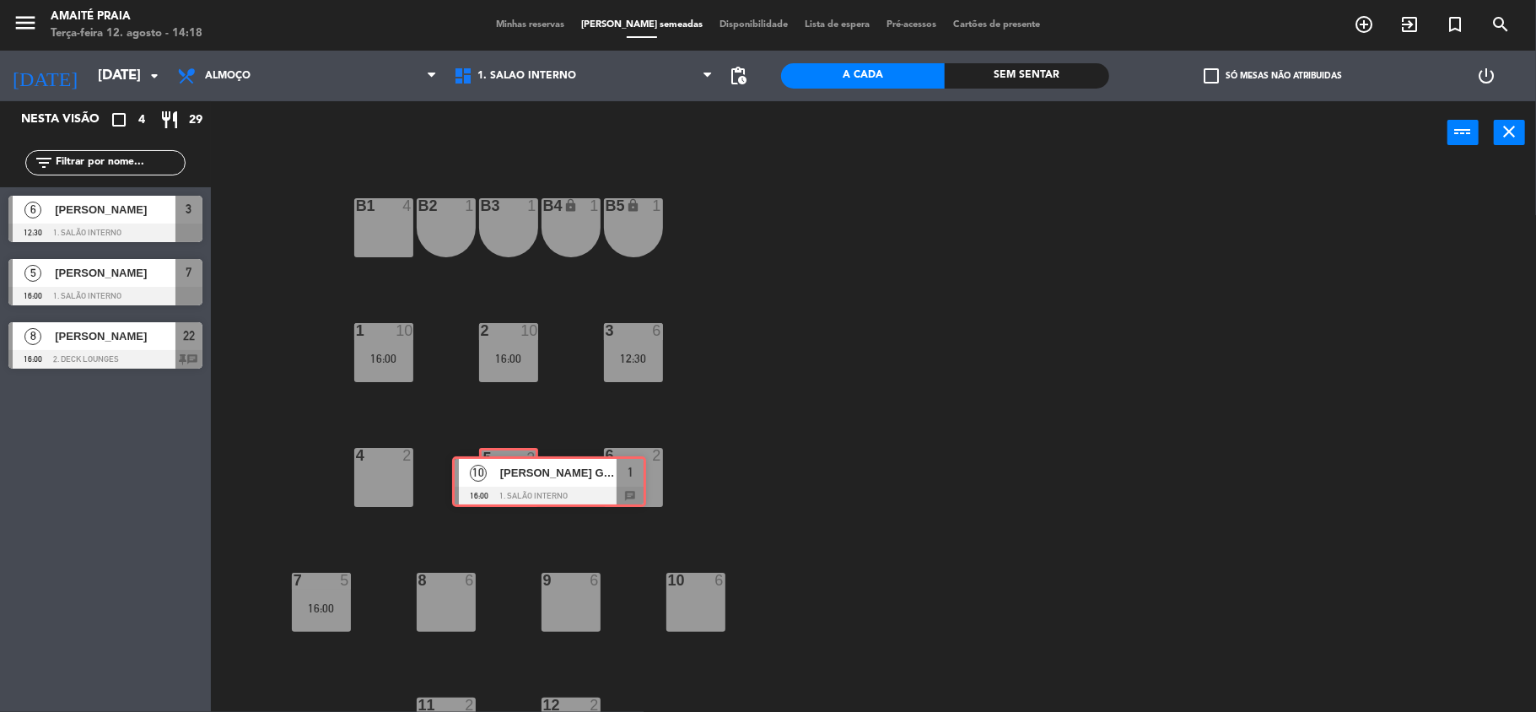
drag, startPoint x: 76, startPoint y: 416, endPoint x: 518, endPoint y: 489, distance: 447.9
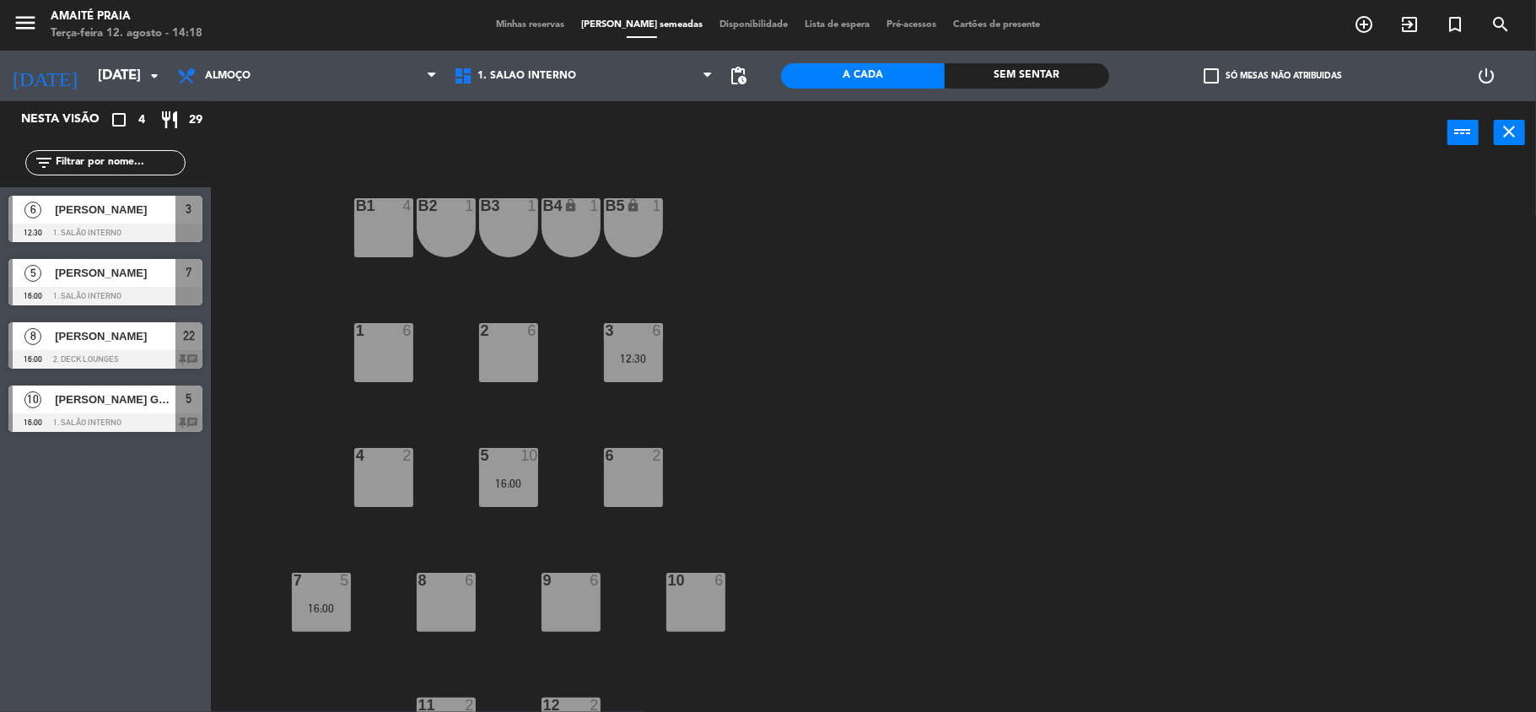
click at [83, 273] on span "[PERSON_NAME]" at bounding box center [115, 273] width 121 height 18
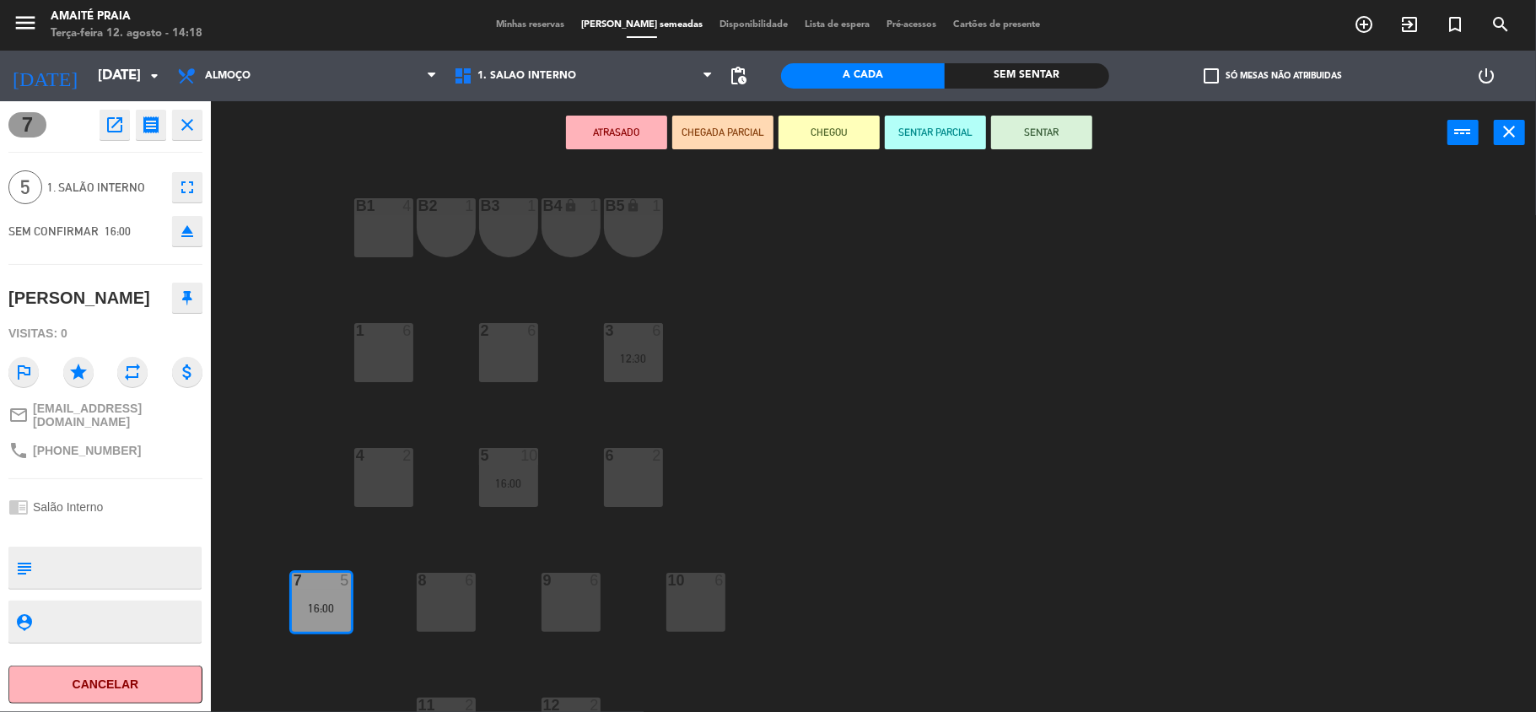
click at [283, 419] on div "B1 4 B2 1 B3 1 B4 lock 1 B5 lock 1 1 6 2 6 3 6 12:30 4 2 5 10 16:00 6 2 7 5 16:…" at bounding box center [881, 441] width 1310 height 547
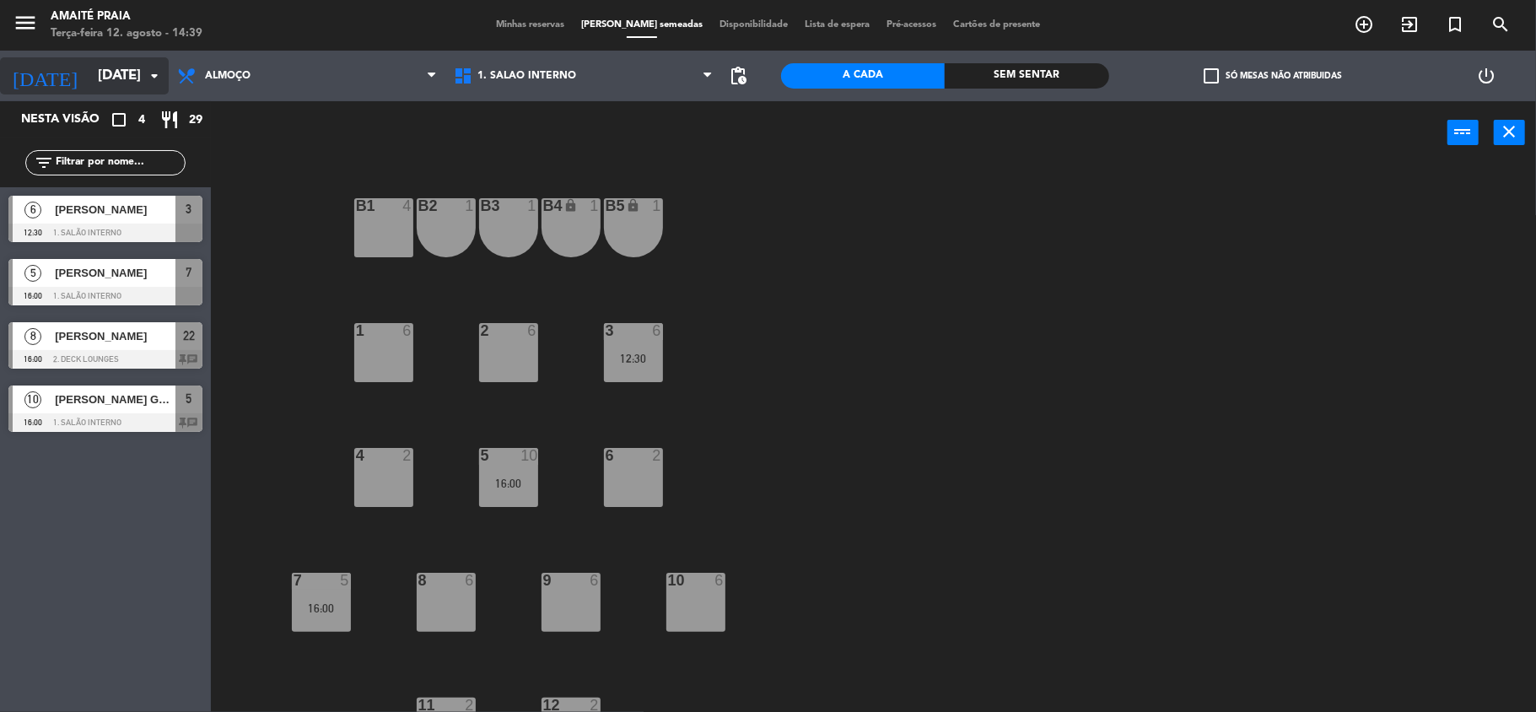
click at [142, 85] on input "[DATE]" at bounding box center [180, 76] width 182 height 33
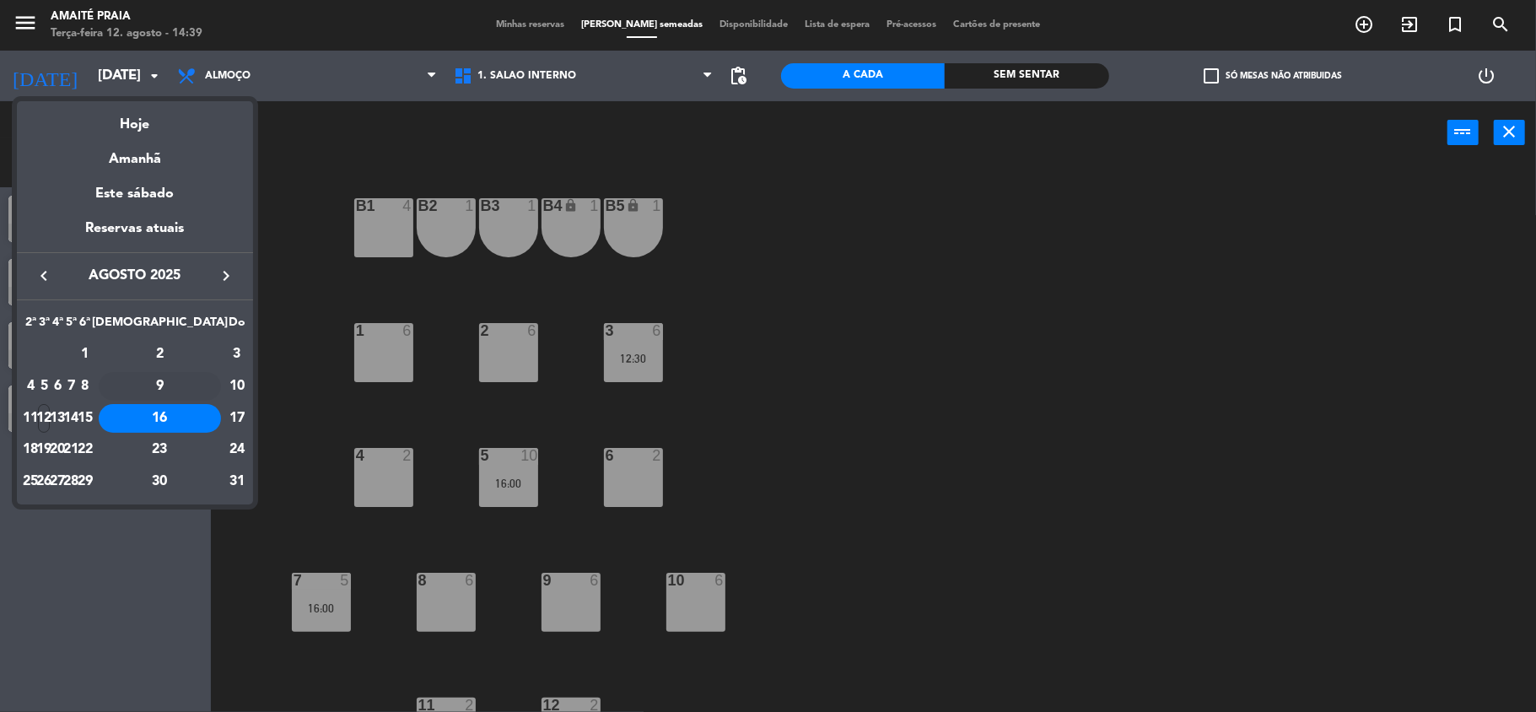
click at [202, 379] on div "9" at bounding box center [160, 386] width 122 height 29
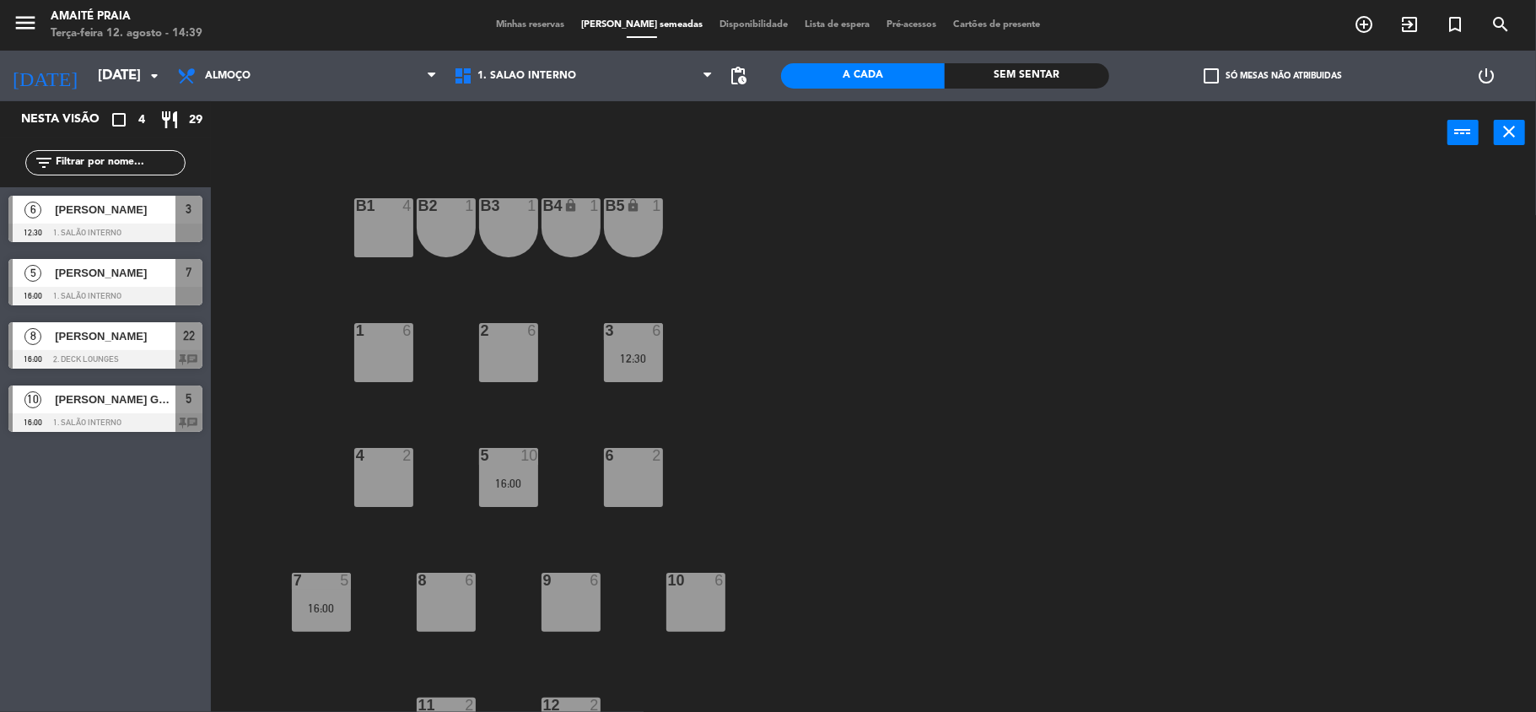
type input "[DATE]"
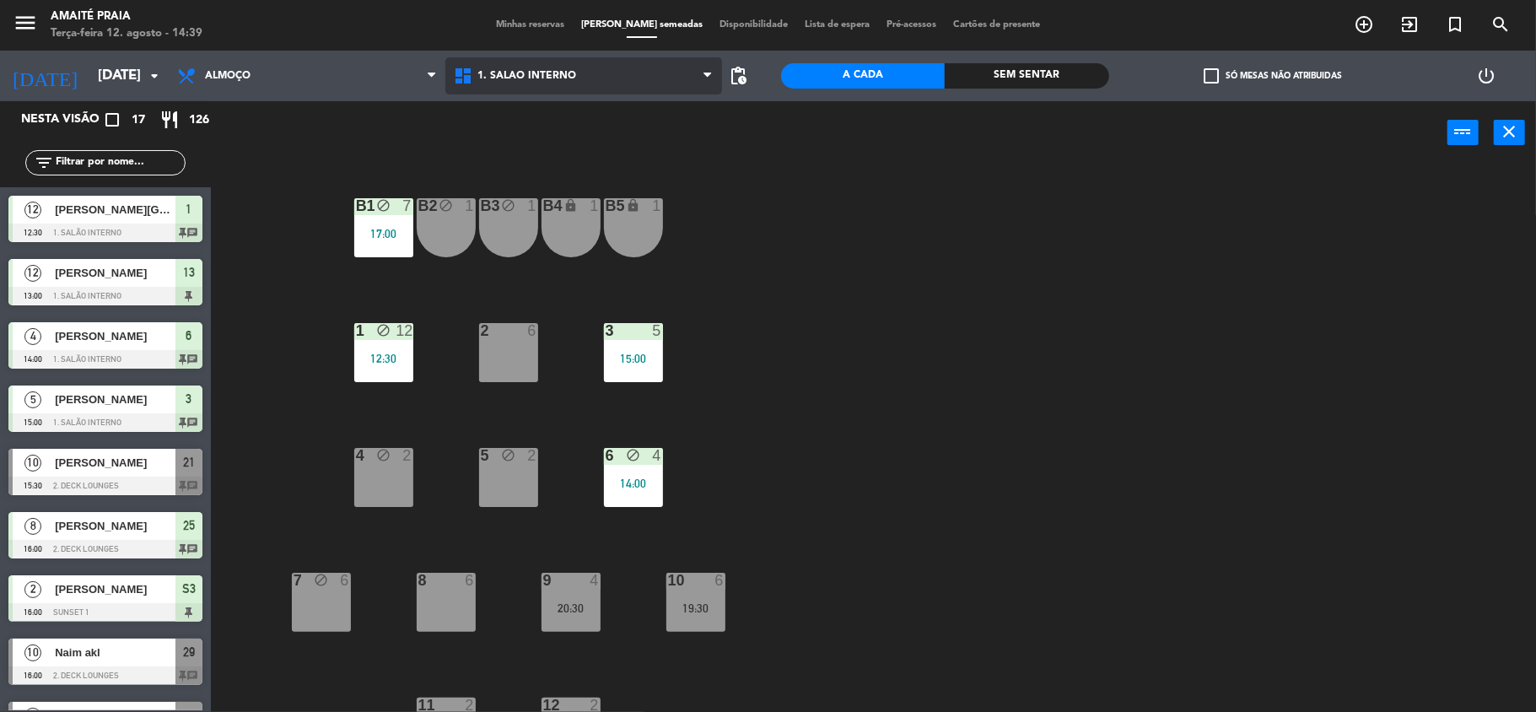
click at [531, 70] on span "1. Salão Interno" at bounding box center [526, 76] width 99 height 12
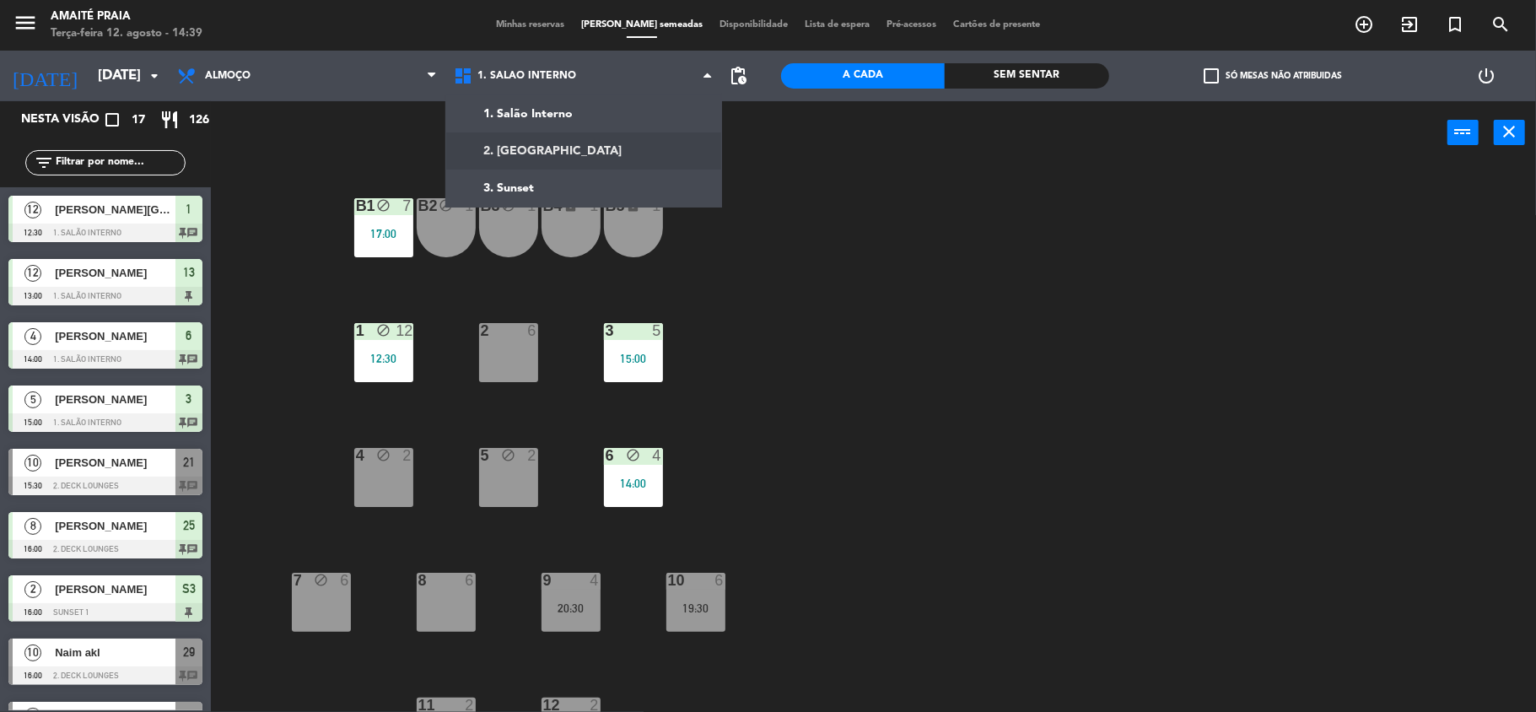
click at [558, 155] on ng-component "menu Amaité Praia Terça-feira 12. agosto - 14:39 Minhas reservas Mesas semeadas…" at bounding box center [768, 357] width 1536 height 715
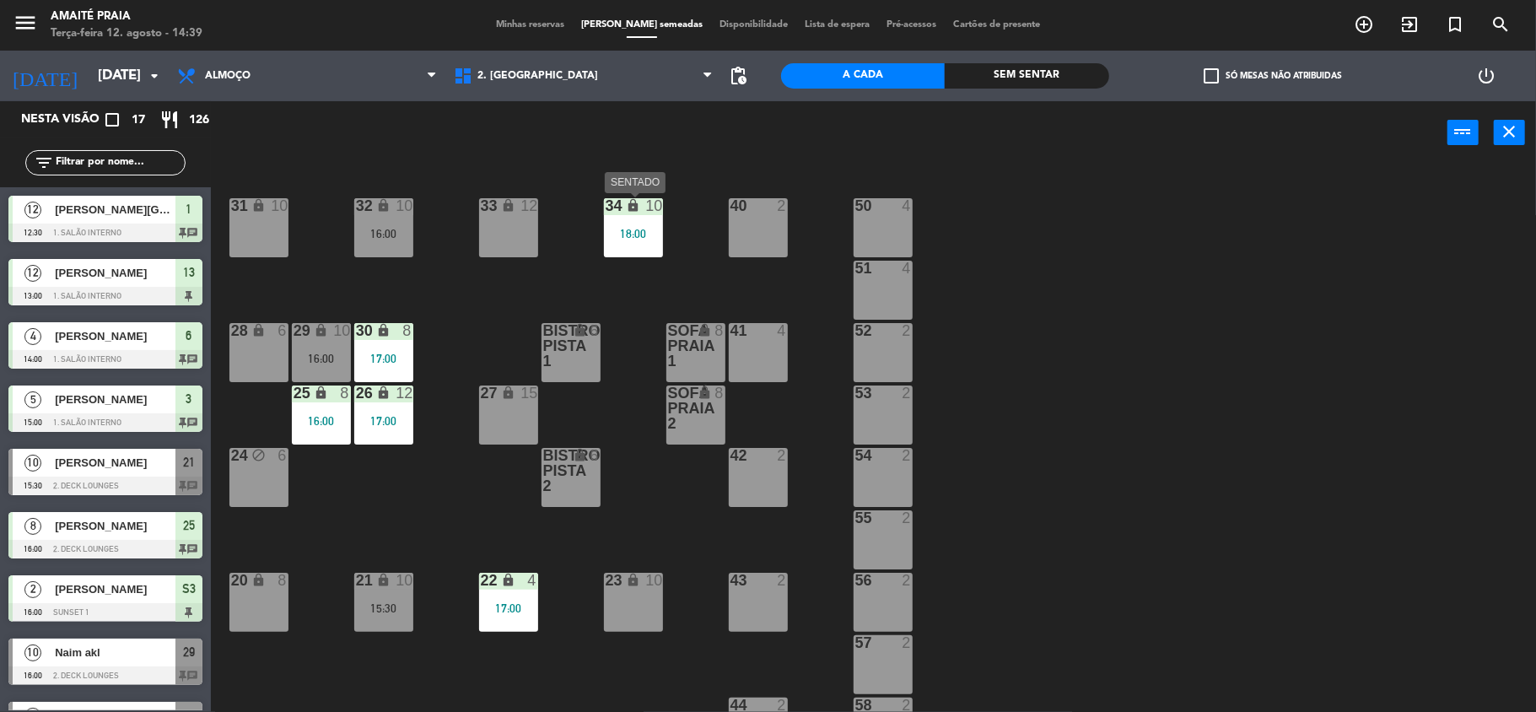
click at [614, 236] on div "18:00" at bounding box center [633, 234] width 59 height 12
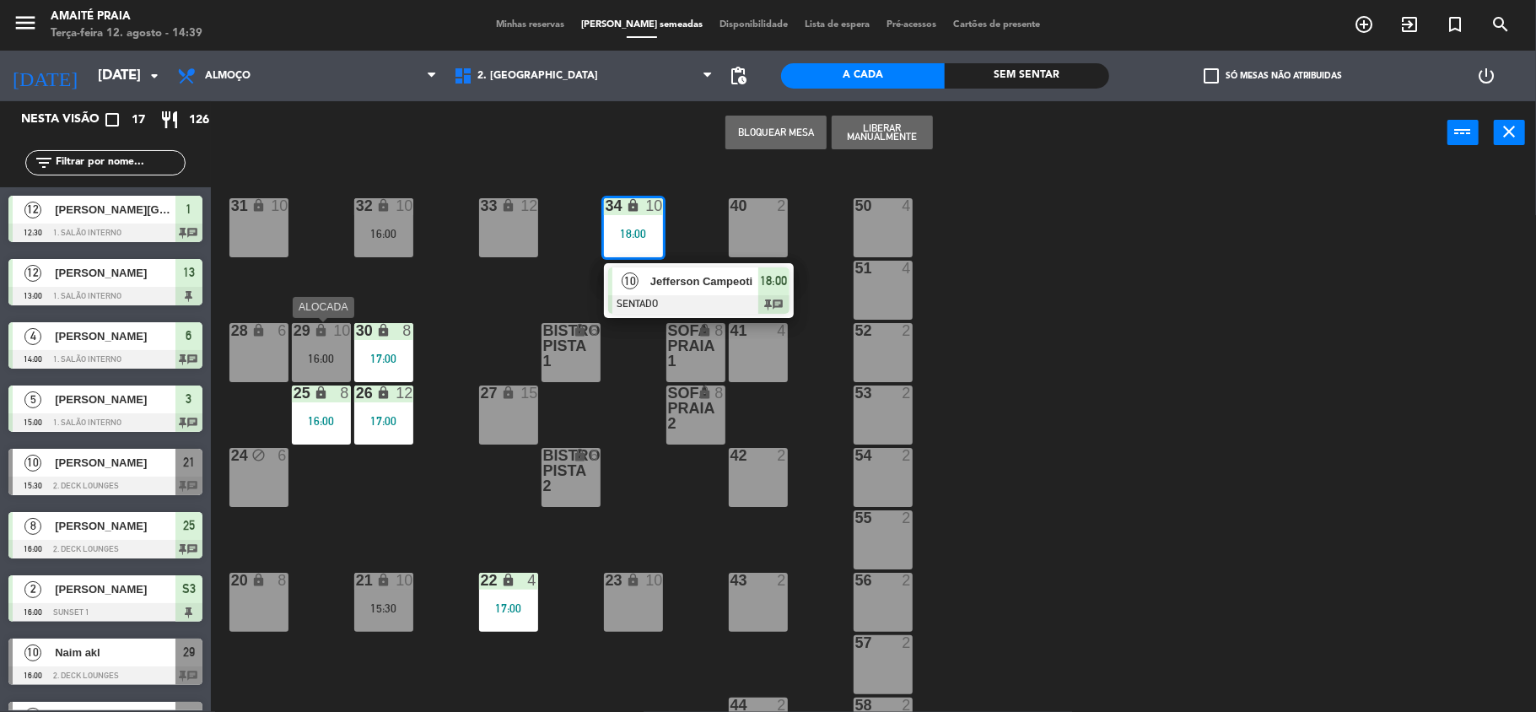
click at [327, 337] on div "lock" at bounding box center [321, 331] width 28 height 16
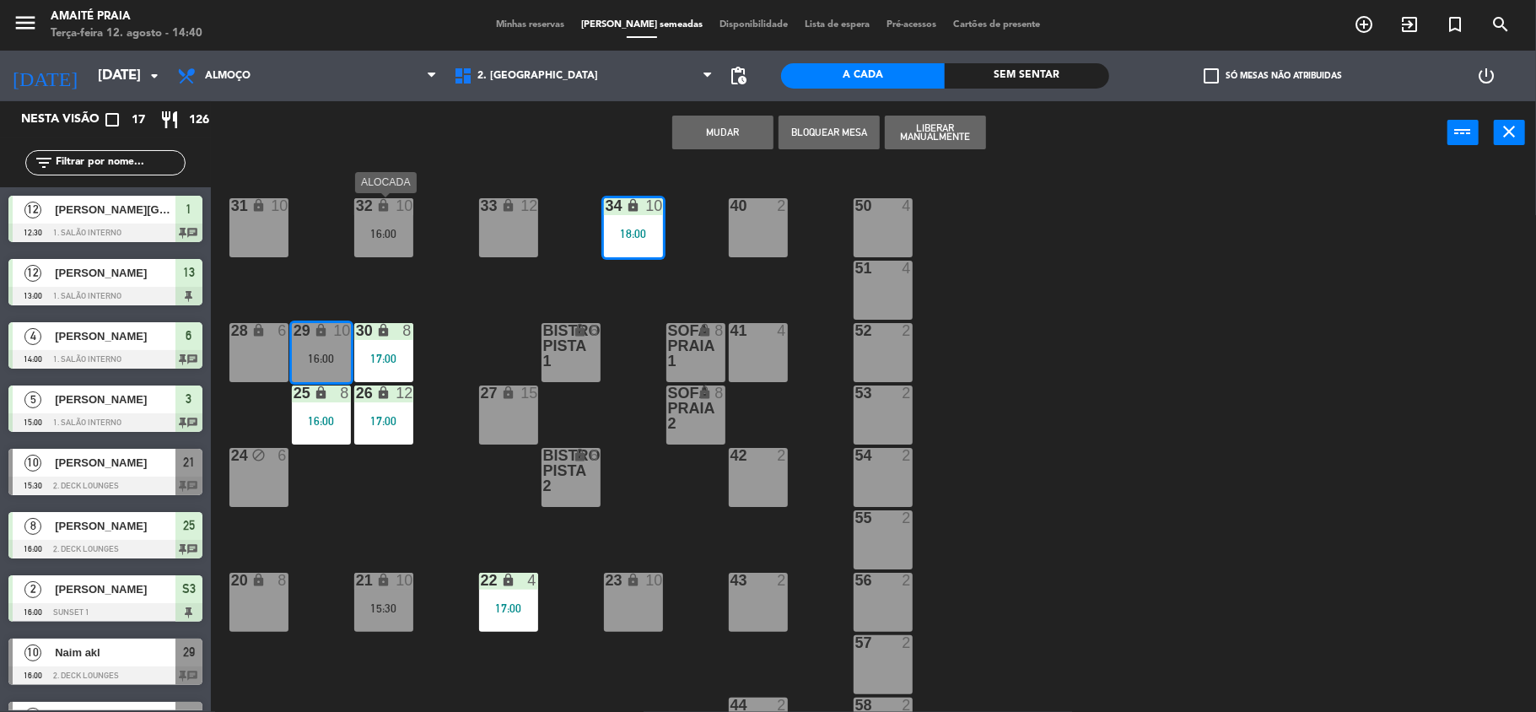
click at [376, 256] on div "32 lock 10 16:00" at bounding box center [383, 227] width 59 height 59
click at [388, 240] on div "16:00" at bounding box center [383, 234] width 59 height 12
click at [463, 338] on div "33 lock 12 40 2 31 lock 10 32 lock 10 16:00 34 lock 10 18:00 50 4 51 4 30 lock …" at bounding box center [881, 441] width 1310 height 547
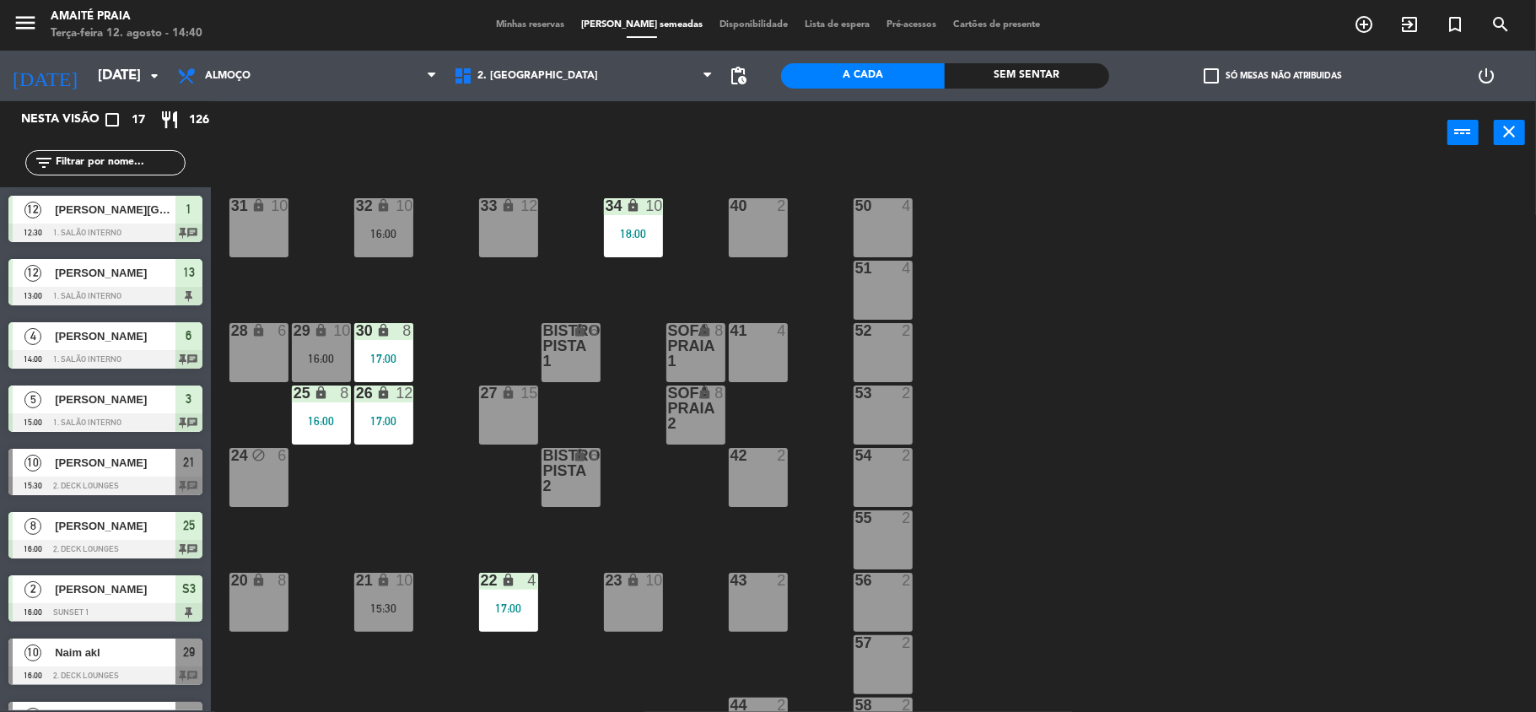
click at [344, 194] on div "33 lock 12 40 2 31 lock 10 32 lock 10 16:00 34 lock 10 18:00 50 4 51 4 30 lock …" at bounding box center [881, 441] width 1310 height 547
click at [375, 213] on div "32 lock 10" at bounding box center [383, 206] width 59 height 17
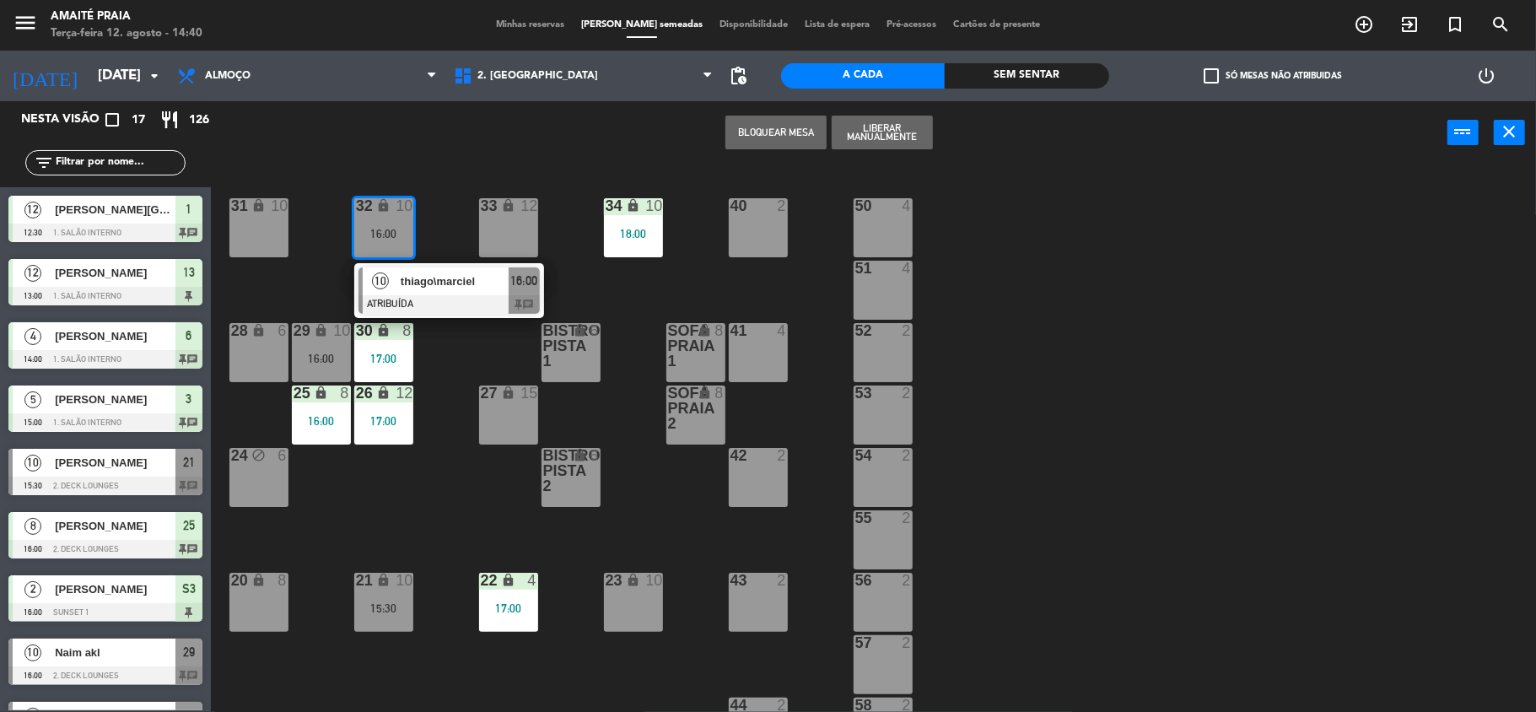
click at [460, 416] on div "33 lock 12 40 2 31 lock 10 32 lock 10 16:00 10 thiago\marciel ATRIBUÍDA 16:00 c…" at bounding box center [881, 441] width 1310 height 547
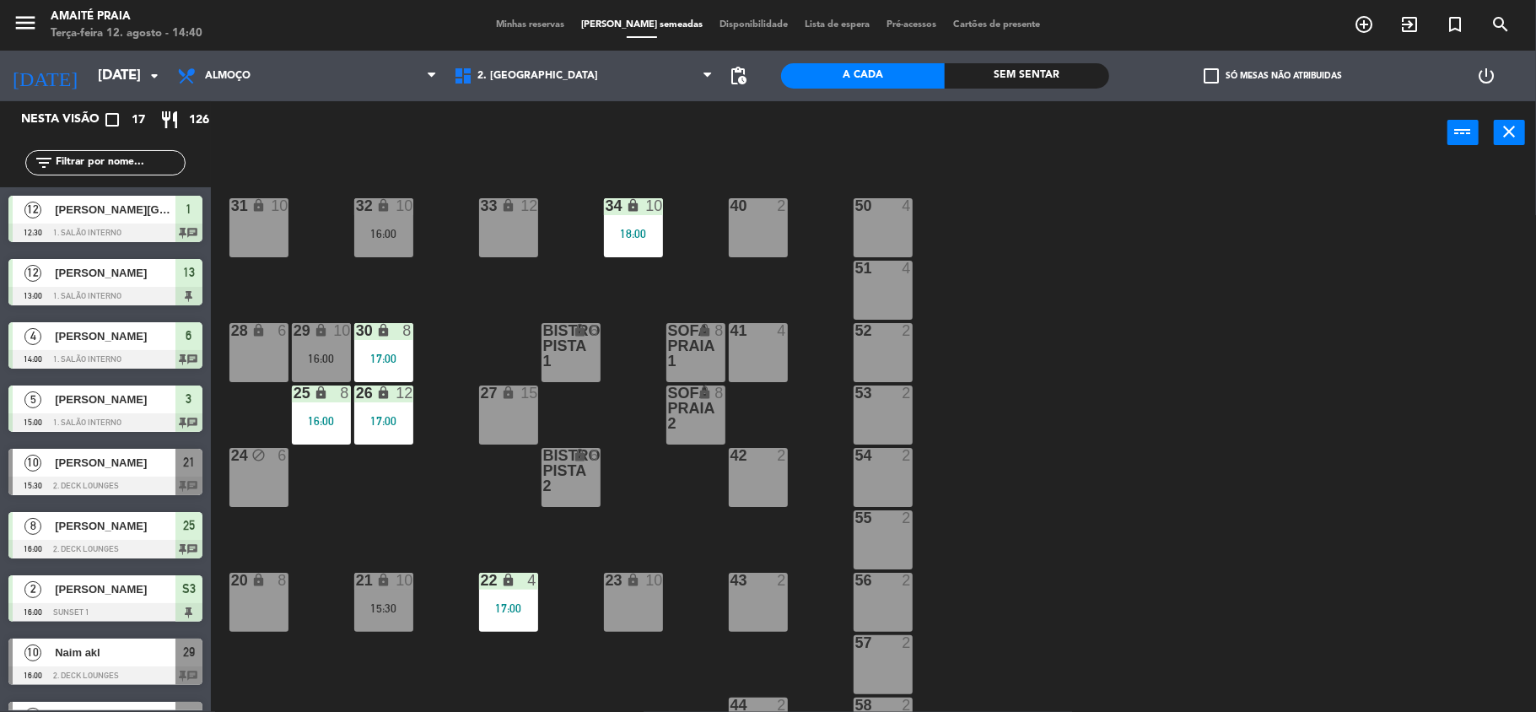
click at [331, 358] on div "16:00" at bounding box center [321, 359] width 59 height 12
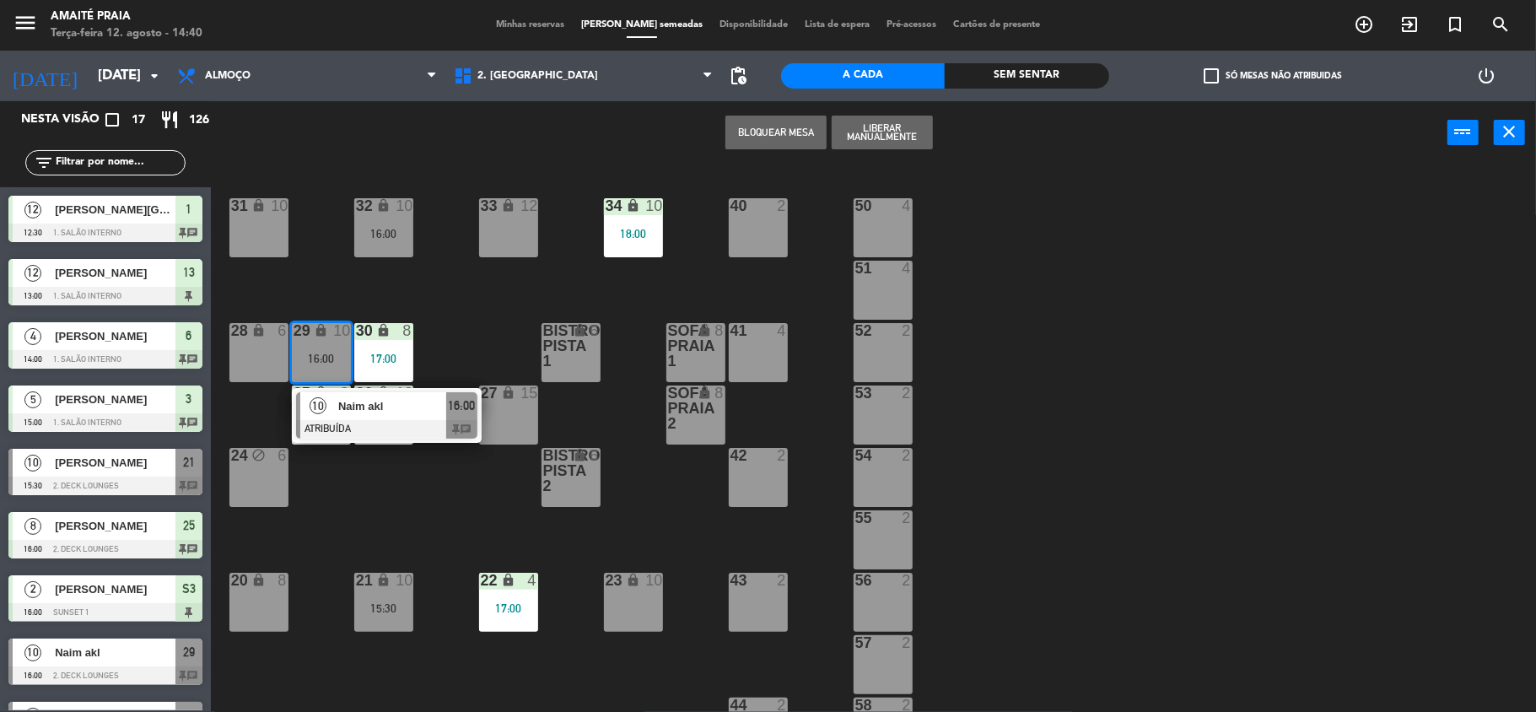
click at [401, 355] on div "17:00" at bounding box center [383, 359] width 59 height 12
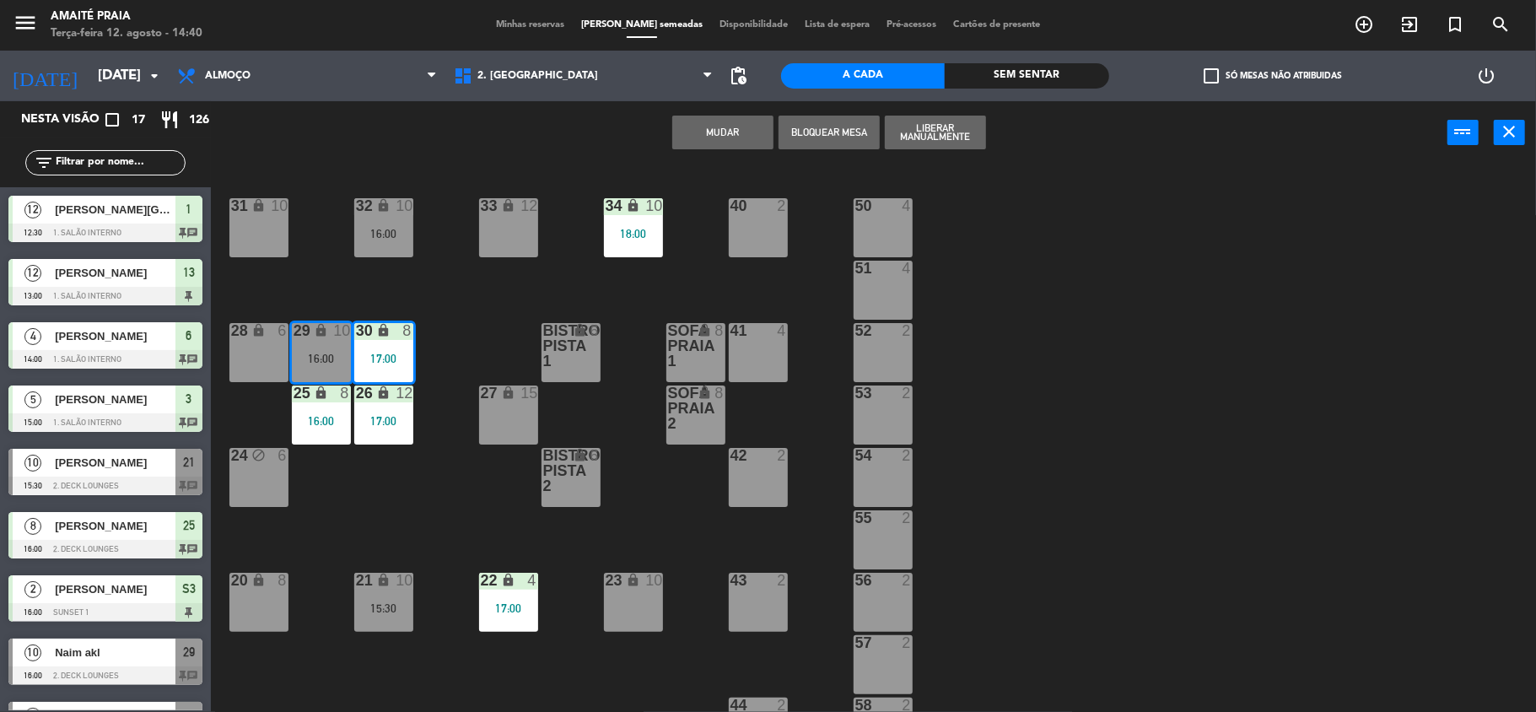
click at [530, 295] on div "33 lock 12 40 2 31 lock 10 32 lock 10 16:00 34 lock 10 18:00 50 4 51 4 30 lock …" at bounding box center [881, 441] width 1310 height 547
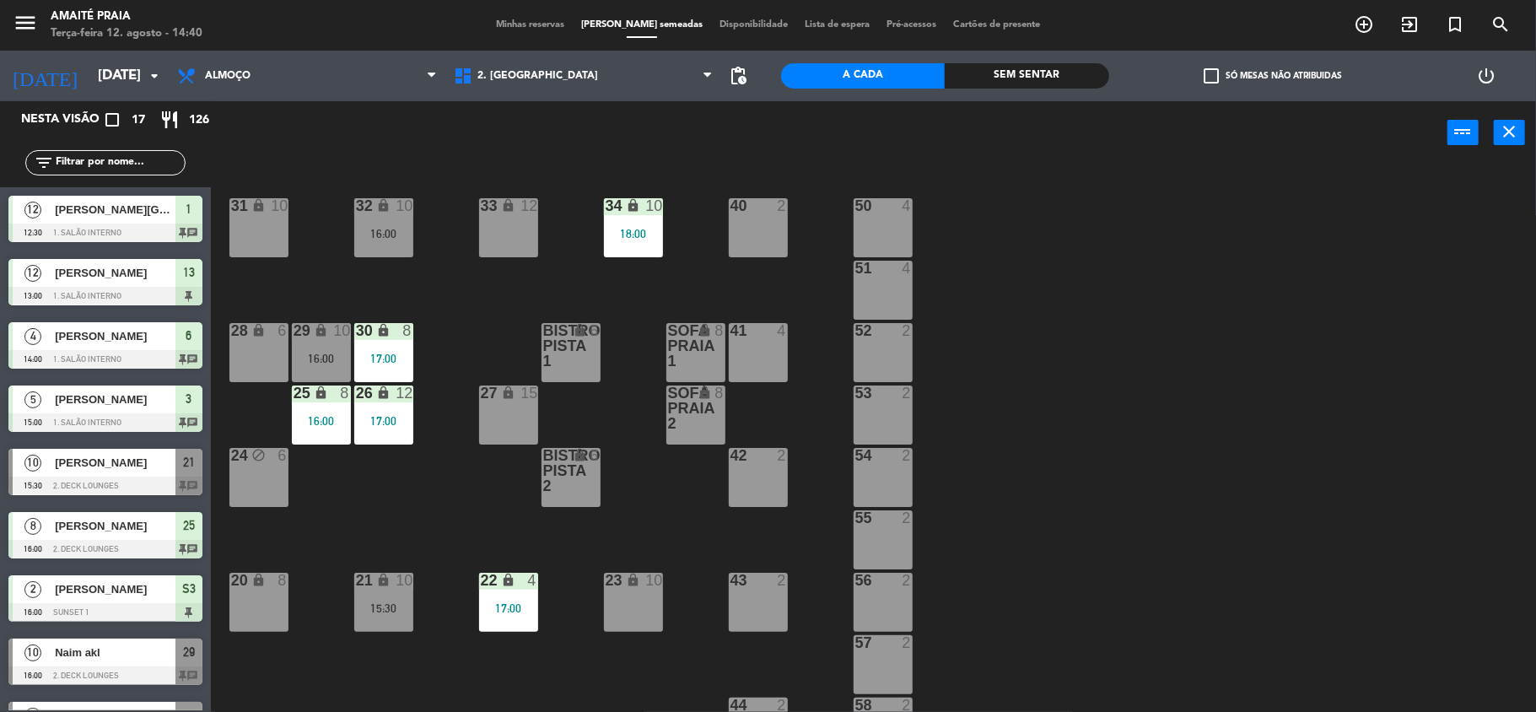
click at [617, 246] on div "34 lock 10 18:00" at bounding box center [633, 227] width 59 height 59
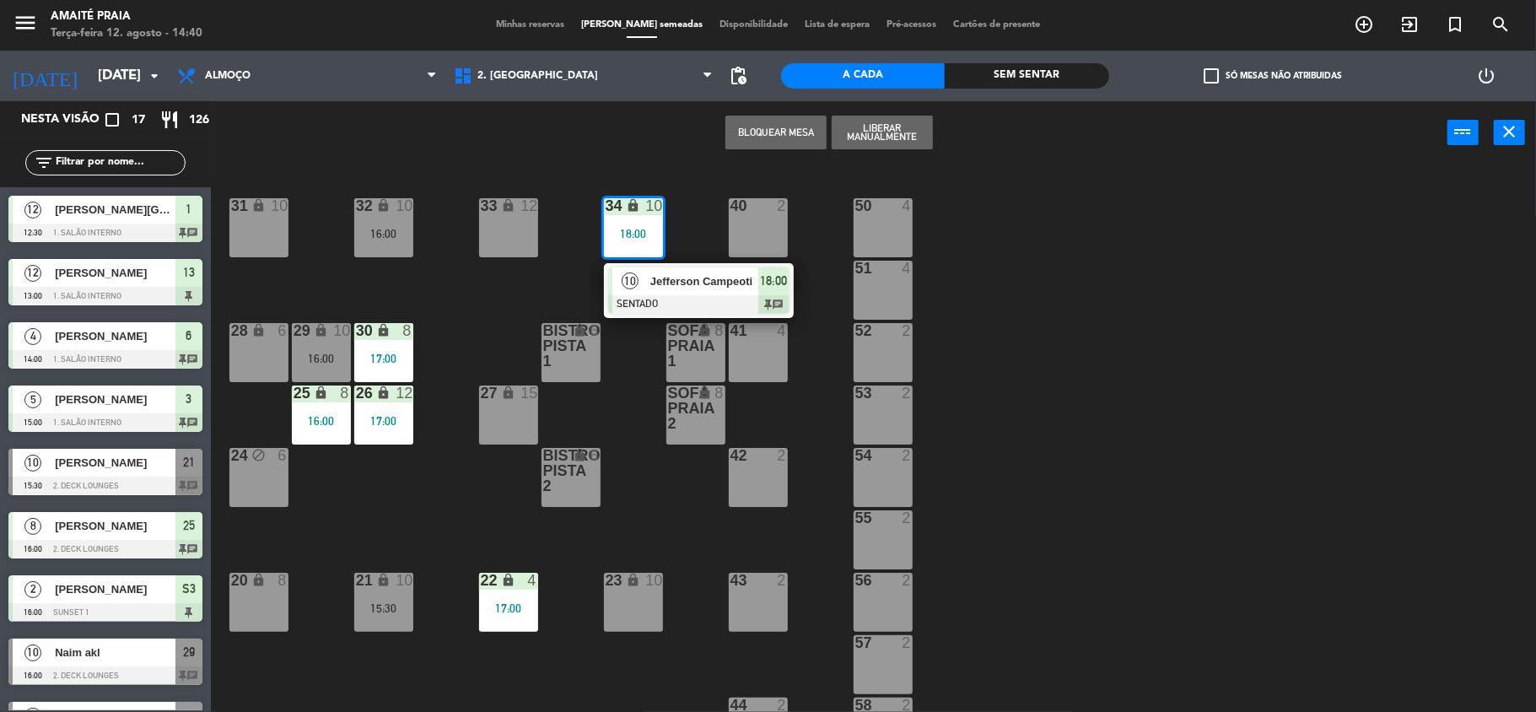
click at [514, 579] on icon "lock" at bounding box center [508, 580] width 14 height 14
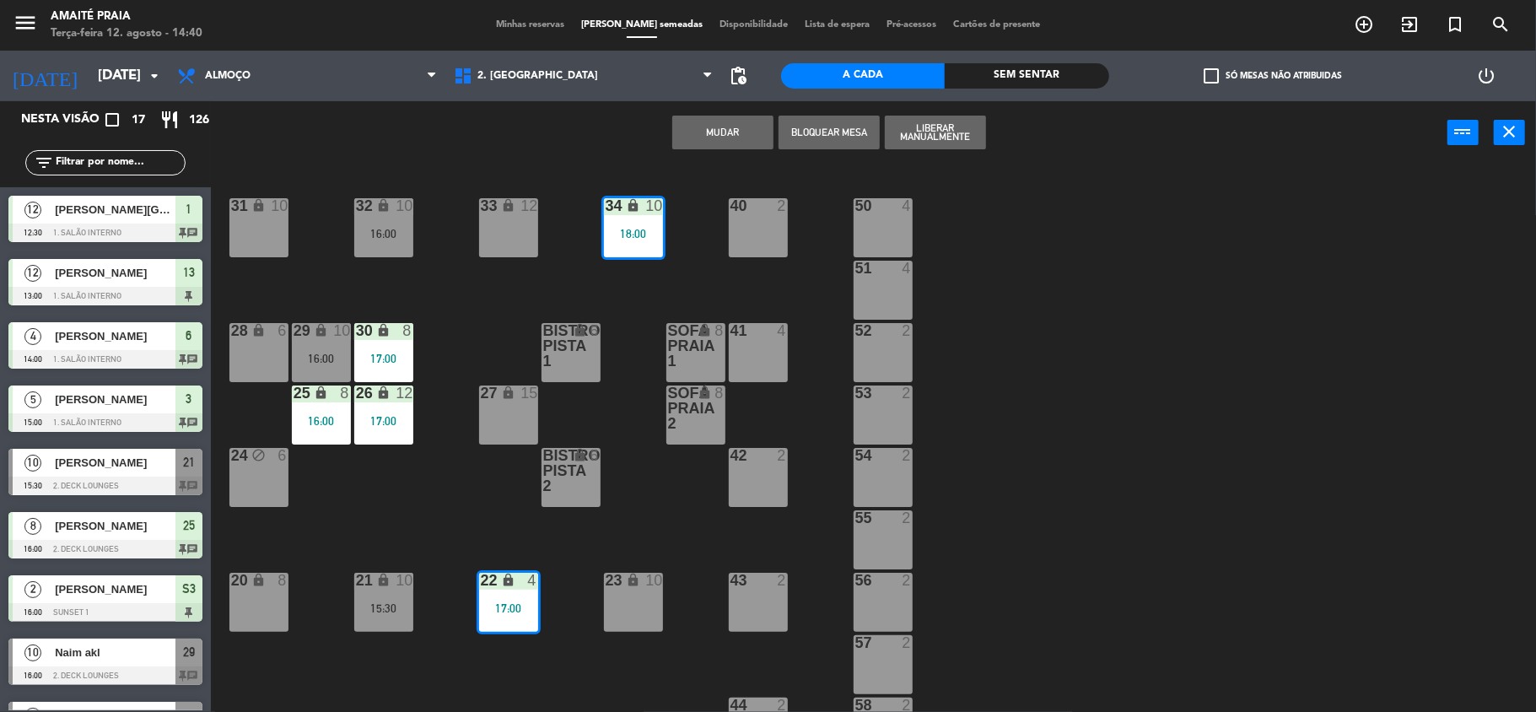
click at [600, 519] on div "33 lock 12 40 2 31 lock 10 32 lock 10 16:00 34 lock 10 18:00 50 4 51 4 30 lock …" at bounding box center [881, 441] width 1310 height 547
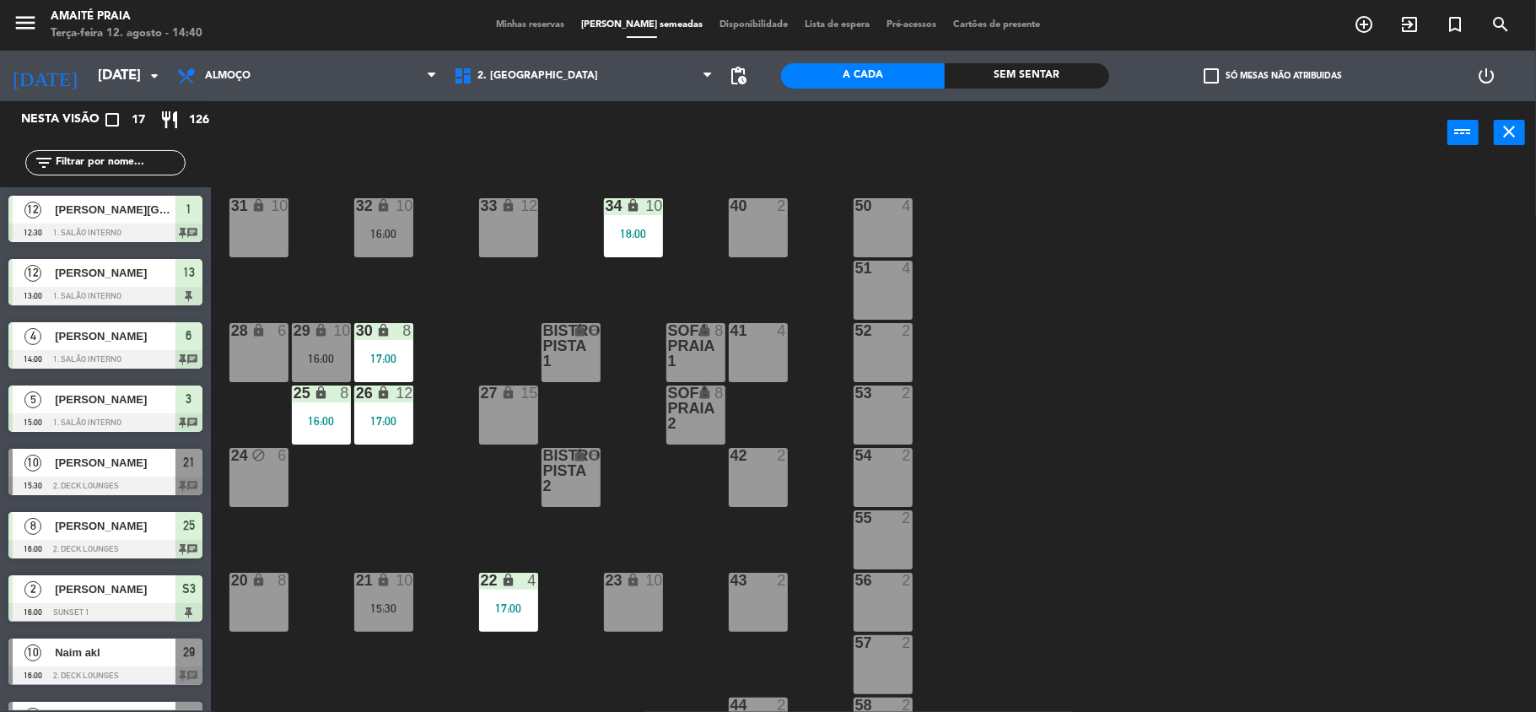
click at [527, 605] on div "17:00" at bounding box center [508, 608] width 59 height 12
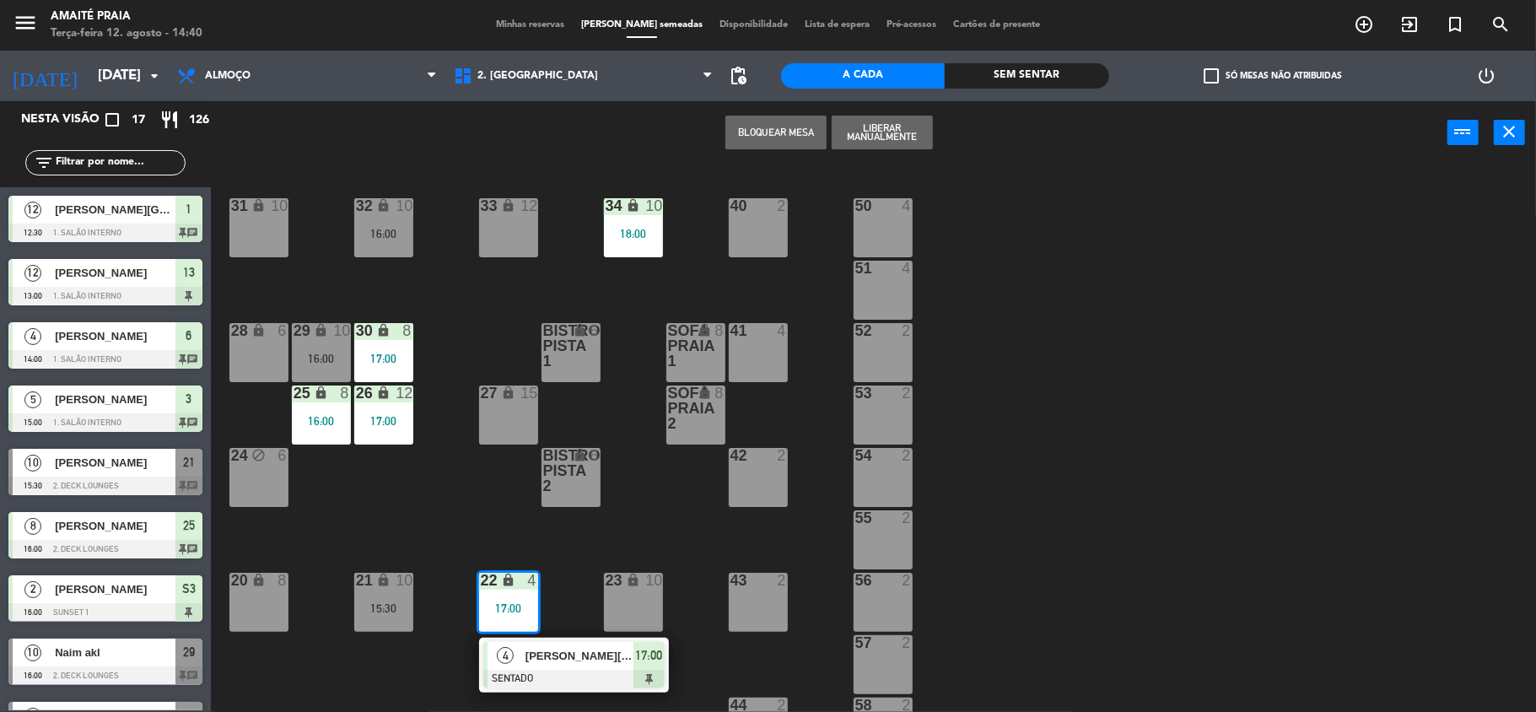
click at [540, 662] on span "[PERSON_NAME][GEOGRAPHIC_DATA]" at bounding box center [579, 656] width 108 height 18
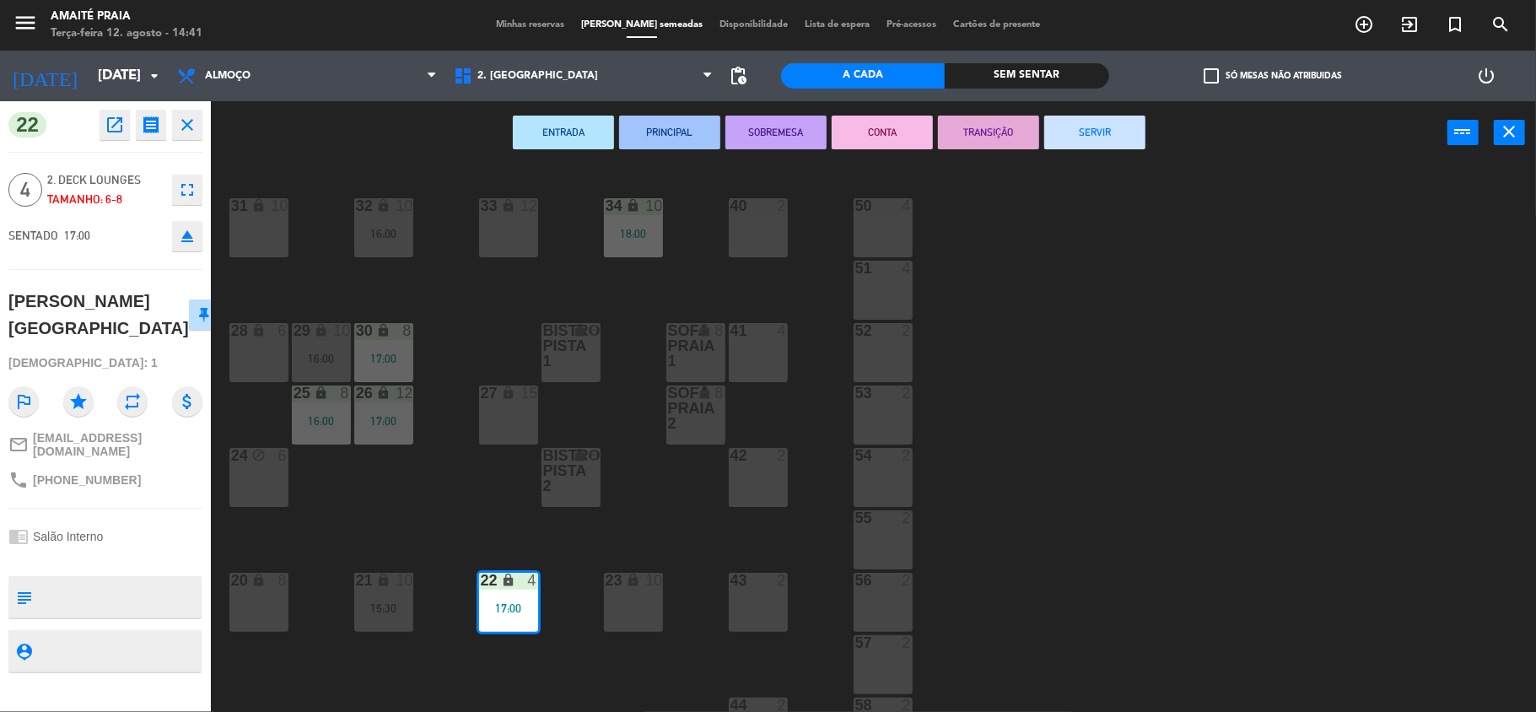
click at [547, 513] on div "33 lock 12 40 2 31 lock 10 32 lock 10 16:00 34 lock 10 18:00 50 4 51 4 30 lock …" at bounding box center [881, 441] width 1310 height 547
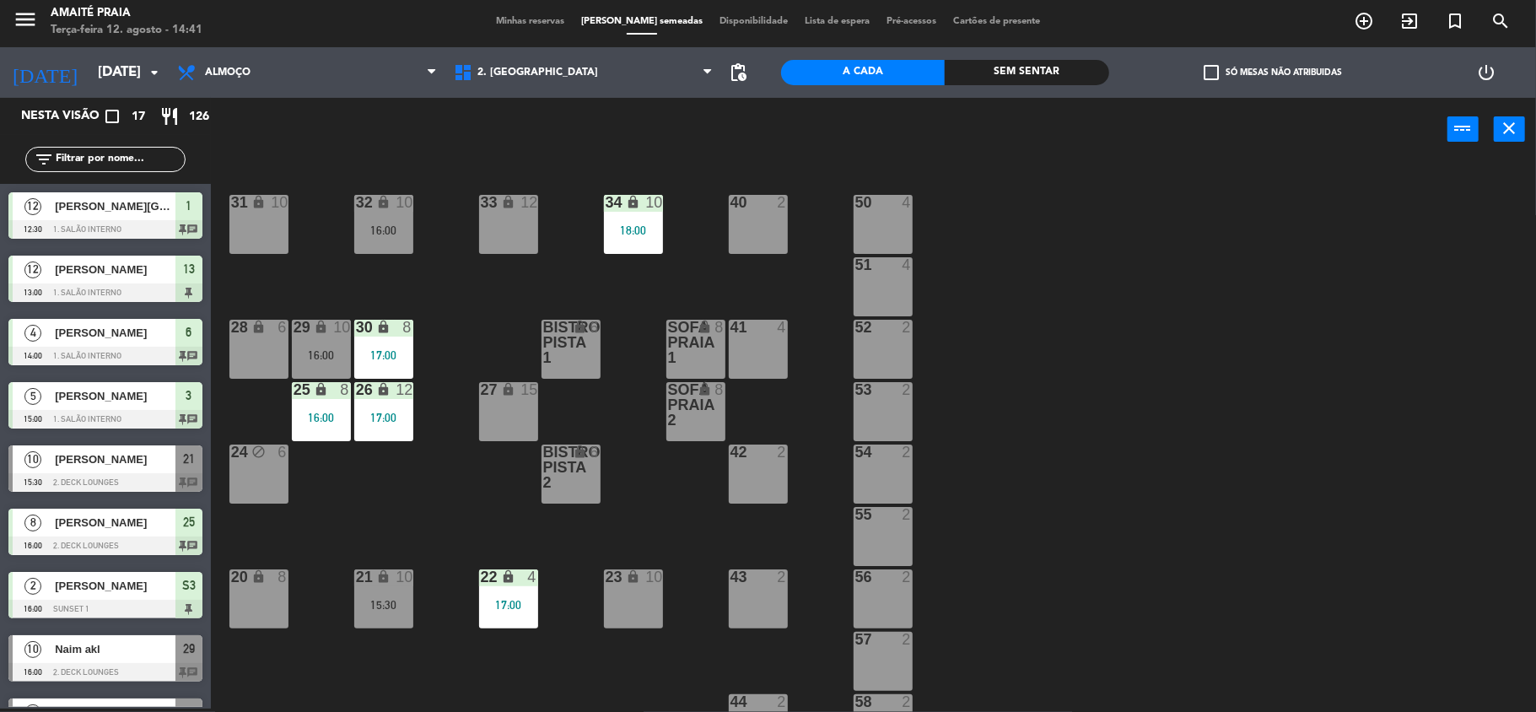
click at [395, 614] on div "21 lock 10 15:30" at bounding box center [383, 598] width 59 height 59
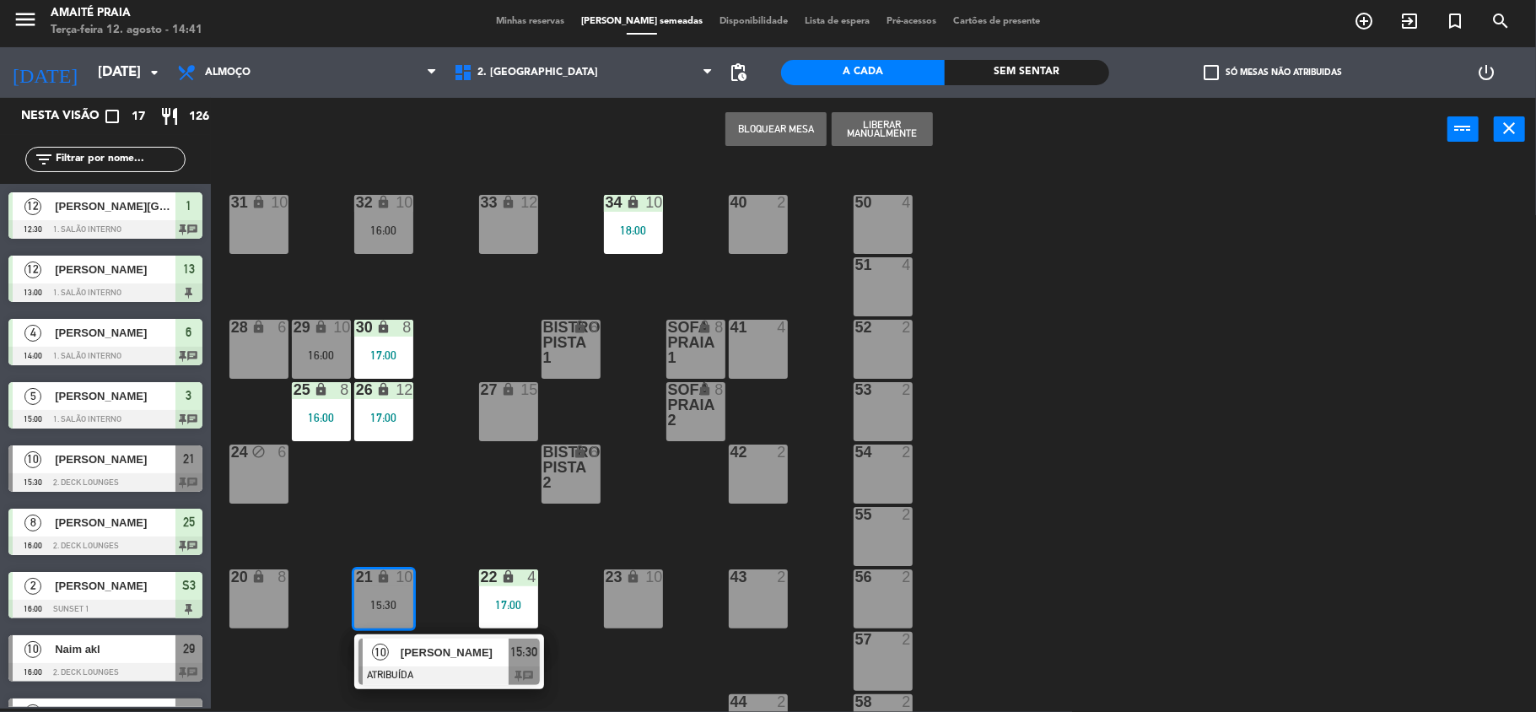
click at [456, 519] on div "33 lock 12 40 2 31 lock 10 32 lock 10 16:00 34 lock 10 18:00 50 4 51 4 30 lock …" at bounding box center [881, 437] width 1310 height 547
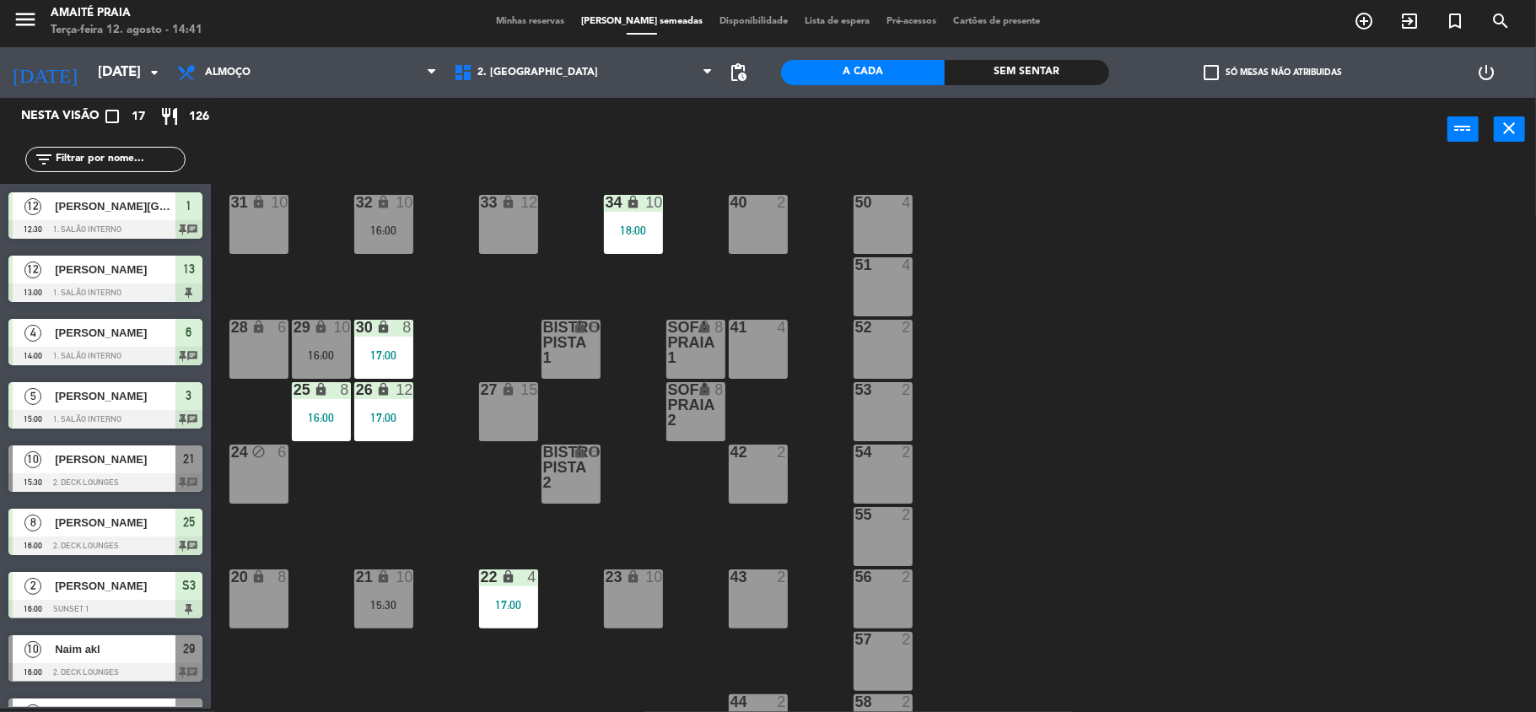
click at [334, 422] on div "16:00" at bounding box center [321, 418] width 59 height 12
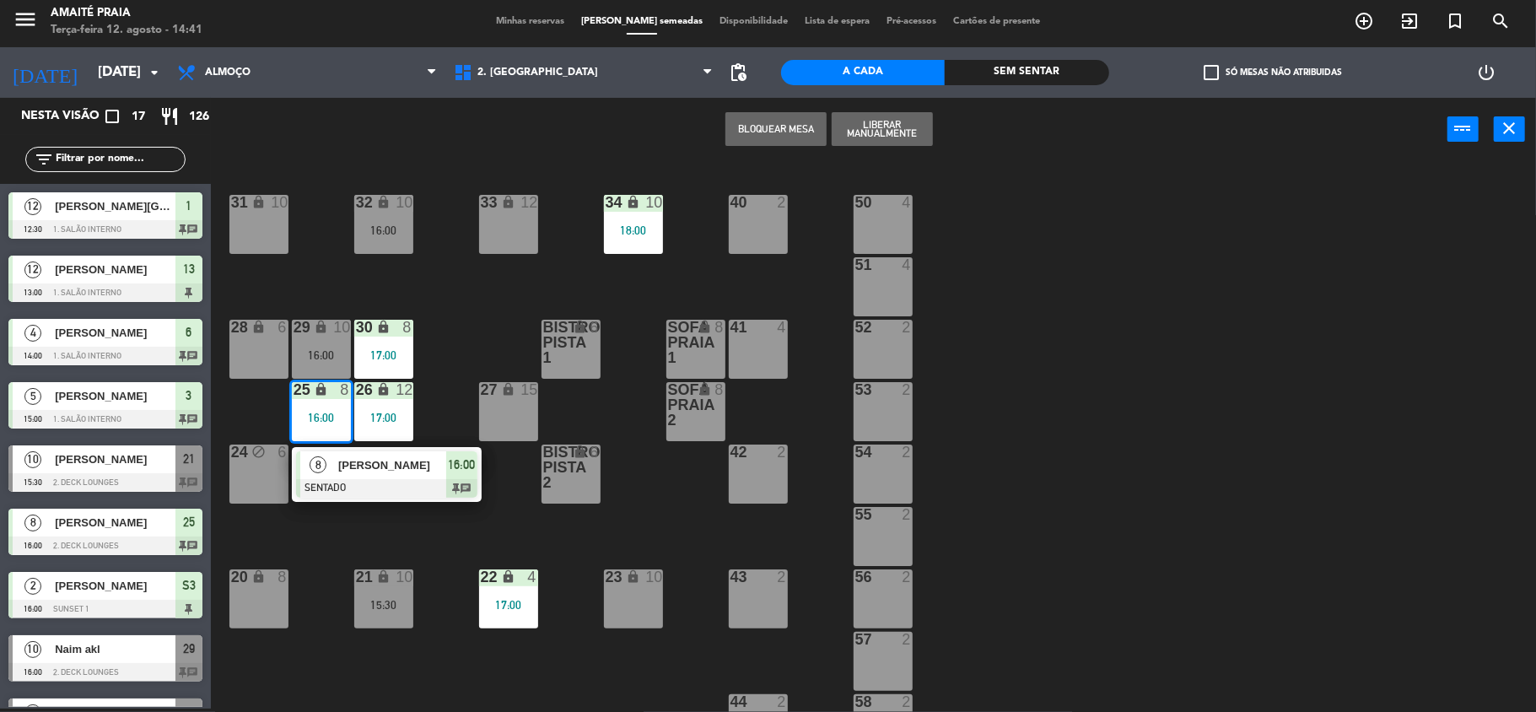
click at [443, 519] on div "33 lock 12 40 2 31 lock 10 32 lock 10 16:00 34 lock 10 18:00 50 4 51 4 30 lock …" at bounding box center [881, 437] width 1310 height 547
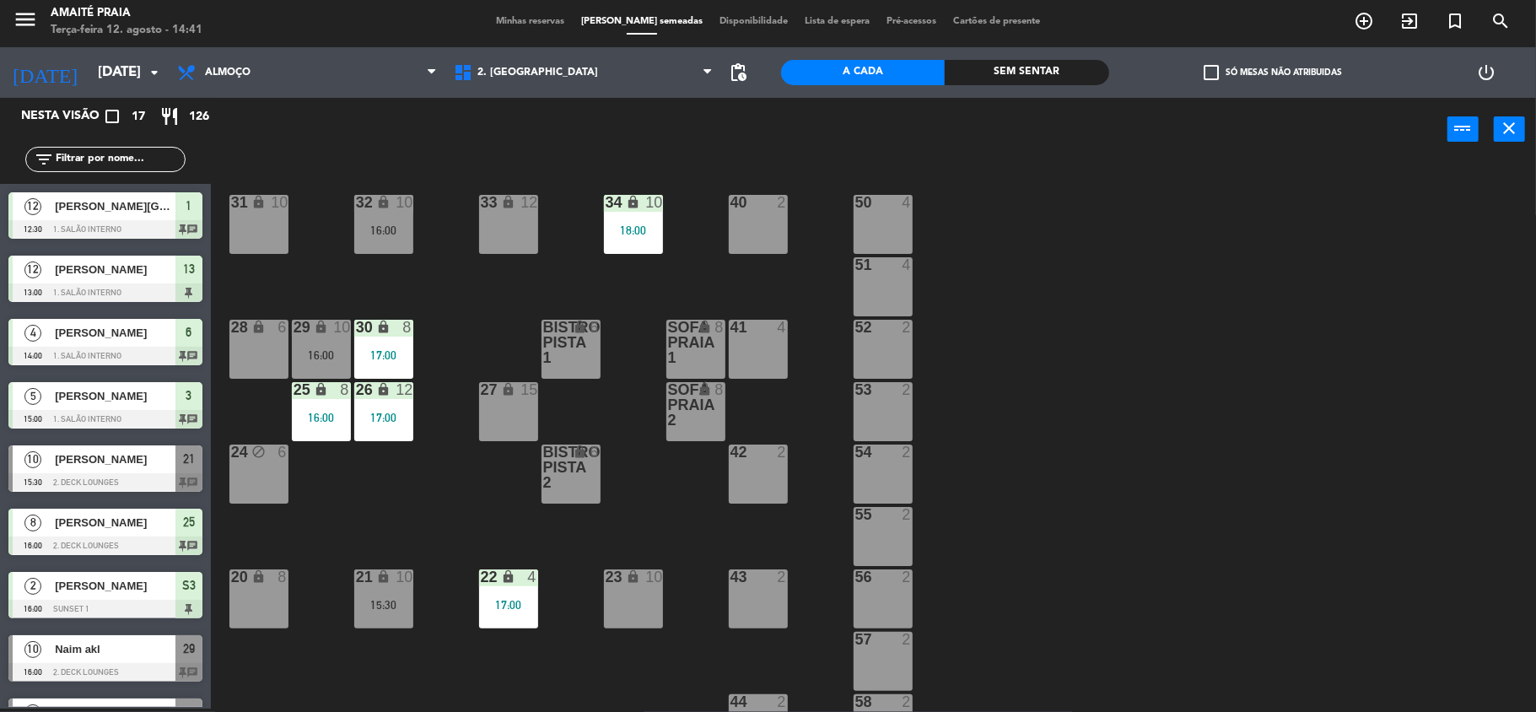
click at [392, 406] on div "26 lock 12 17:00" at bounding box center [383, 411] width 59 height 59
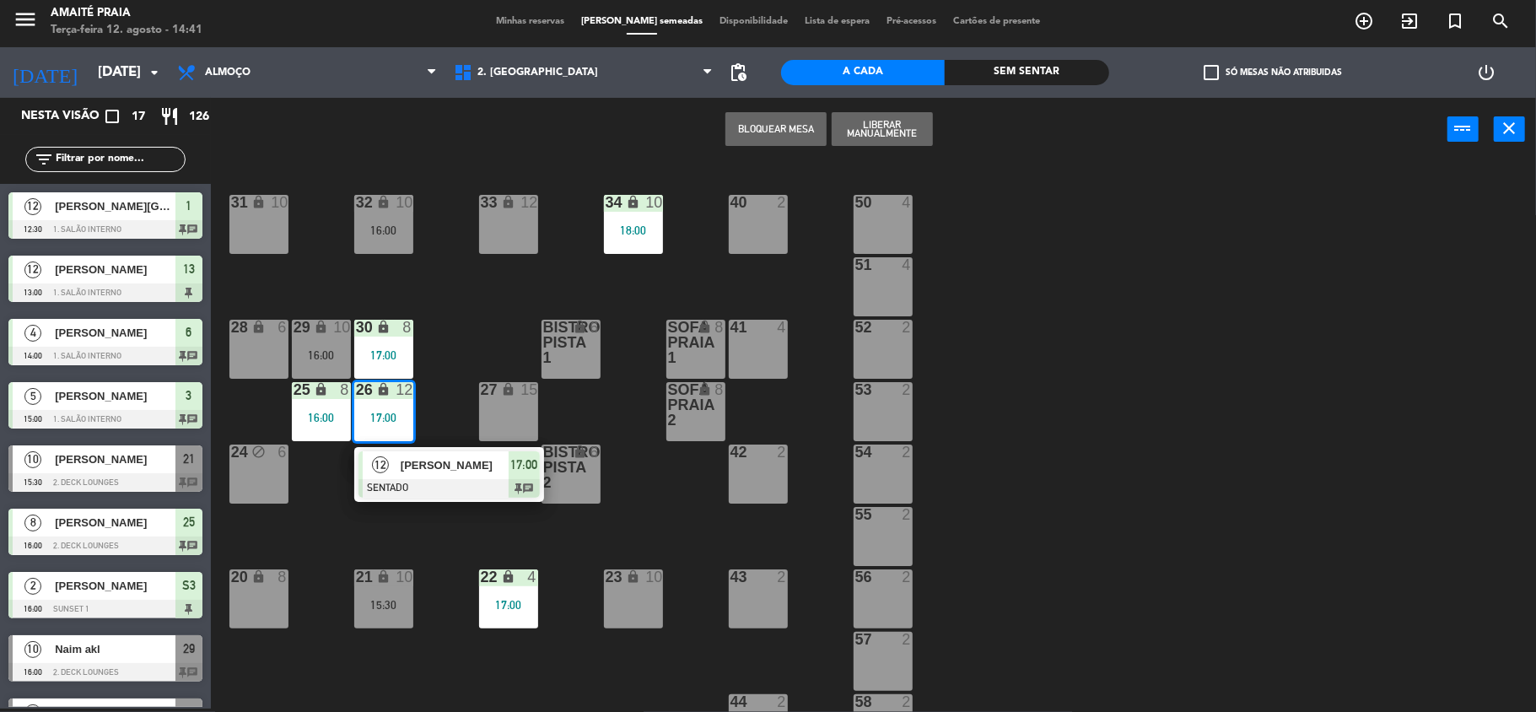
click at [503, 308] on div "33 lock 12 40 2 31 lock 10 32 lock 10 16:00 34 lock 10 18:00 50 4 51 4 30 lock …" at bounding box center [881, 437] width 1310 height 547
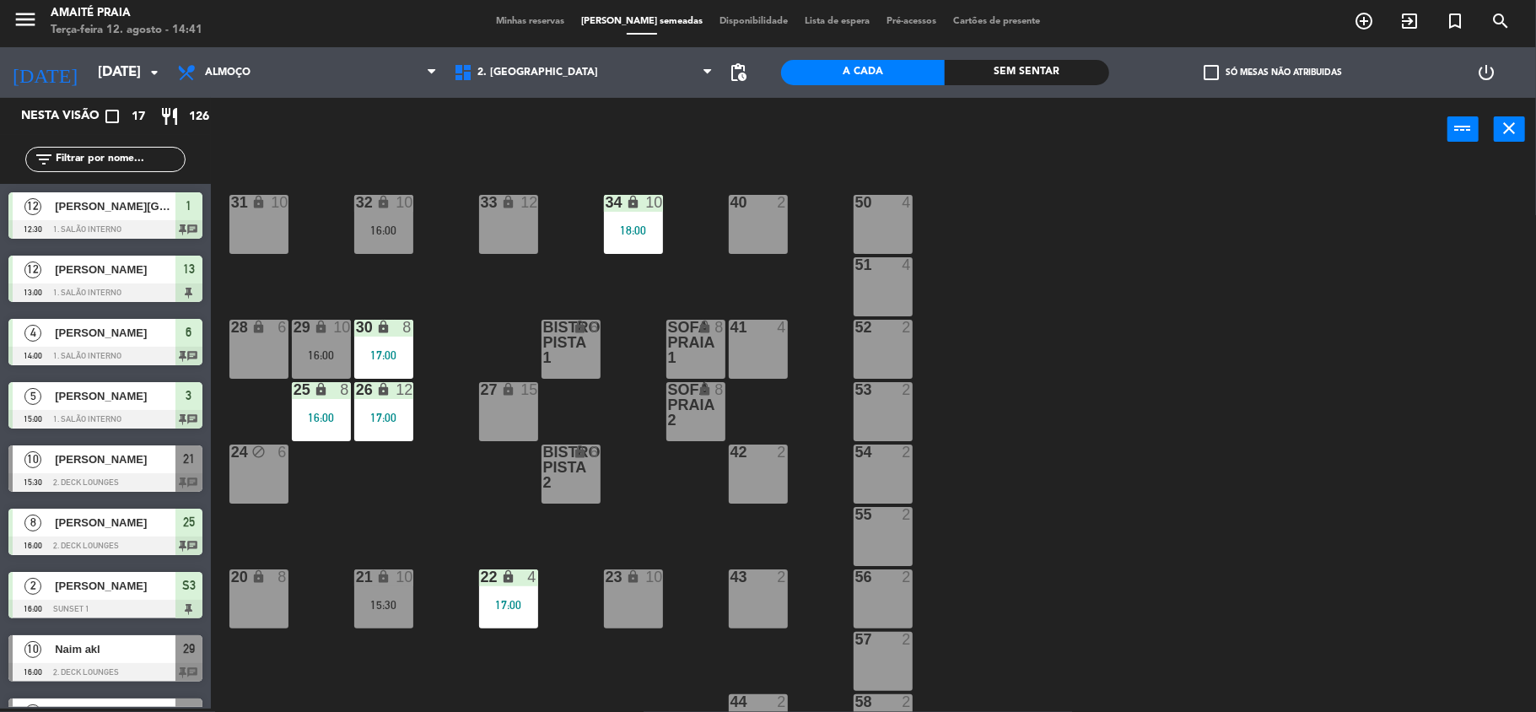
click at [400, 336] on div "30 lock 8" at bounding box center [383, 328] width 59 height 17
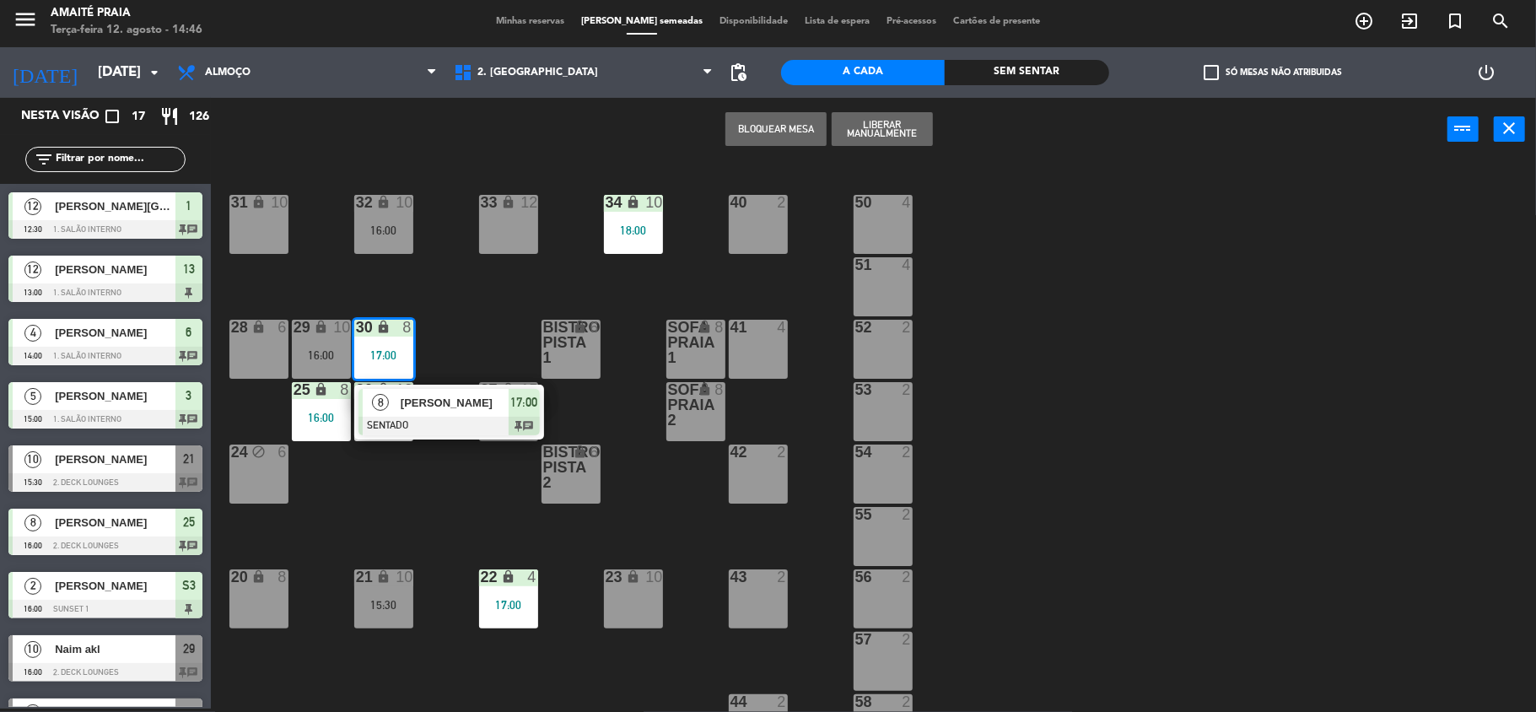
click at [450, 268] on div "33 lock 12 40 2 31 lock 10 32 lock 10 16:00 34 lock 10 18:00 50 4 51 4 30 lock …" at bounding box center [881, 437] width 1310 height 547
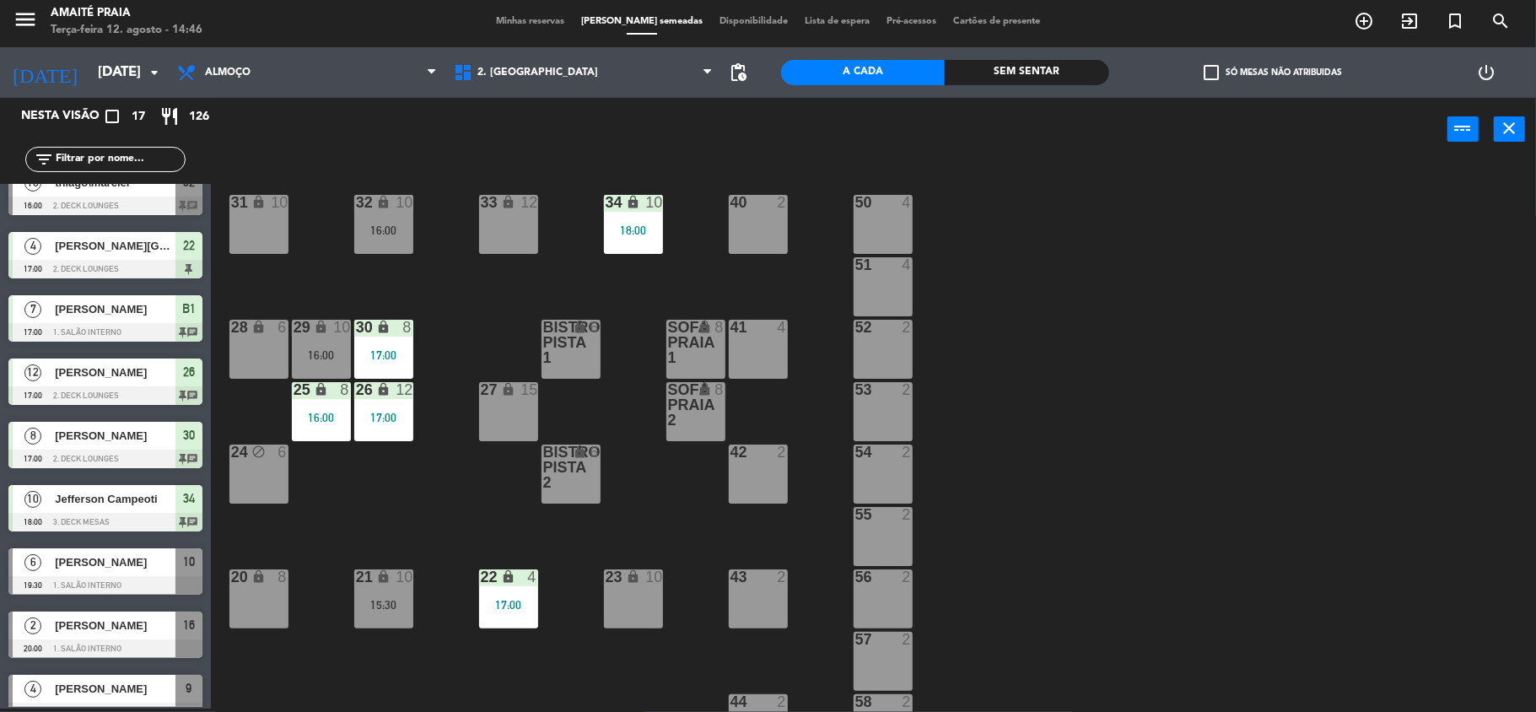
scroll to position [552, 0]
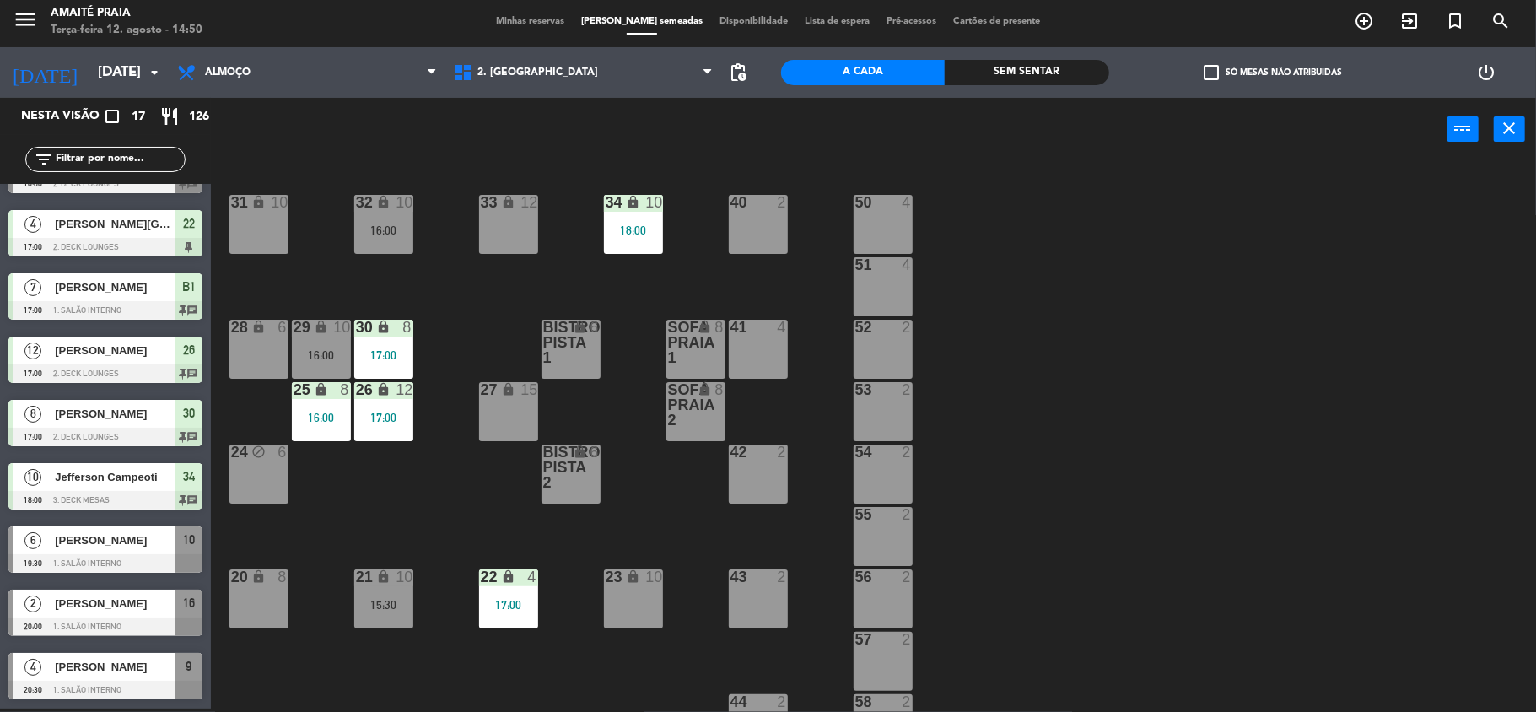
click at [266, 591] on div "20 lock 8" at bounding box center [258, 598] width 59 height 59
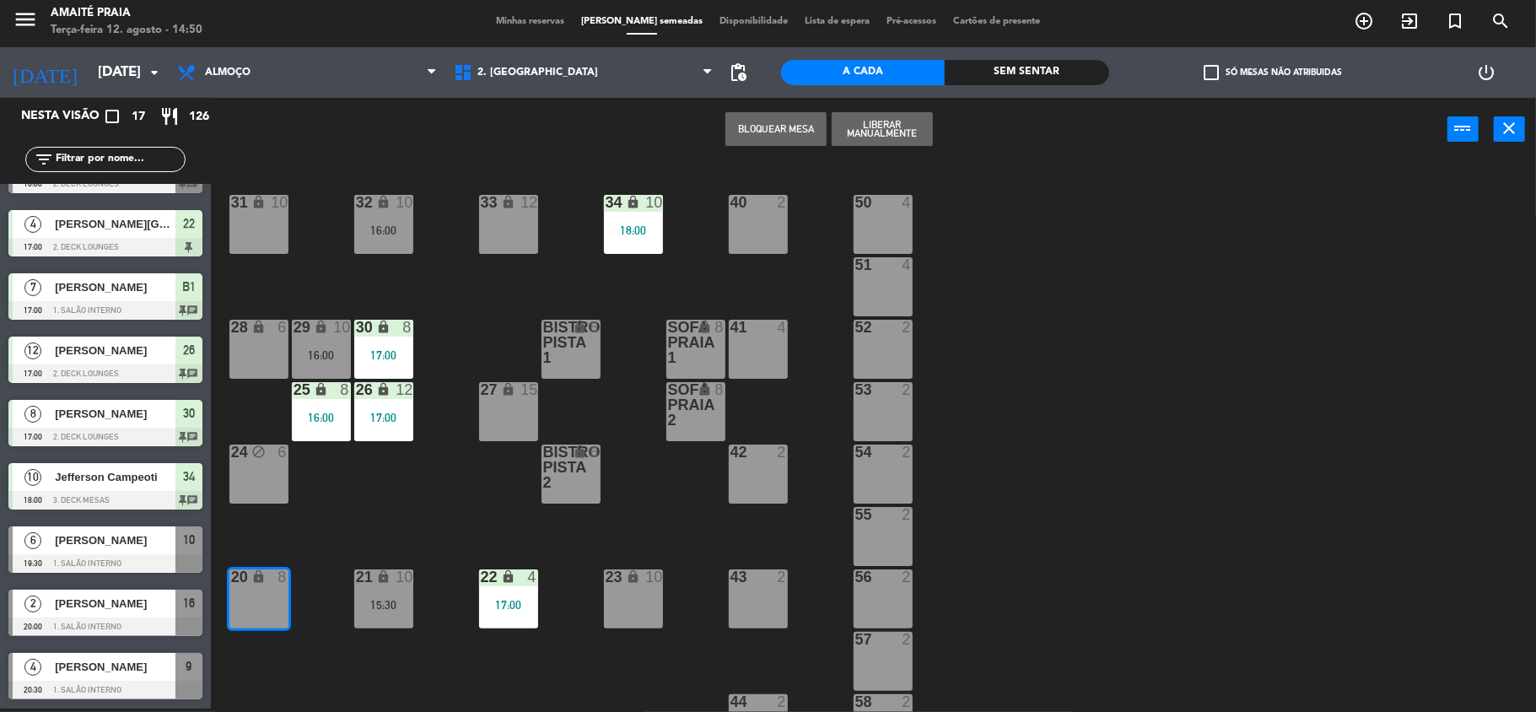
click at [328, 520] on div "33 lock 12 40 2 31 lock 10 32 lock 10 16:00 34 lock 10 18:00 50 4 51 4 30 lock …" at bounding box center [881, 437] width 1310 height 547
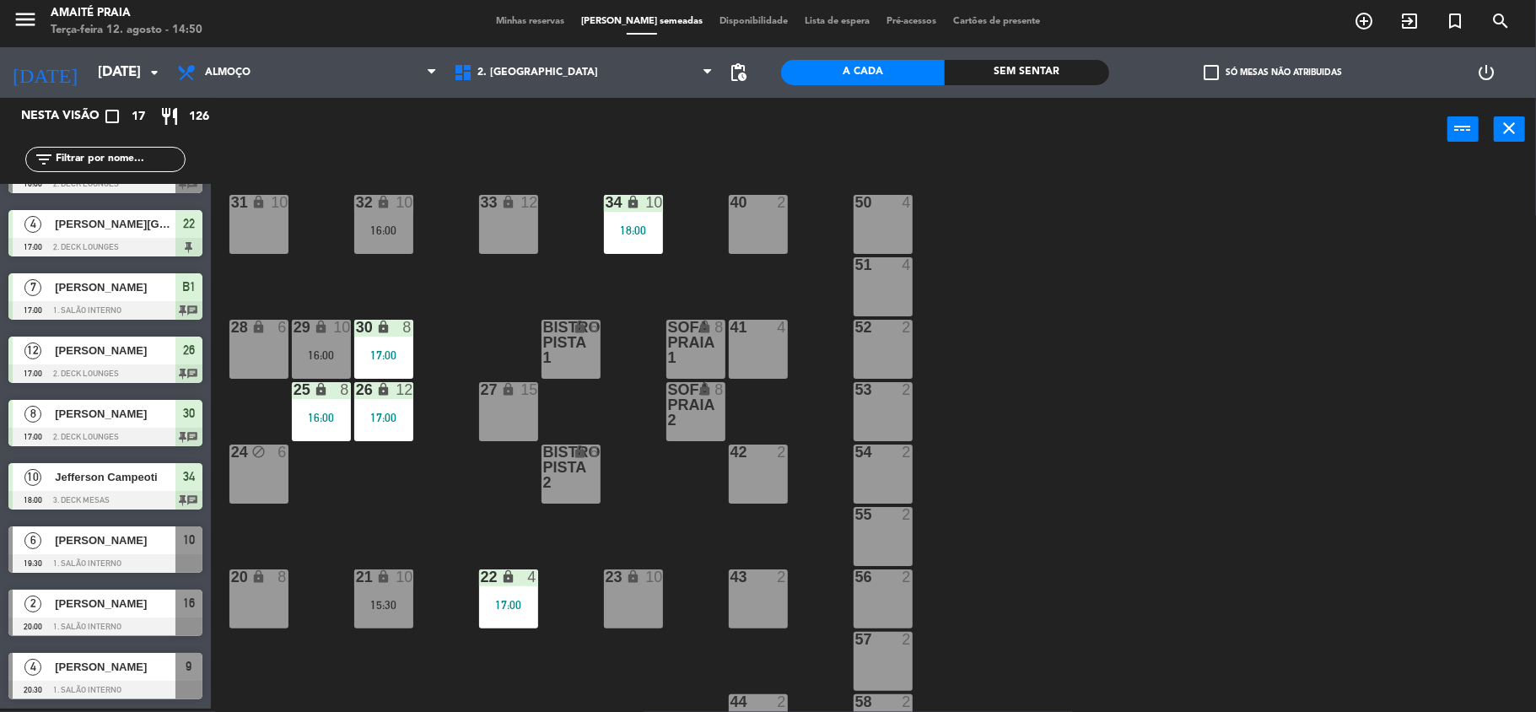
click at [271, 590] on div "20 lock 8" at bounding box center [258, 598] width 59 height 59
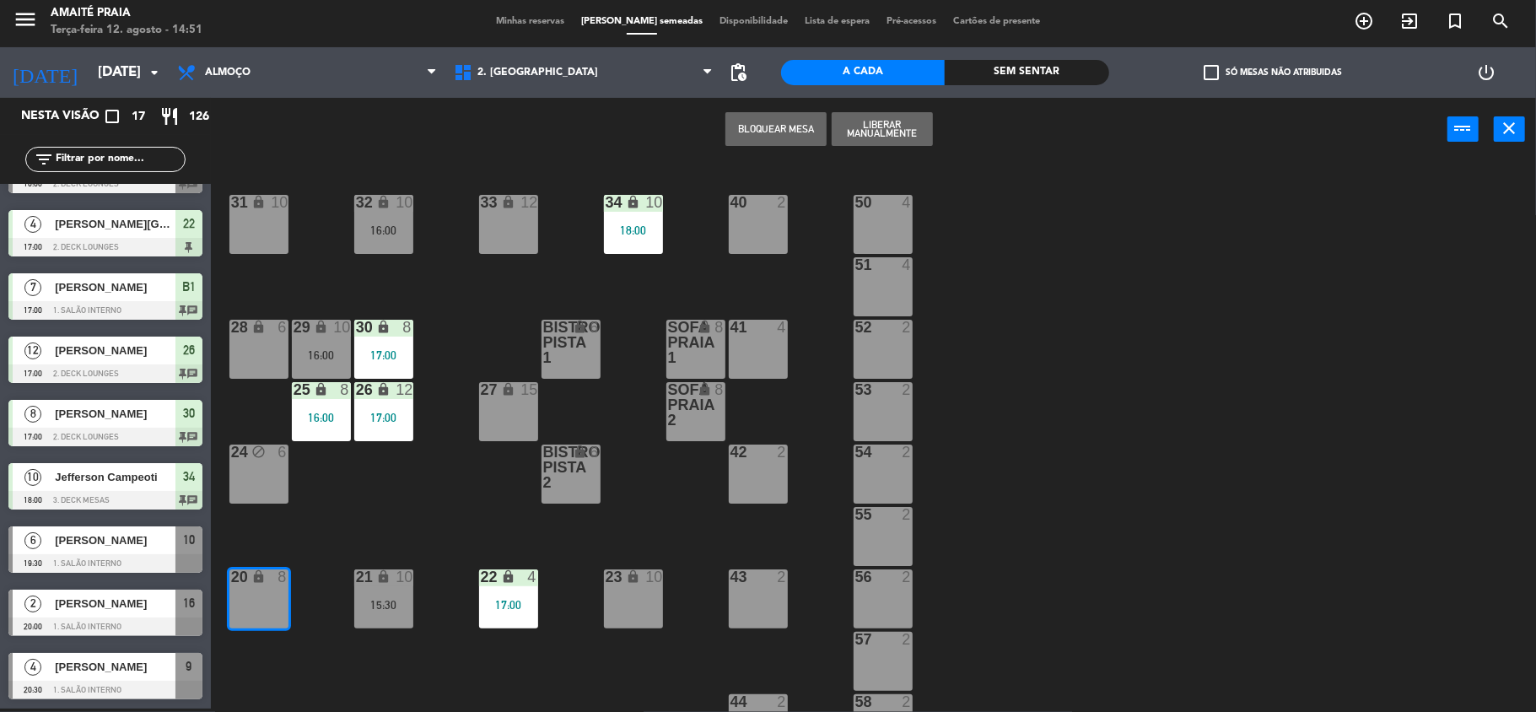
click at [412, 597] on div "33 lock 12 40 2 31 lock 10 32 lock 10 16:00 34 lock 10 18:00 50 4 51 4 30 lock …" at bounding box center [881, 437] width 1310 height 547
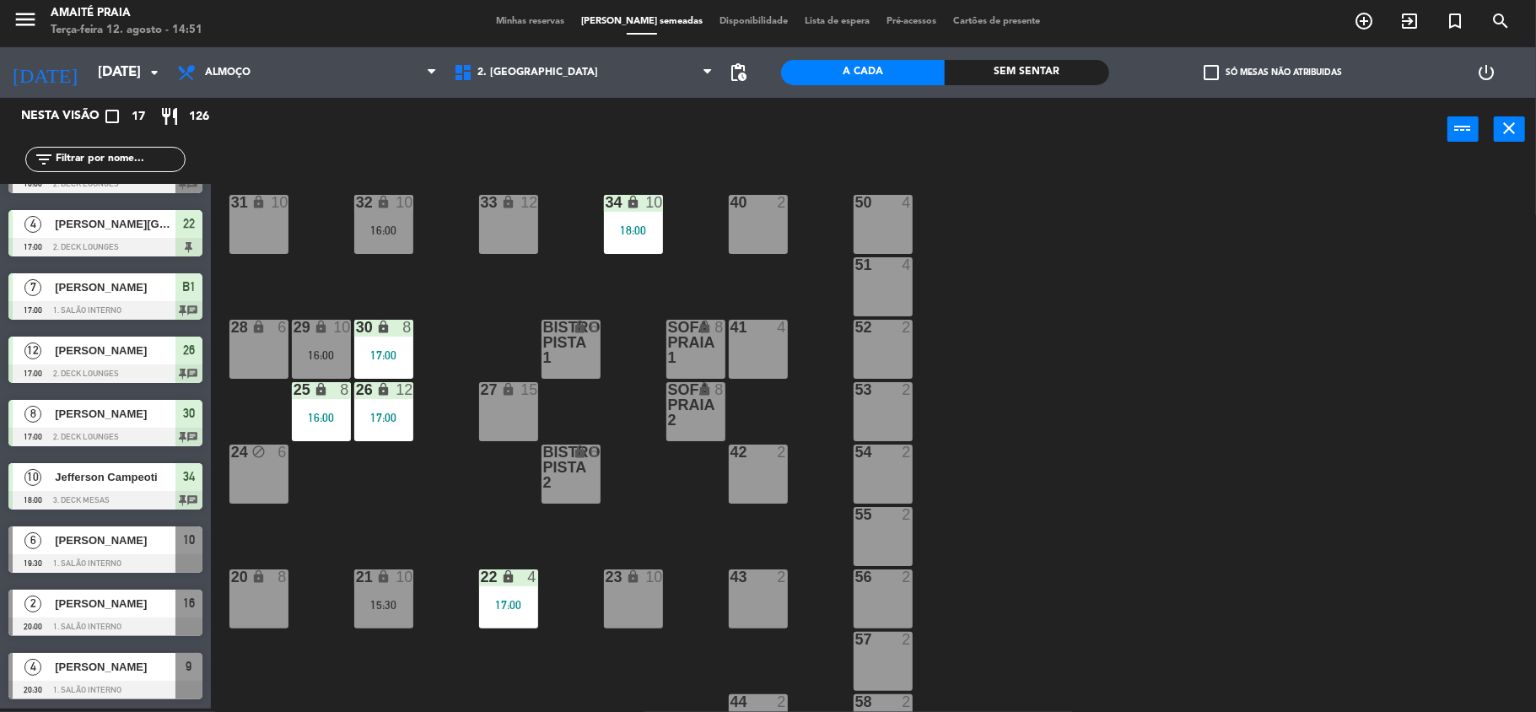
click at [385, 598] on div "15:30" at bounding box center [383, 604] width 59 height 13
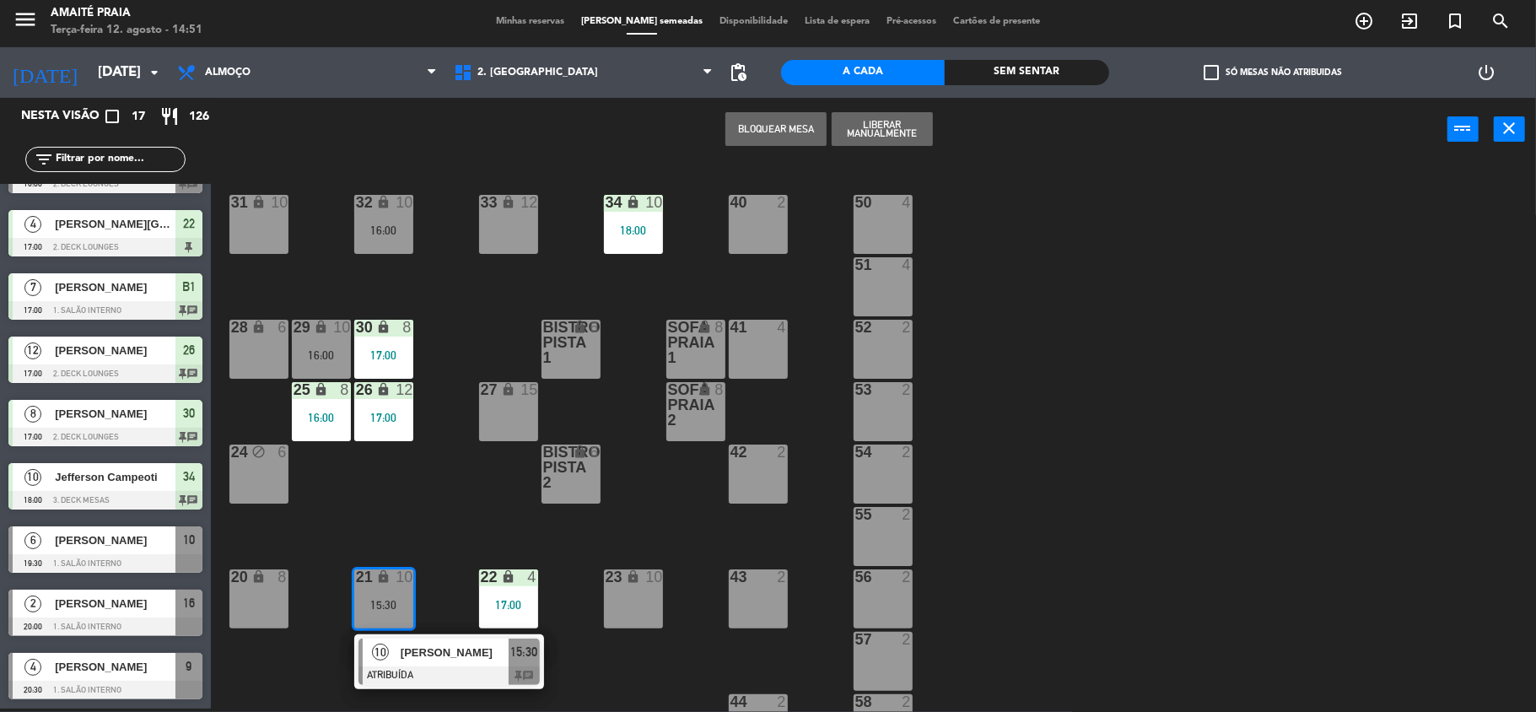
click at [426, 513] on div "33 lock 12 40 2 31 lock 10 32 lock 10 16:00 34 lock 10 18:00 50 4 51 4 30 lock …" at bounding box center [881, 437] width 1310 height 547
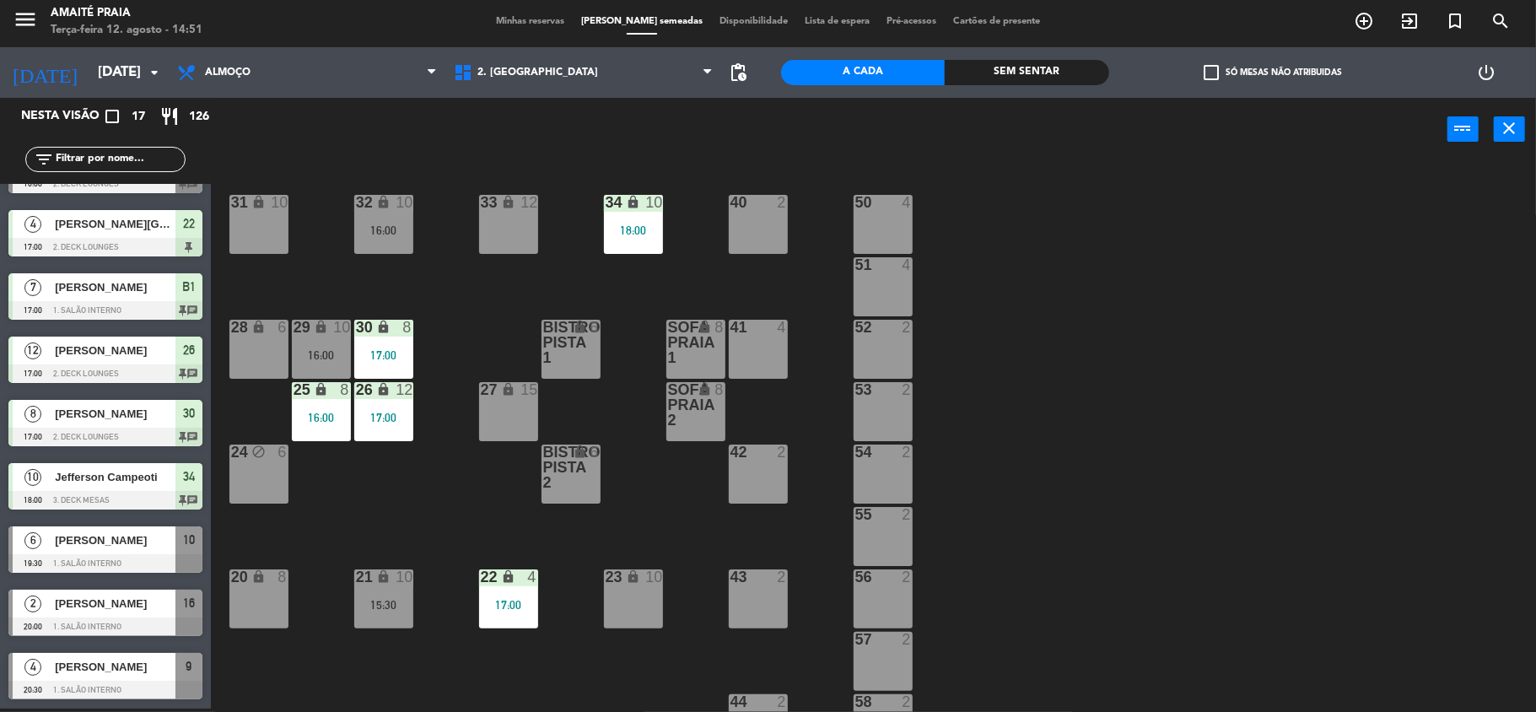
click at [645, 619] on div "23 lock 10" at bounding box center [633, 598] width 59 height 59
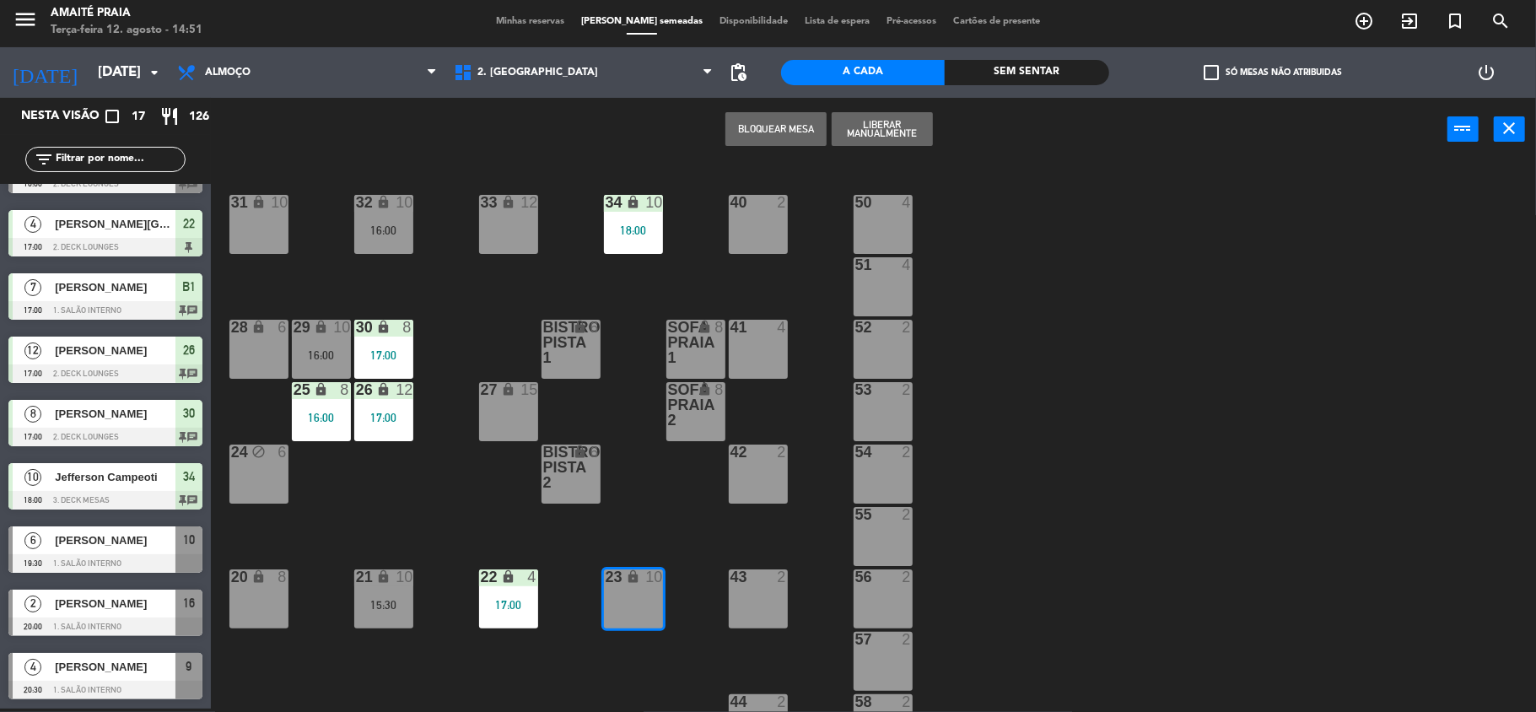
click at [663, 507] on div "33 lock 12 40 2 31 lock 10 32 lock 10 16:00 34 lock 10 18:00 50 4 51 4 30 lock …" at bounding box center [881, 437] width 1310 height 547
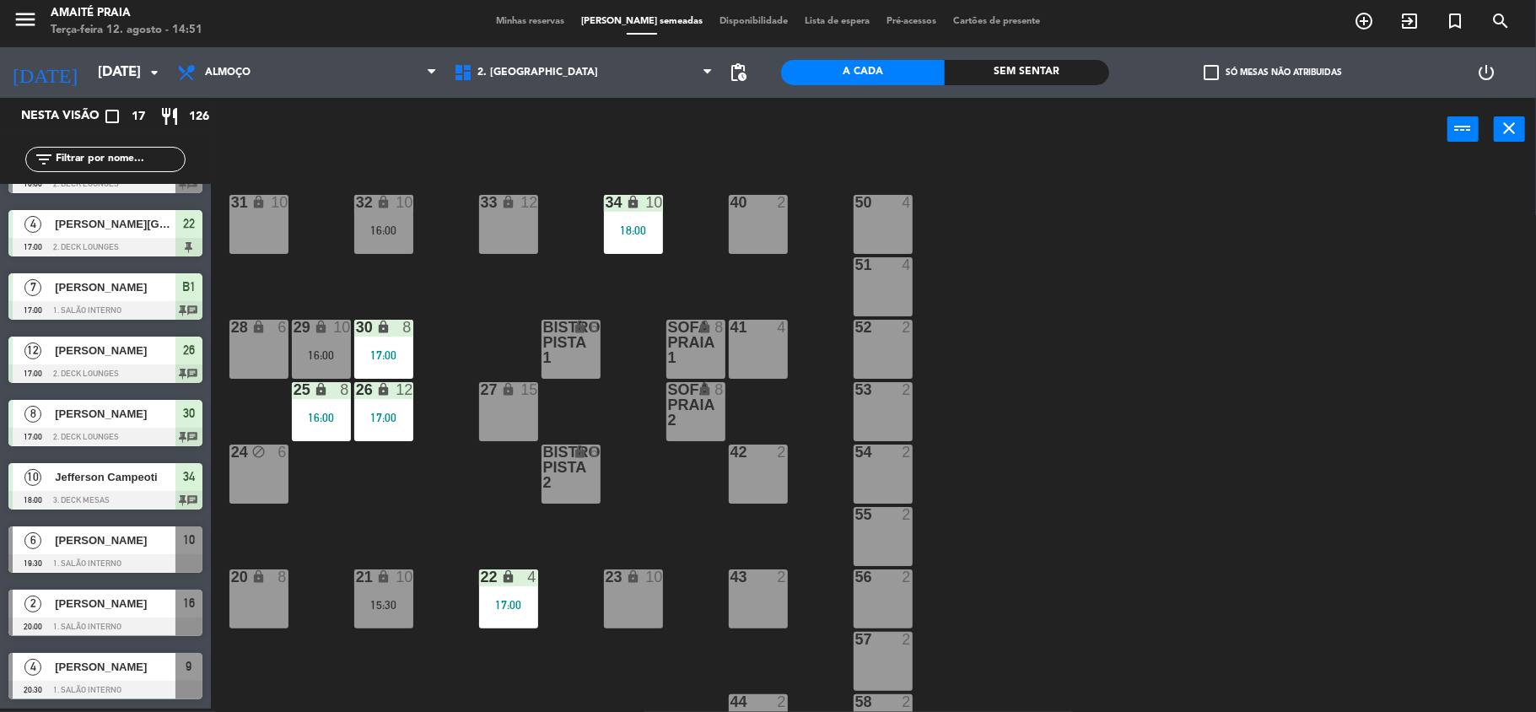
click at [648, 581] on div "10" at bounding box center [653, 576] width 17 height 15
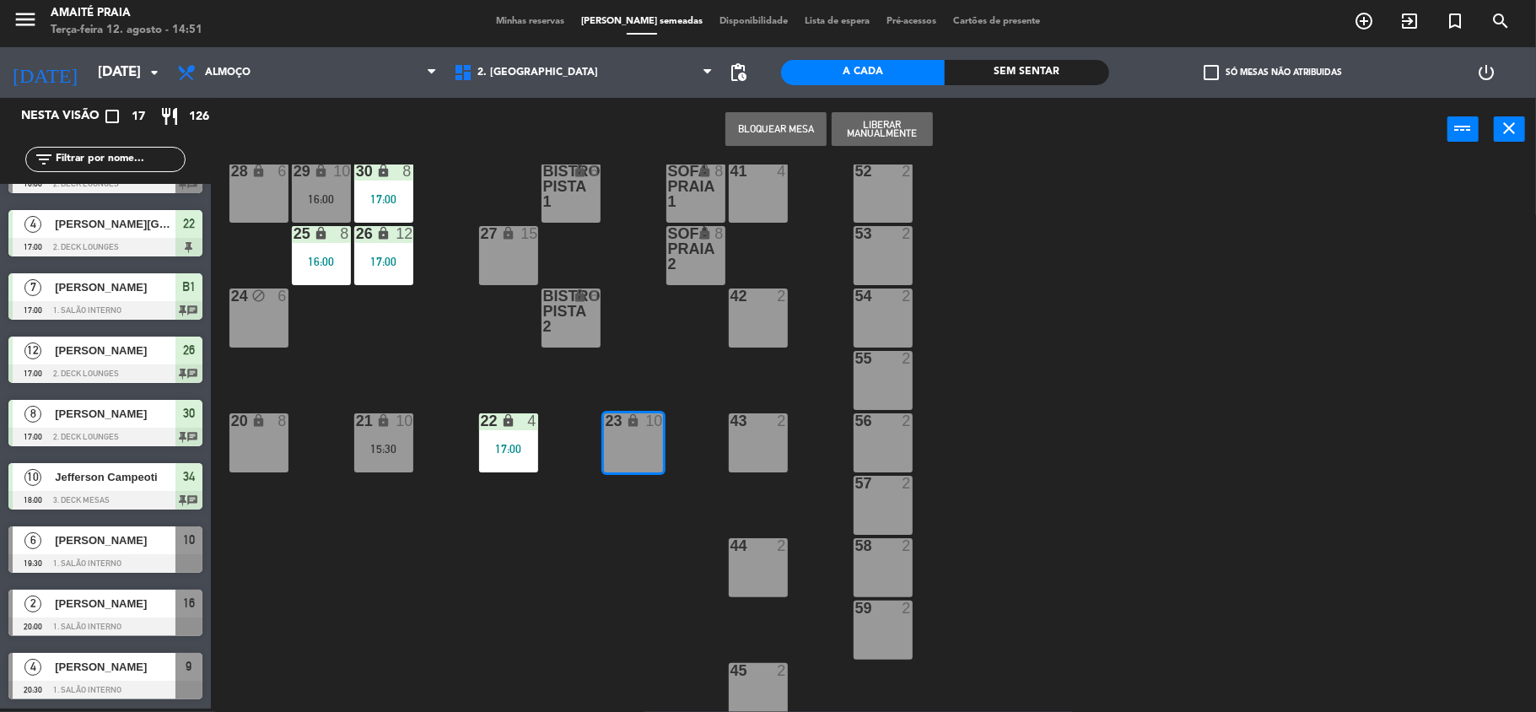
scroll to position [165, 0]
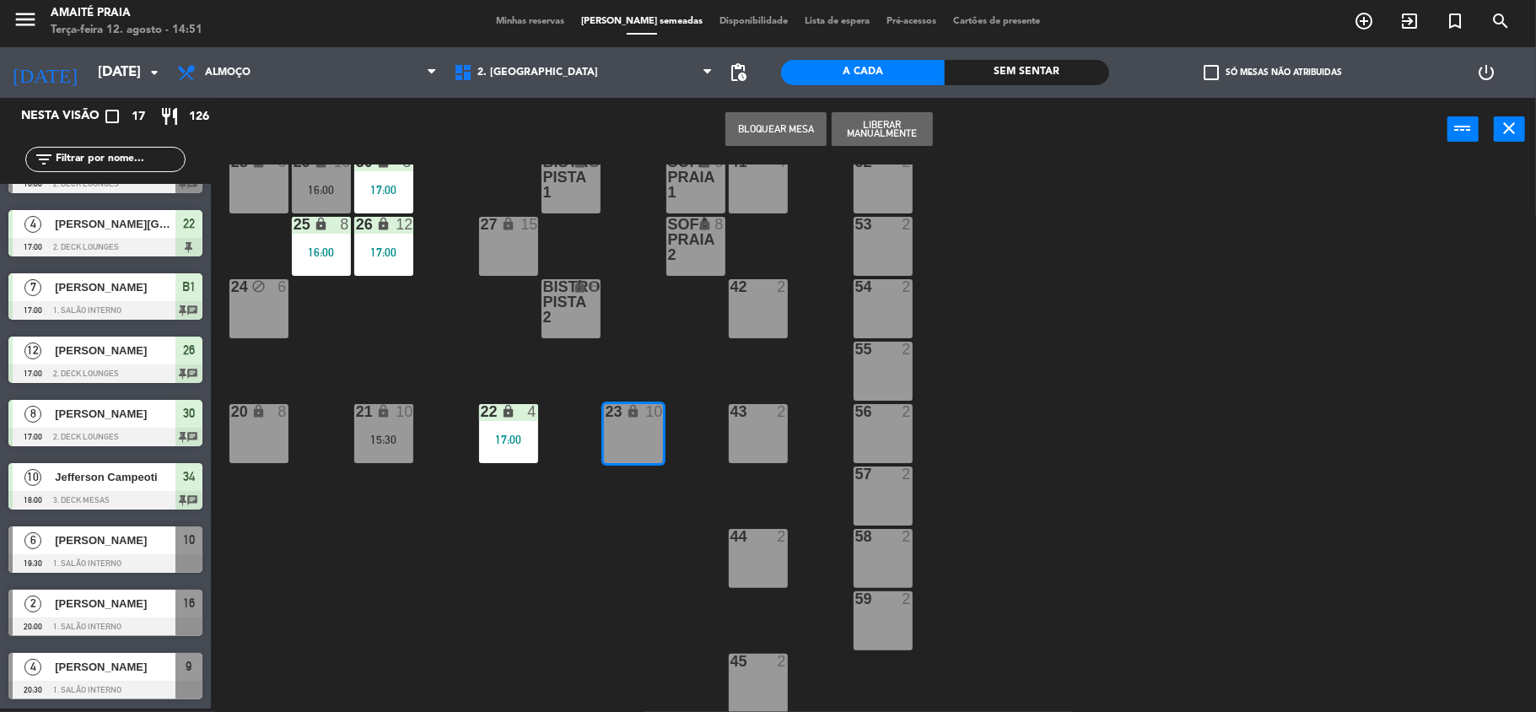
click at [494, 471] on div "33 lock 12 40 2 31 lock 10 32 lock 10 16:00 34 lock 10 18:00 50 4 51 4 30 lock …" at bounding box center [881, 437] width 1310 height 547
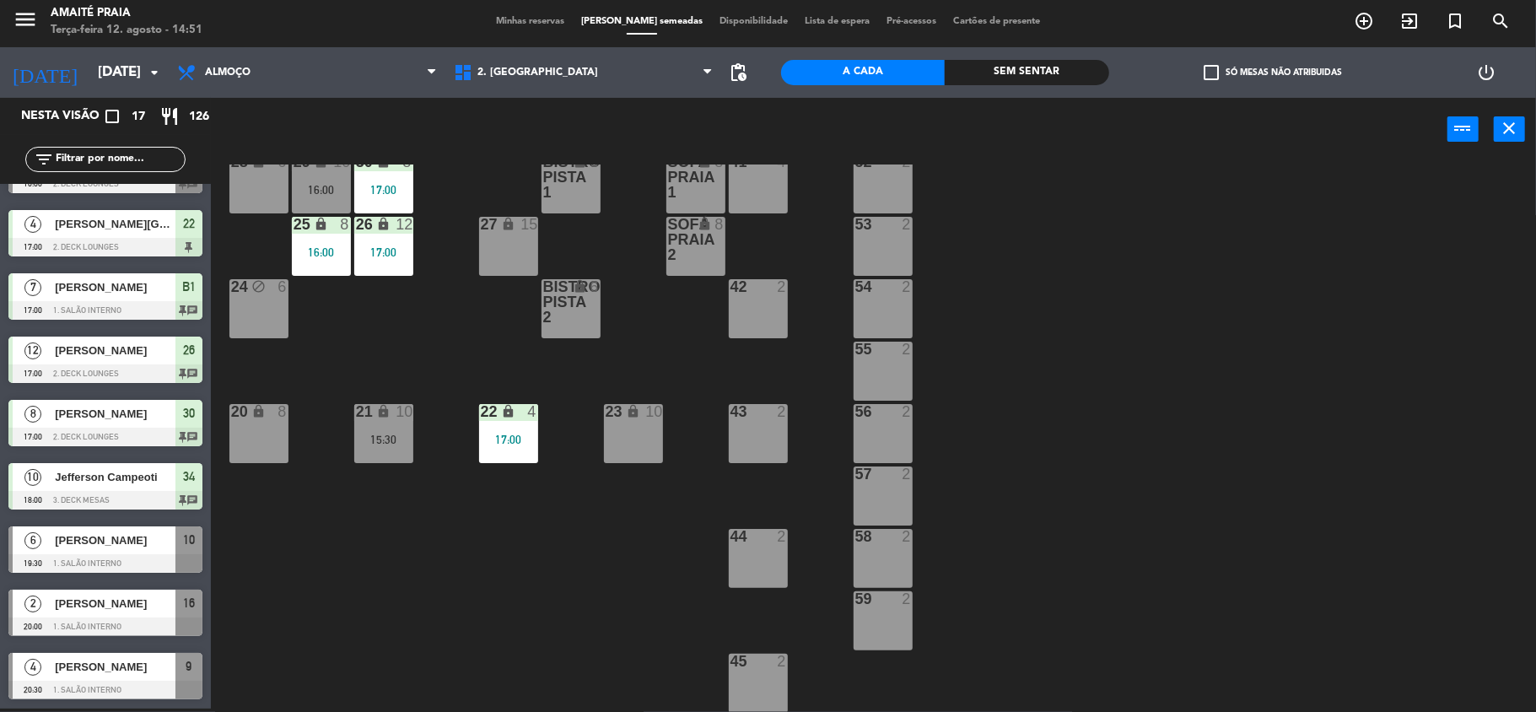
click at [499, 445] on div "17:00" at bounding box center [508, 439] width 59 height 12
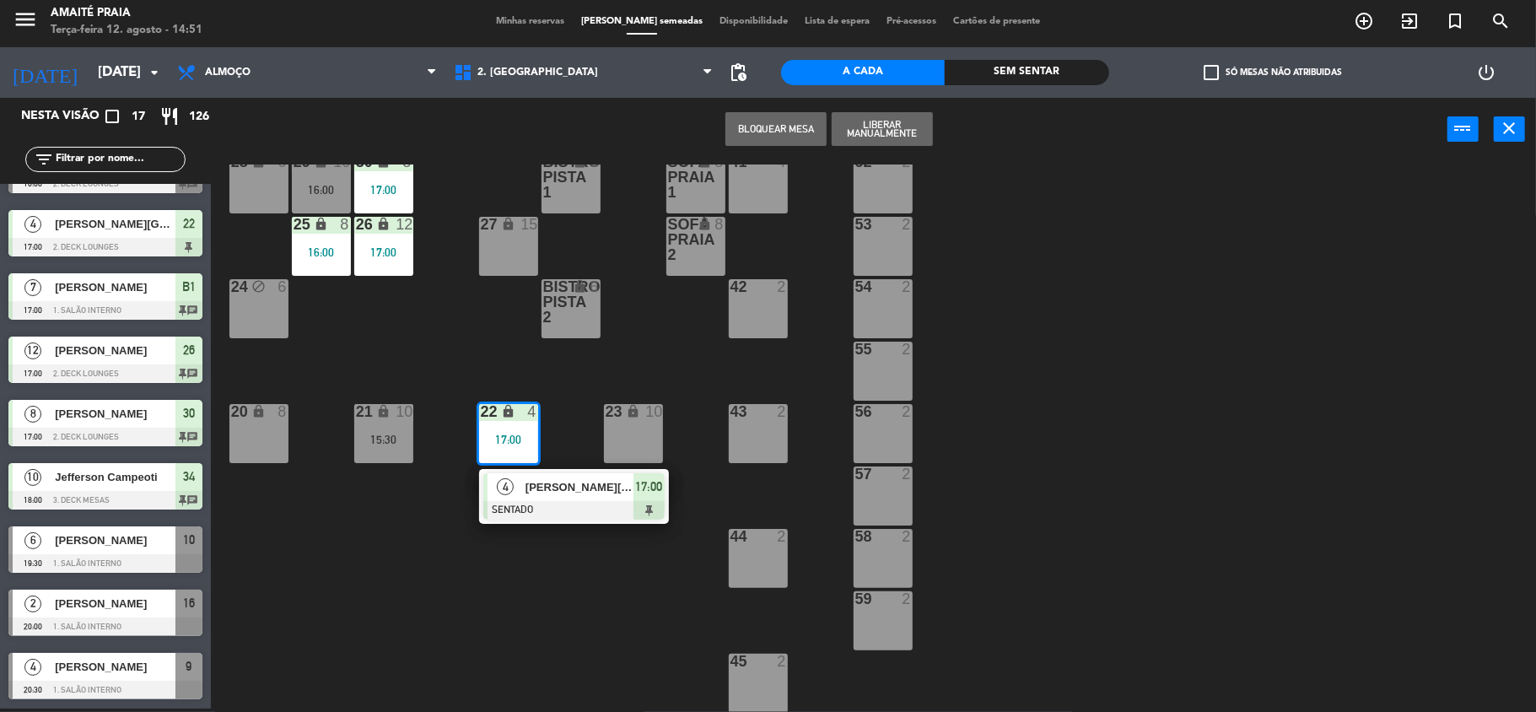
click at [382, 573] on div "33 lock 12 40 2 31 lock 10 32 lock 10 16:00 34 lock 10 18:00 50 4 51 4 30 lock …" at bounding box center [881, 437] width 1310 height 547
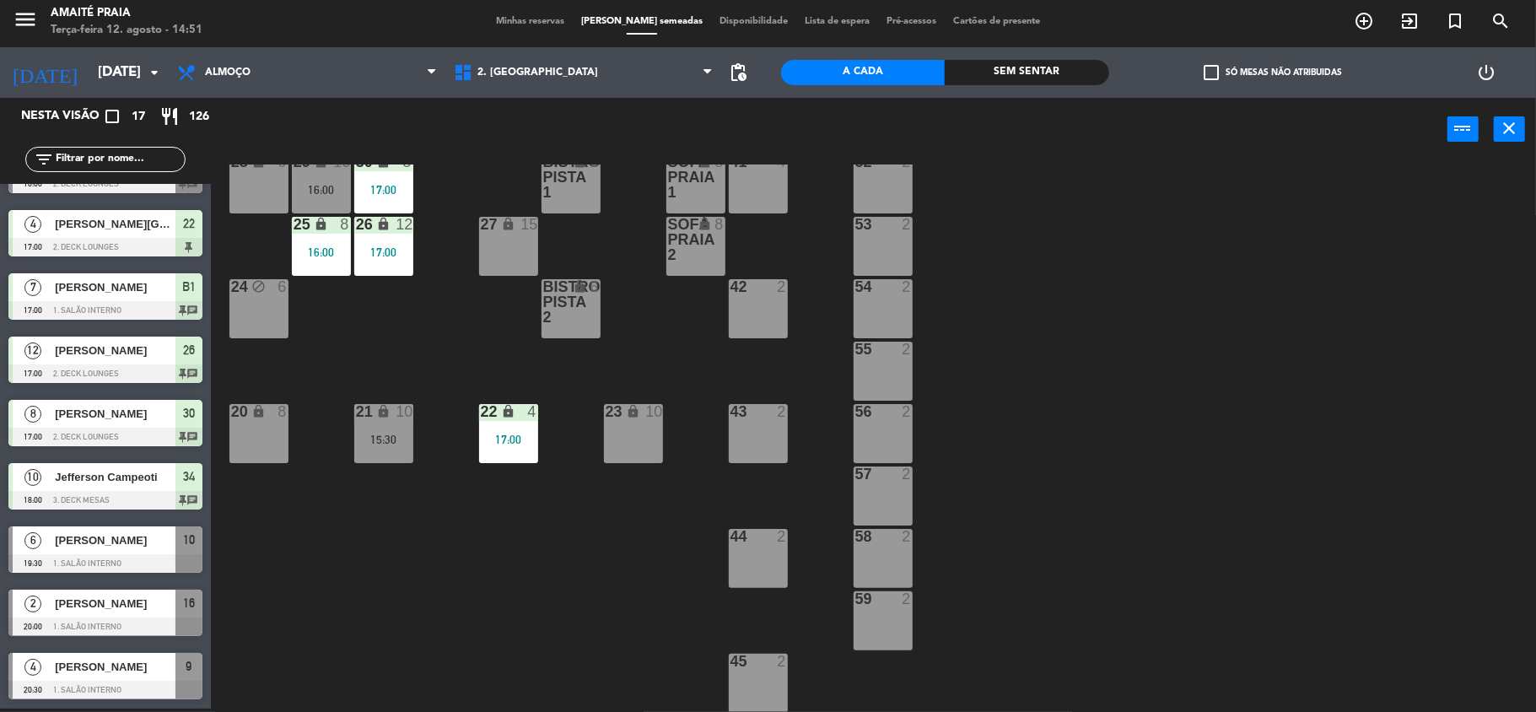
click at [391, 428] on div "21 lock 10 15:30" at bounding box center [383, 433] width 59 height 59
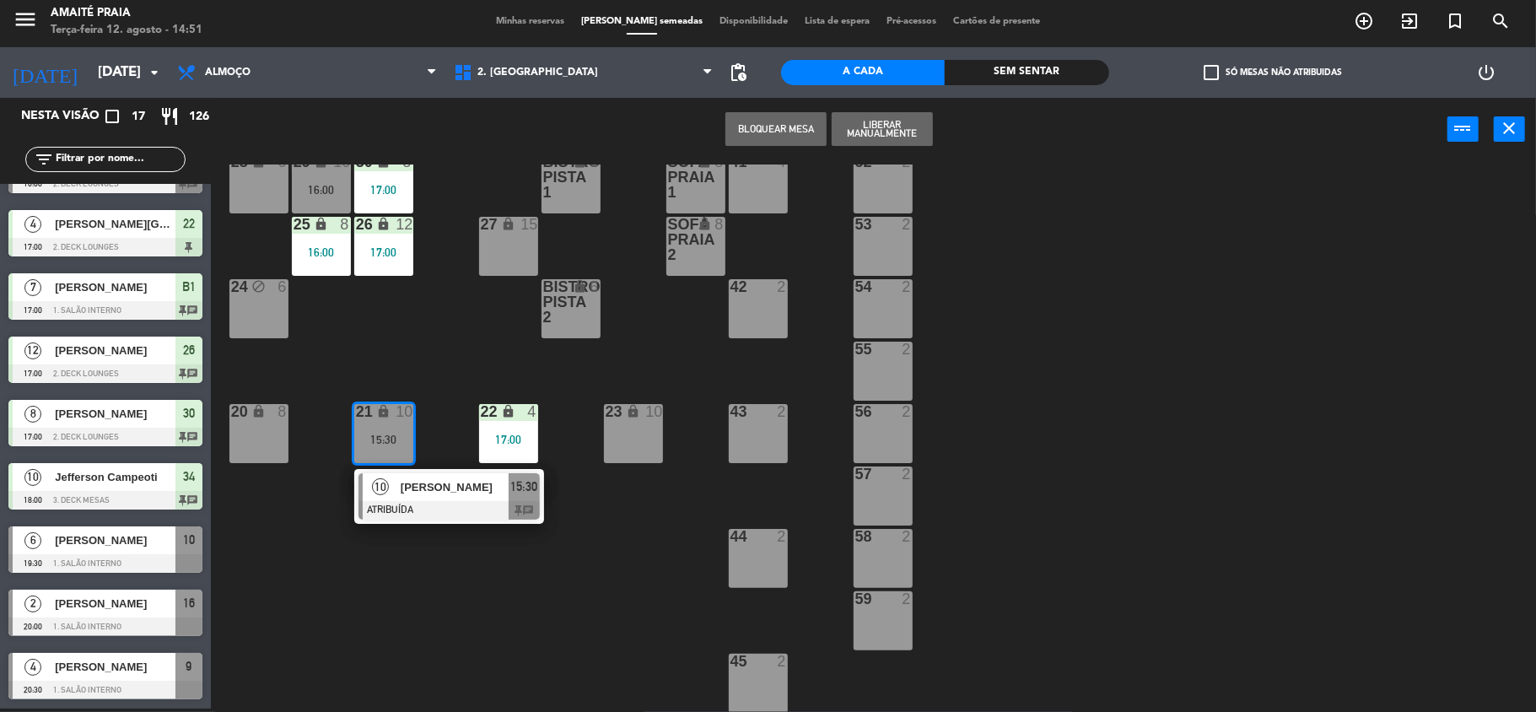
click at [405, 601] on div "33 lock 12 40 2 31 lock 10 32 lock 10 16:00 34 lock 10 18:00 50 4 51 4 30 lock …" at bounding box center [881, 437] width 1310 height 547
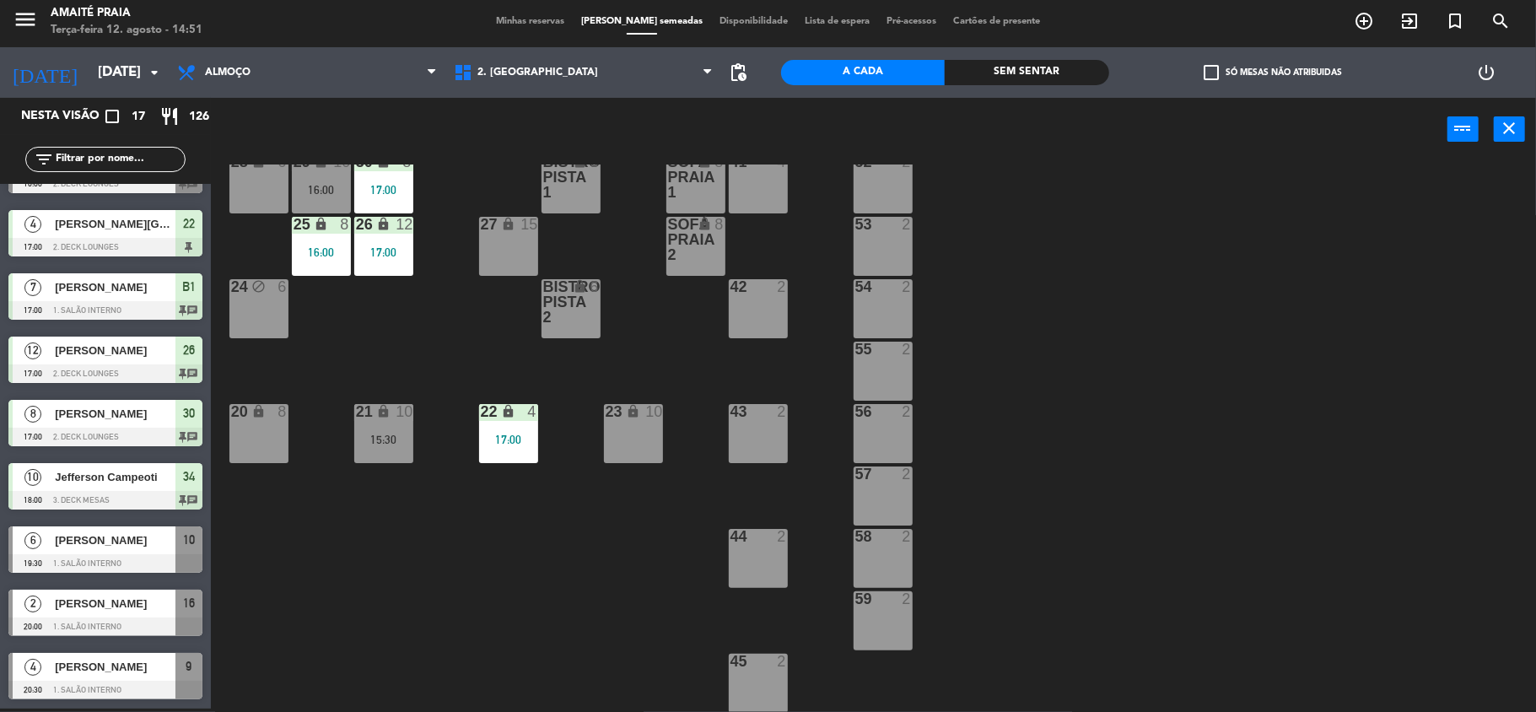
click at [256, 453] on div "20 lock 8" at bounding box center [258, 433] width 59 height 59
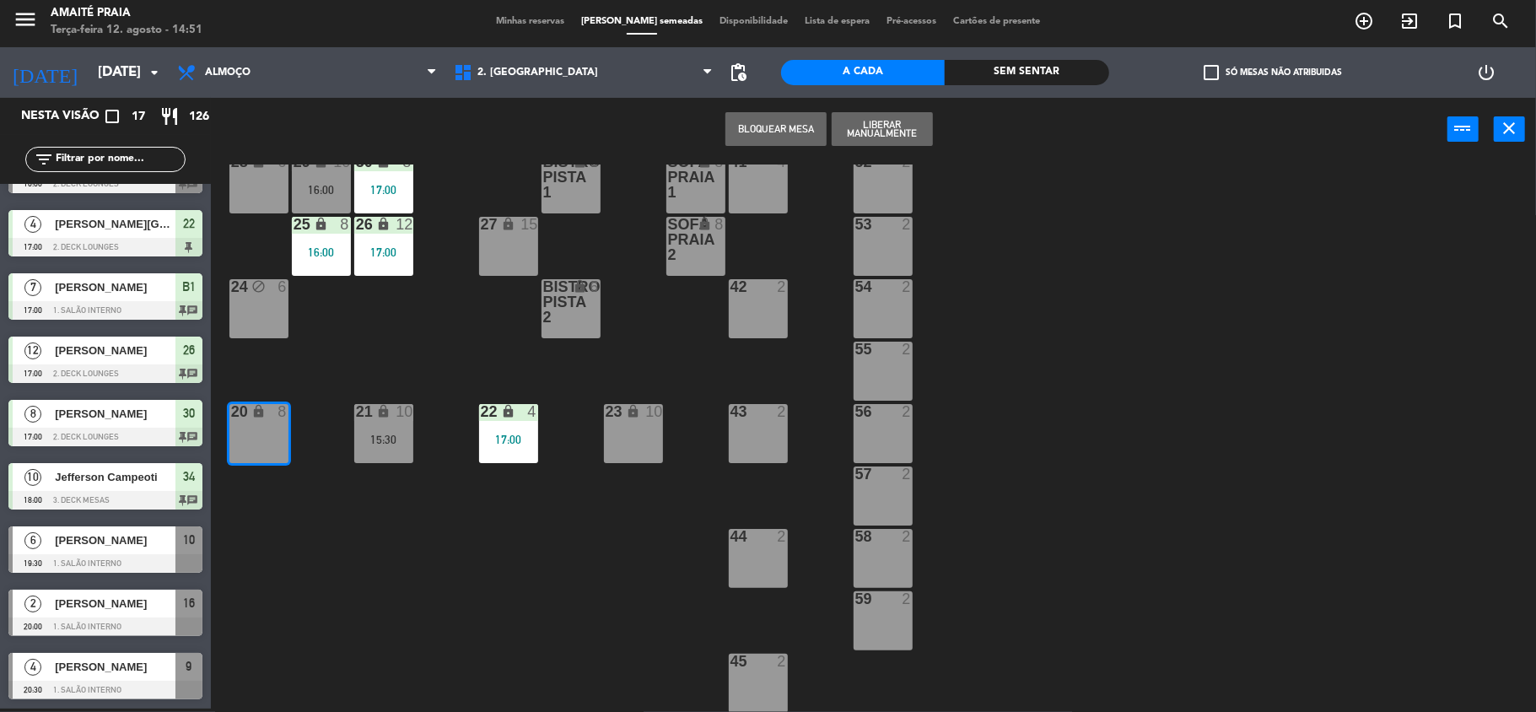
click at [336, 537] on div "33 lock 12 40 2 31 lock 10 32 lock 10 16:00 34 lock 10 18:00 50 4 51 4 30 lock …" at bounding box center [881, 437] width 1310 height 547
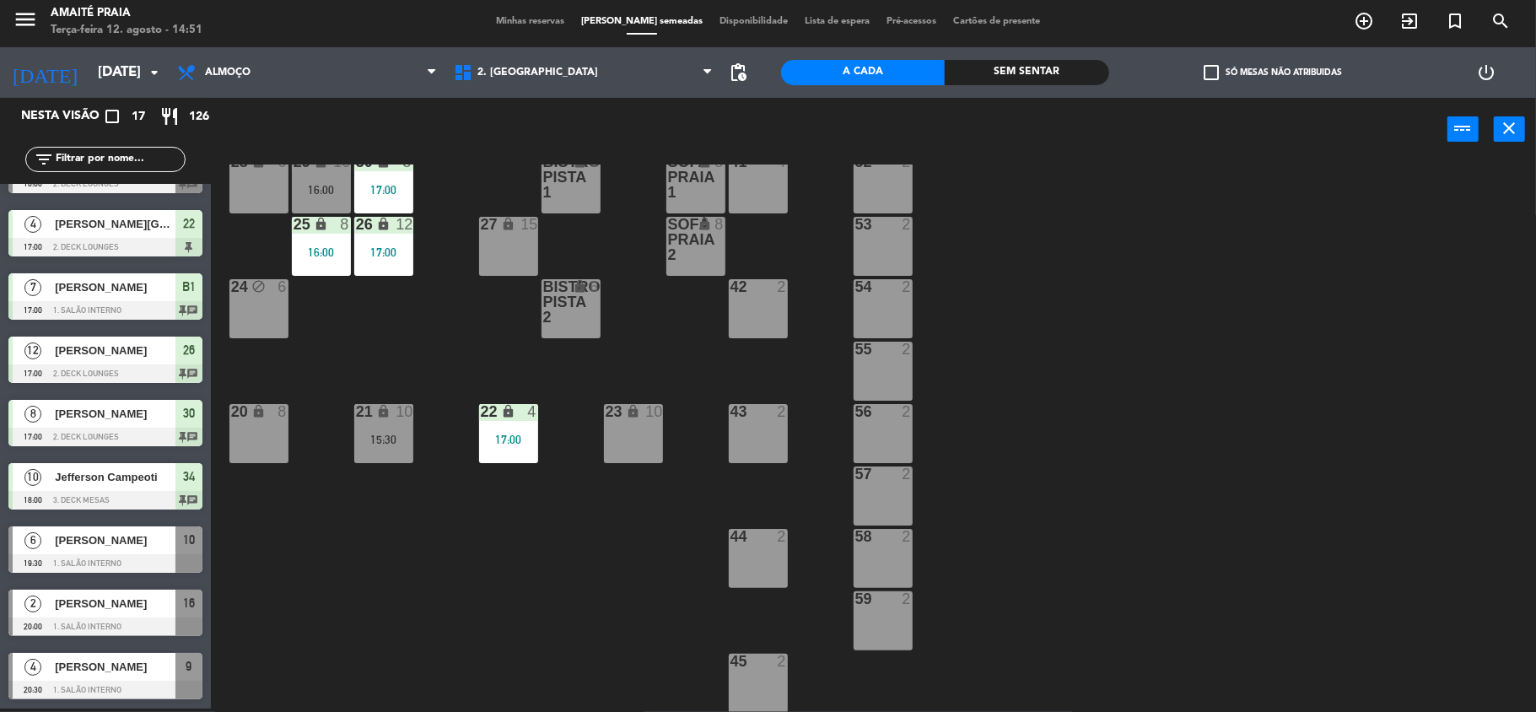
click at [284, 454] on div "20 lock 8" at bounding box center [258, 433] width 59 height 59
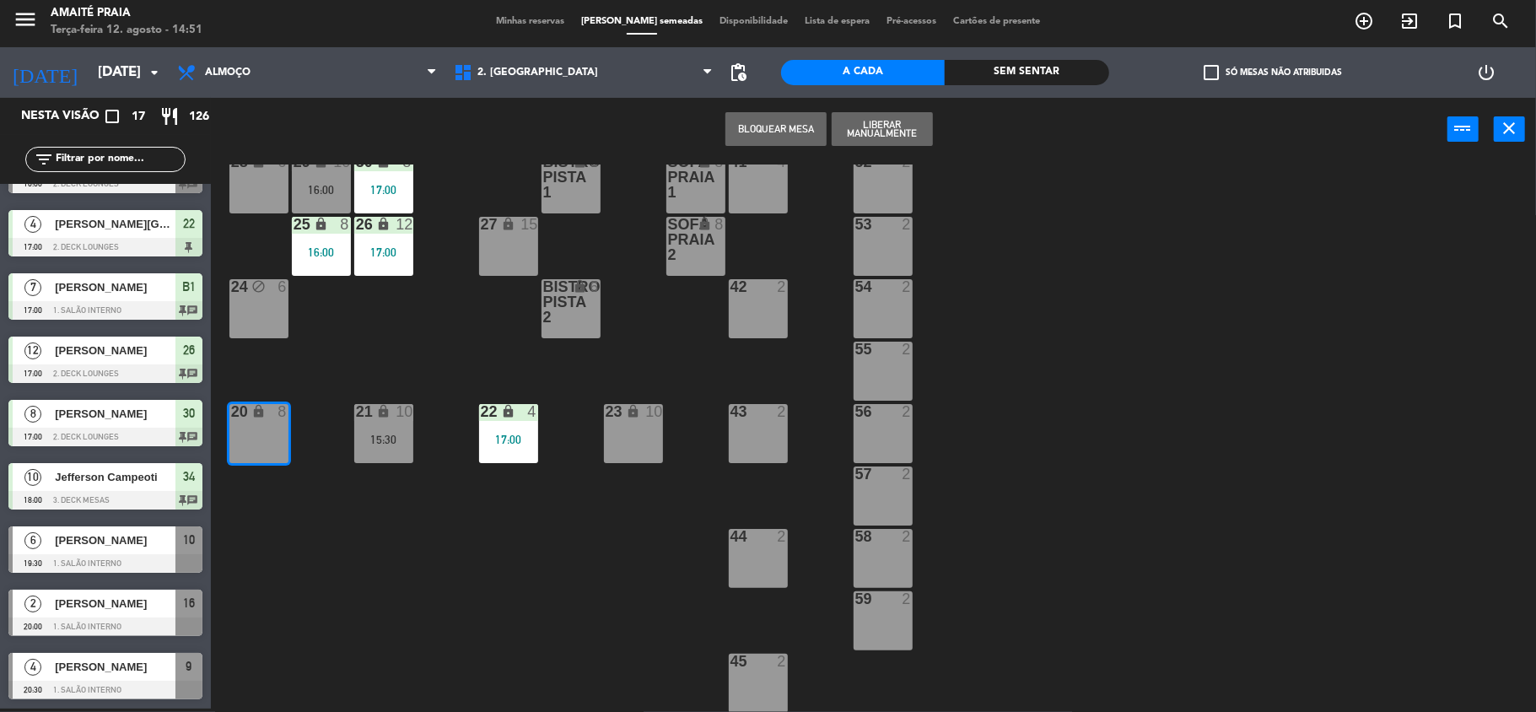
click at [312, 531] on div "33 lock 12 40 2 31 lock 10 32 lock 10 16:00 34 lock 10 18:00 50 4 51 4 30 lock …" at bounding box center [881, 437] width 1310 height 547
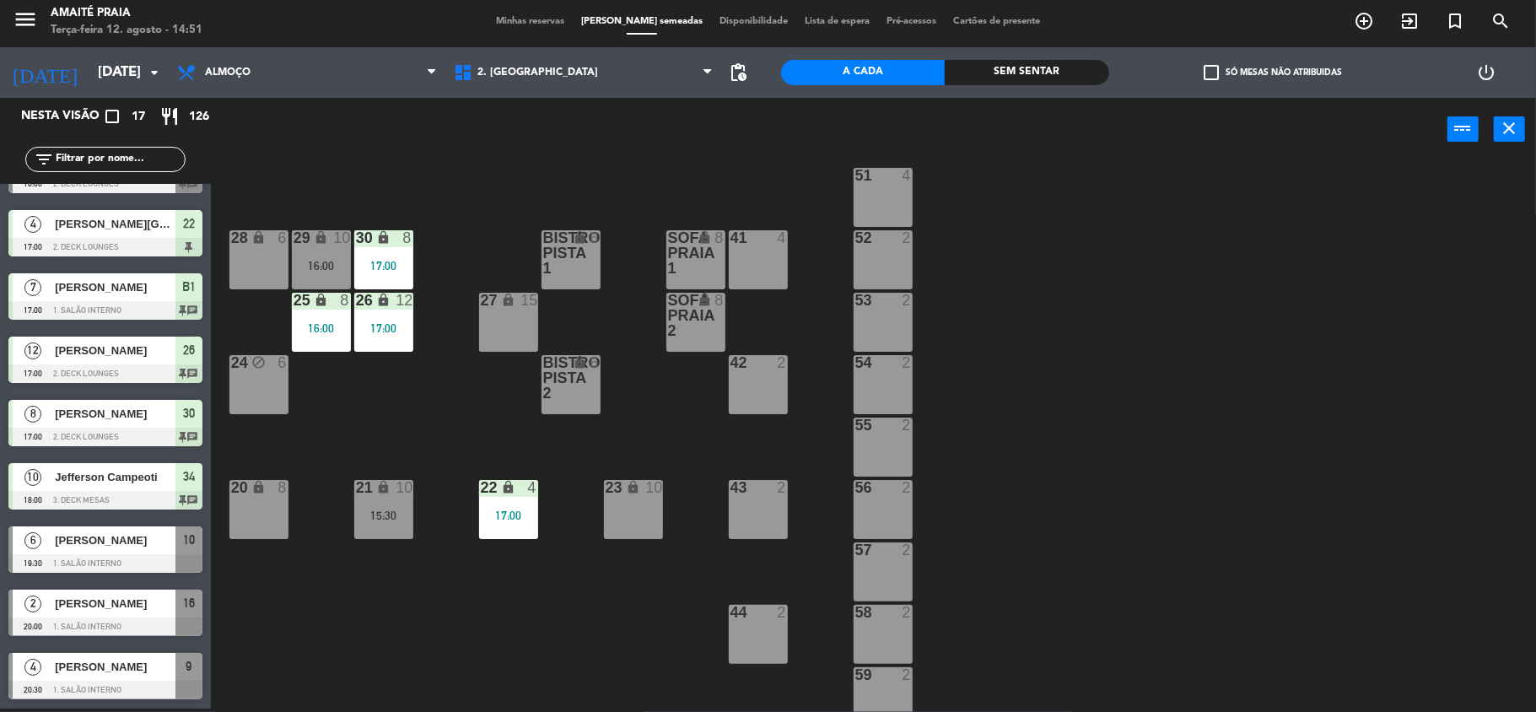
scroll to position [52, 0]
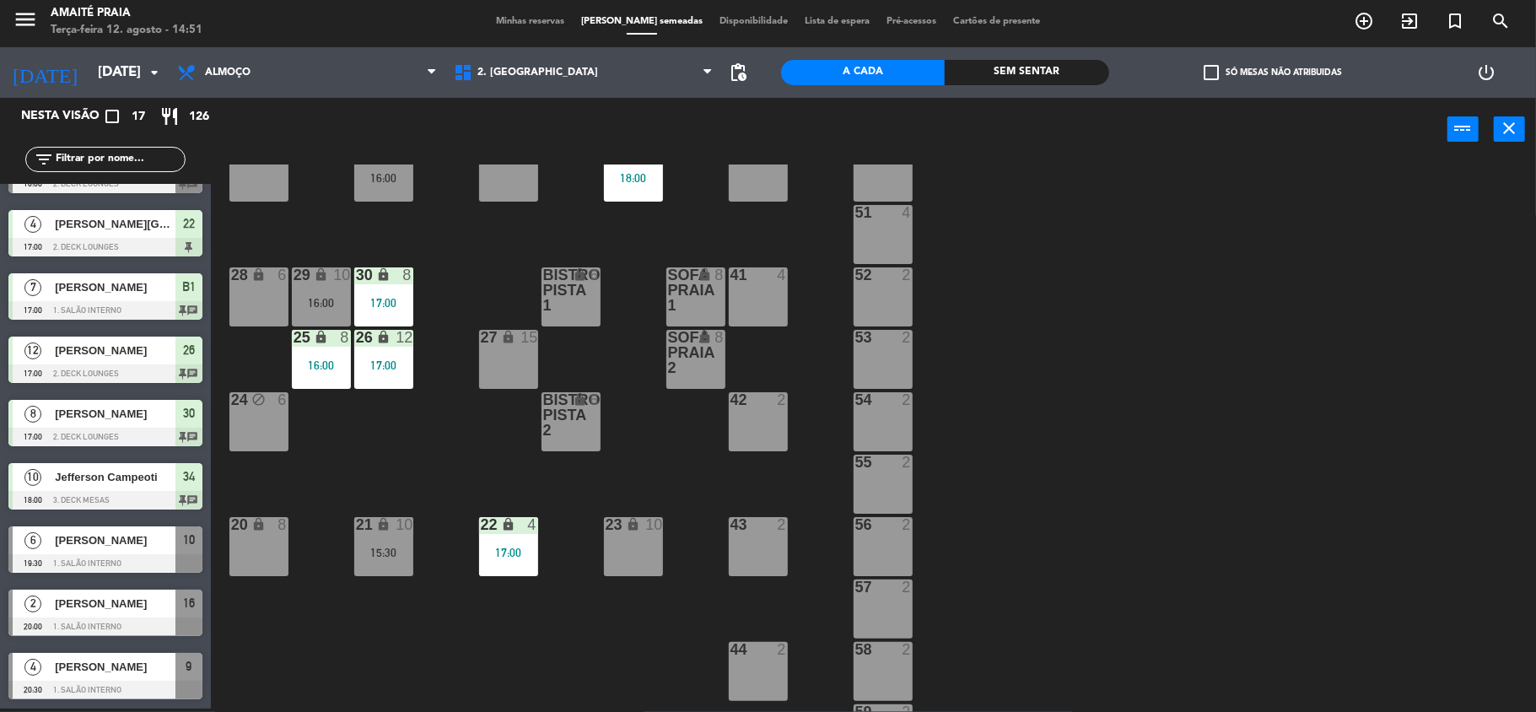
click at [339, 376] on div "25 lock 8 16:00" at bounding box center [321, 359] width 59 height 59
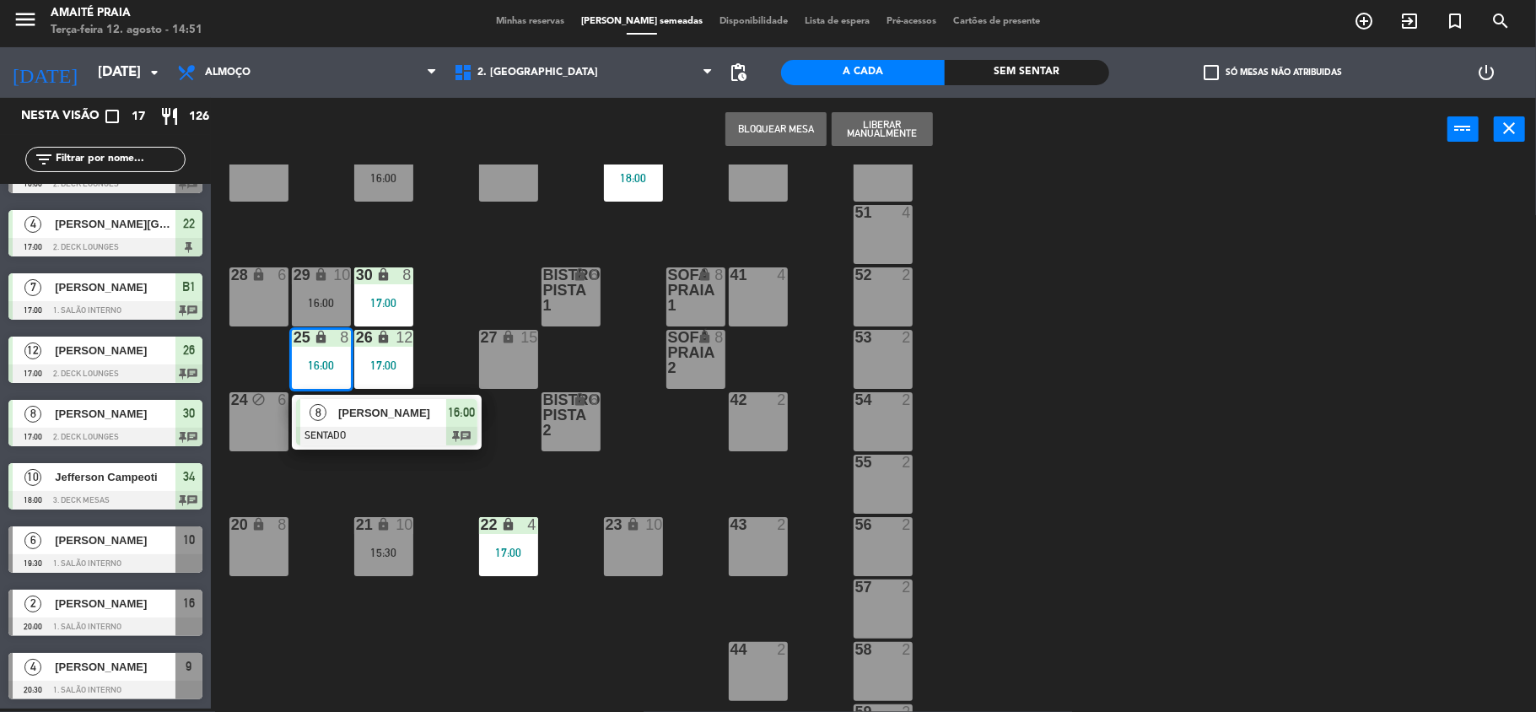
click at [473, 319] on div "33 lock 12 40 2 31 lock 10 32 lock 10 16:00 34 lock 10 18:00 50 4 51 4 30 lock …" at bounding box center [881, 437] width 1310 height 547
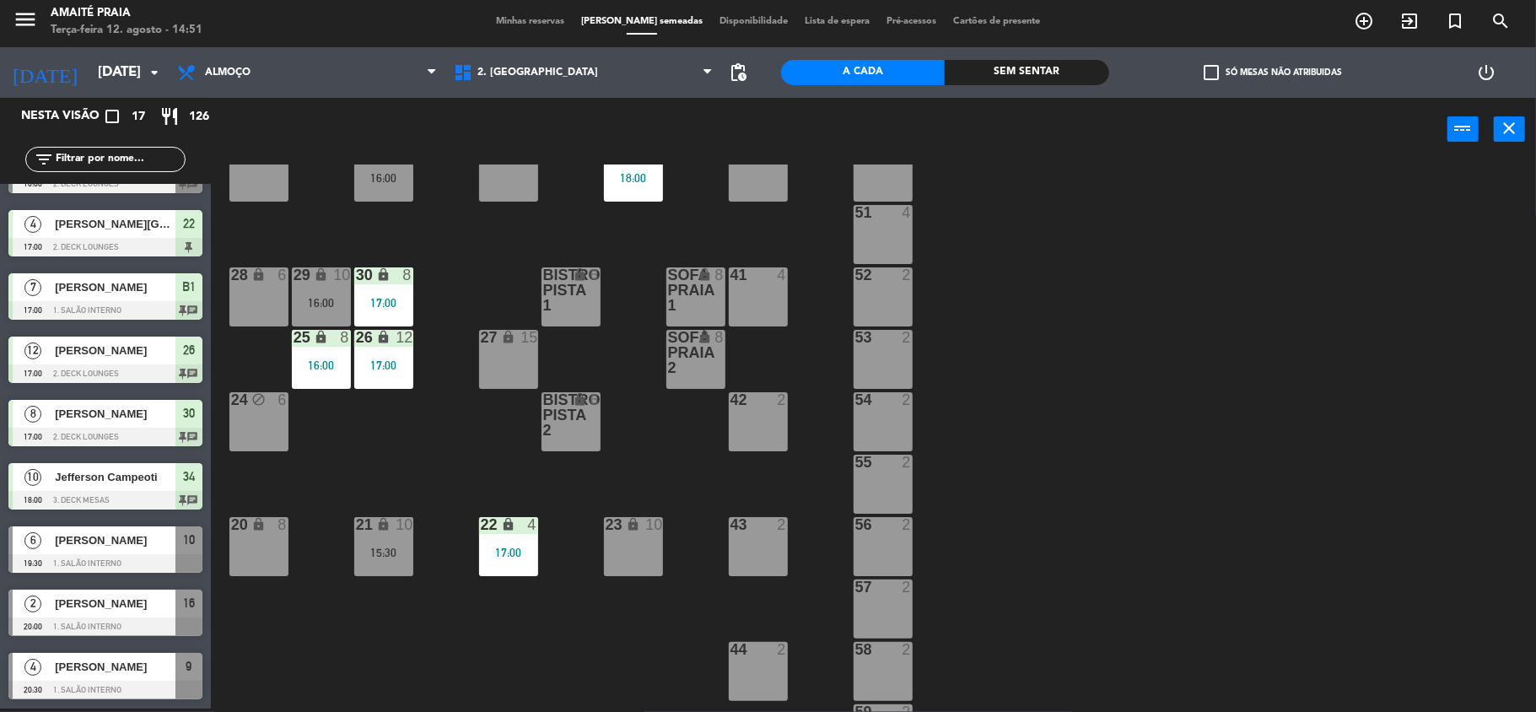
click at [396, 337] on div "12" at bounding box center [404, 337] width 17 height 15
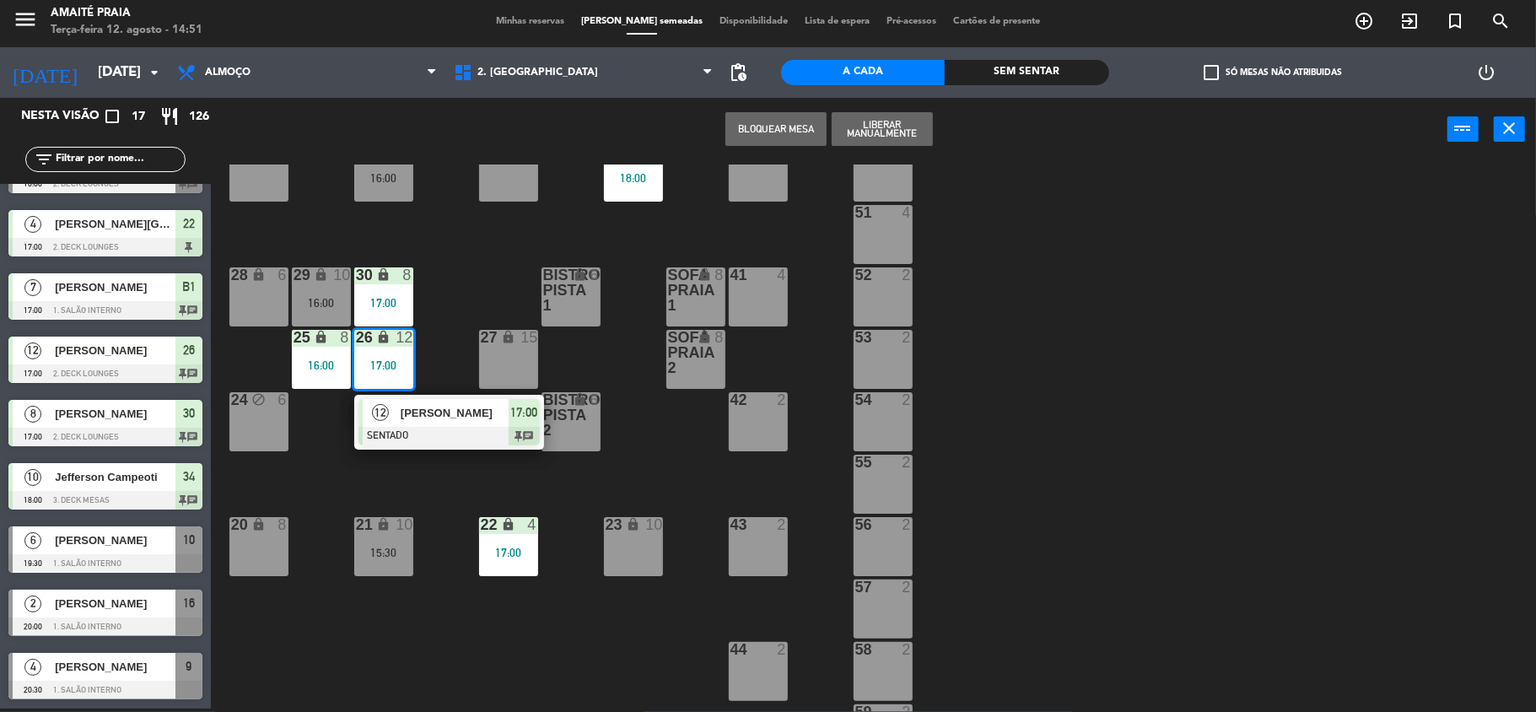
click at [490, 267] on div "33 lock 12 40 2 31 lock 10 32 lock 10 16:00 34 lock 10 18:00 50 4 51 4 30 lock …" at bounding box center [881, 437] width 1310 height 547
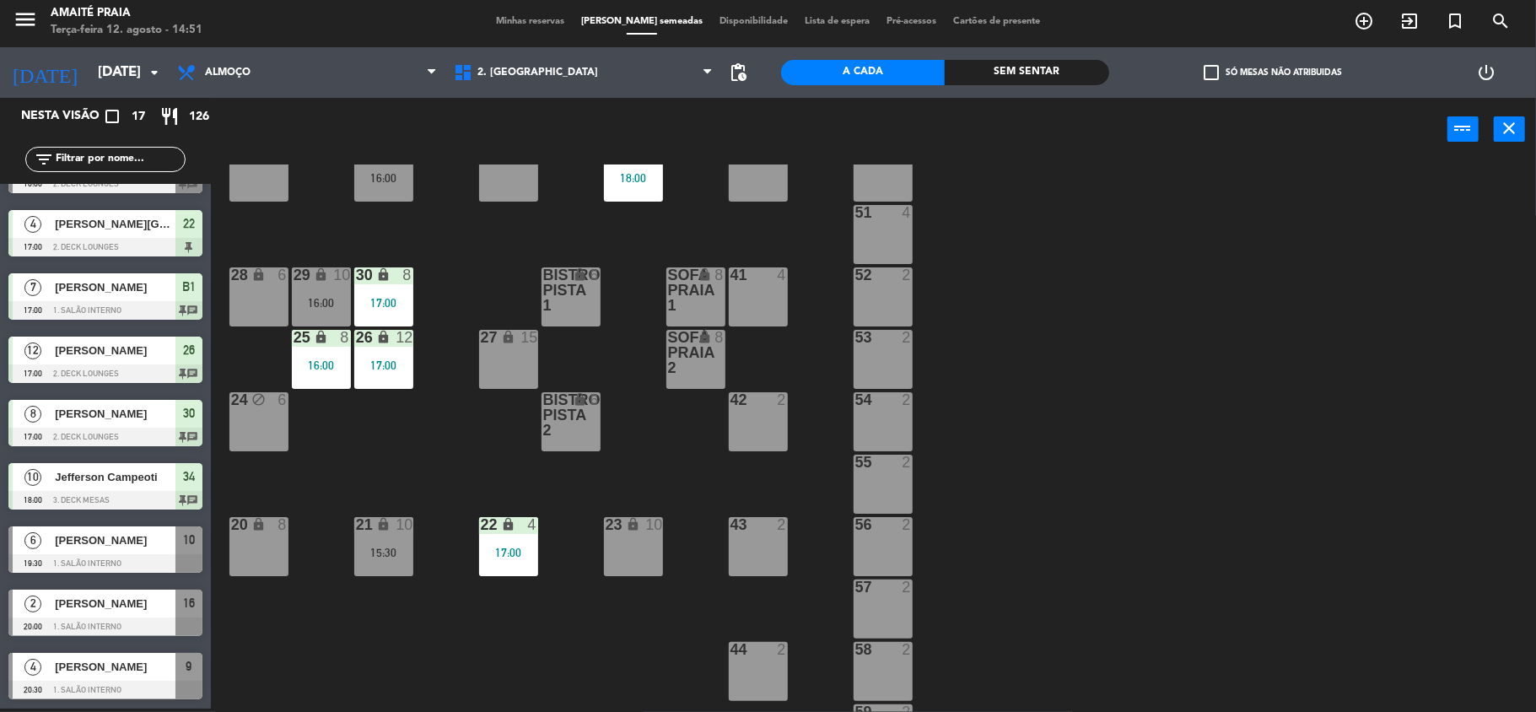
click at [405, 272] on div "8" at bounding box center [407, 274] width 10 height 15
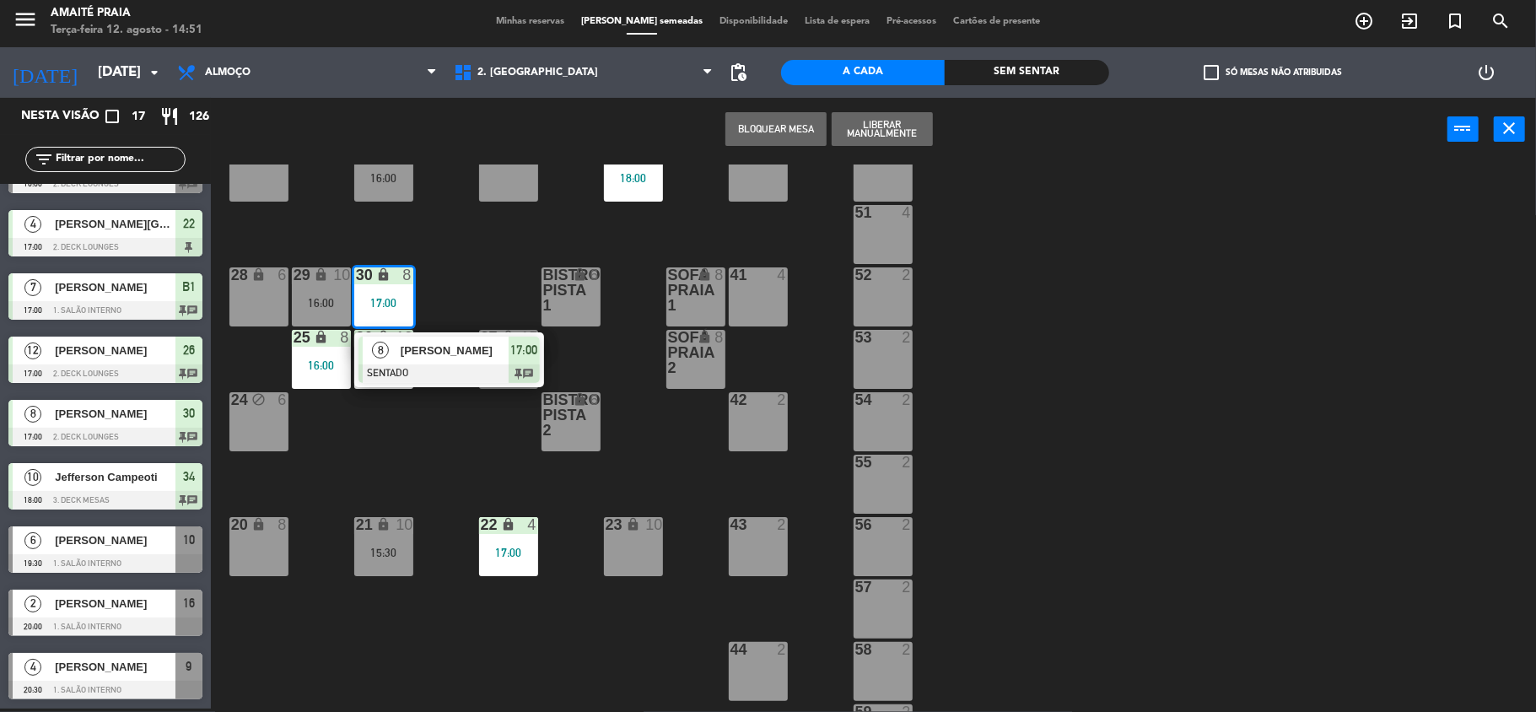
click at [516, 234] on div "33 lock 12 40 2 31 lock 10 32 lock 10 16:00 34 lock 10 18:00 50 4 51 4 30 lock …" at bounding box center [881, 437] width 1310 height 547
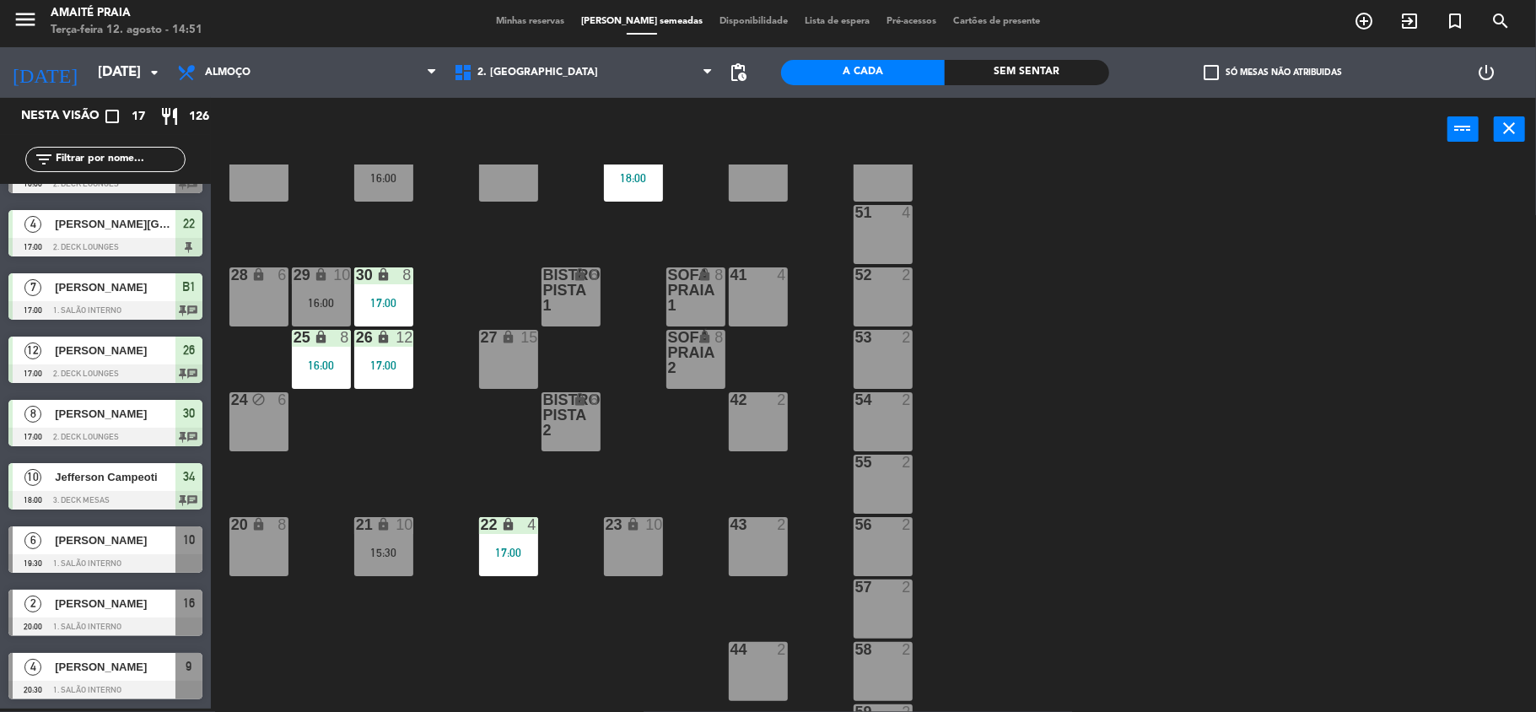
click at [335, 297] on div "16:00" at bounding box center [321, 303] width 59 height 12
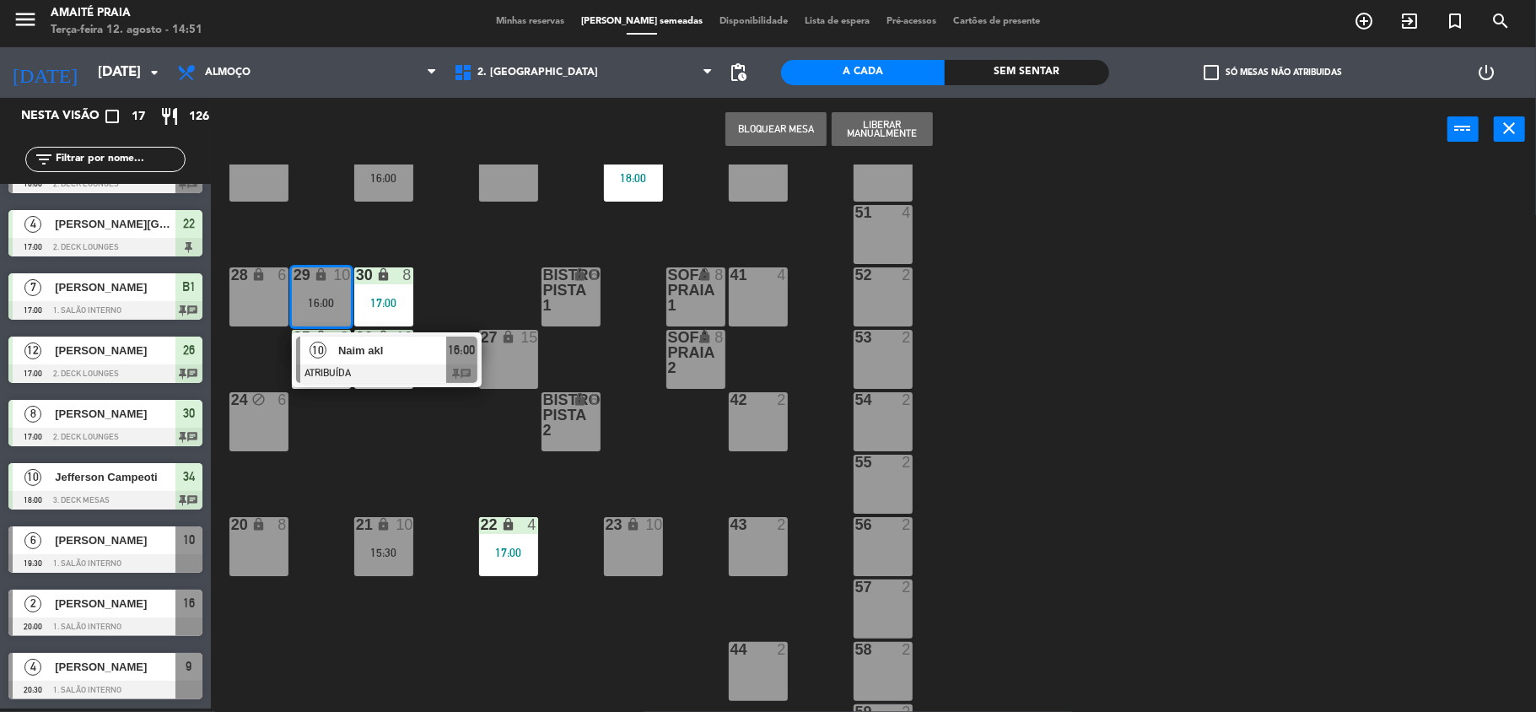
click at [455, 206] on div "33 lock 12 40 2 31 lock 10 32 lock 10 16:00 34 lock 10 18:00 50 4 51 4 30 lock …" at bounding box center [881, 437] width 1310 height 547
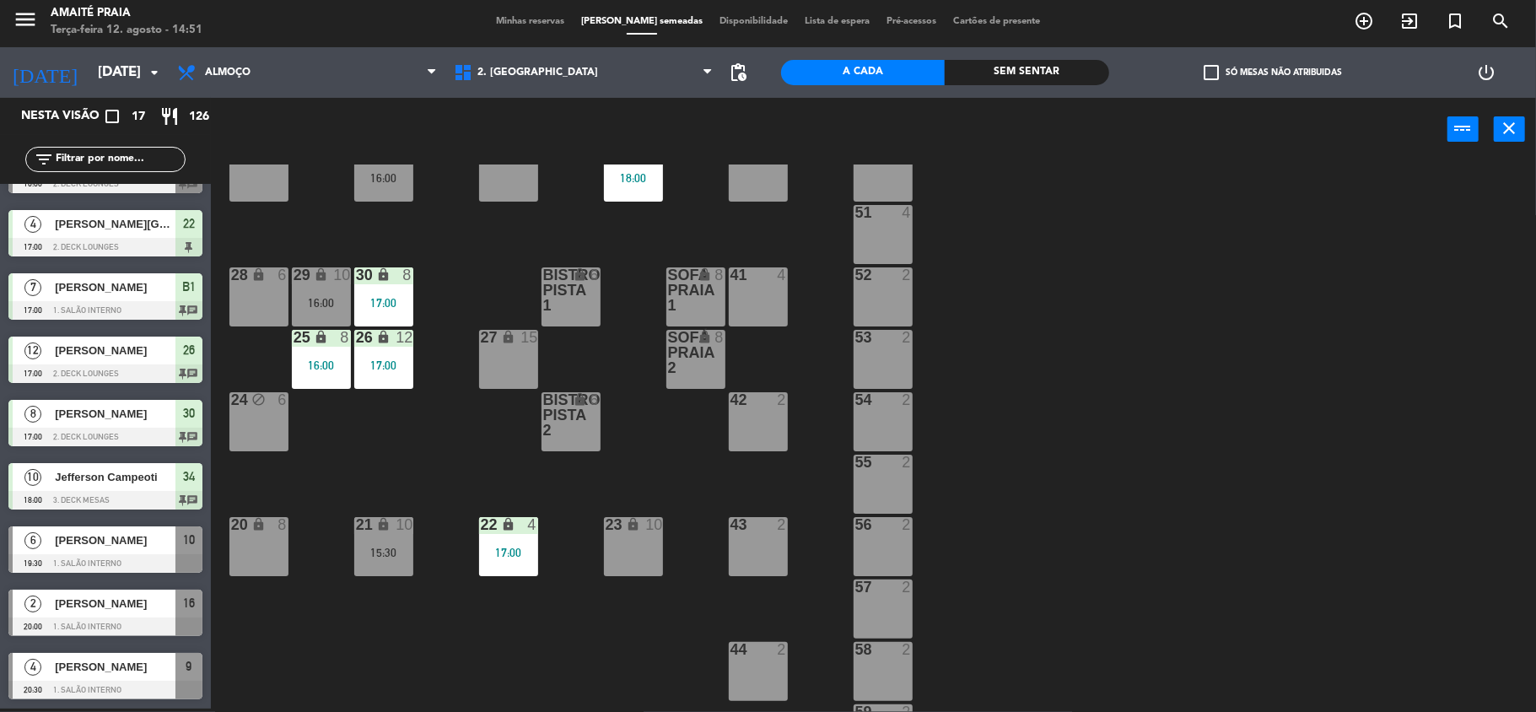
scroll to position [0, 0]
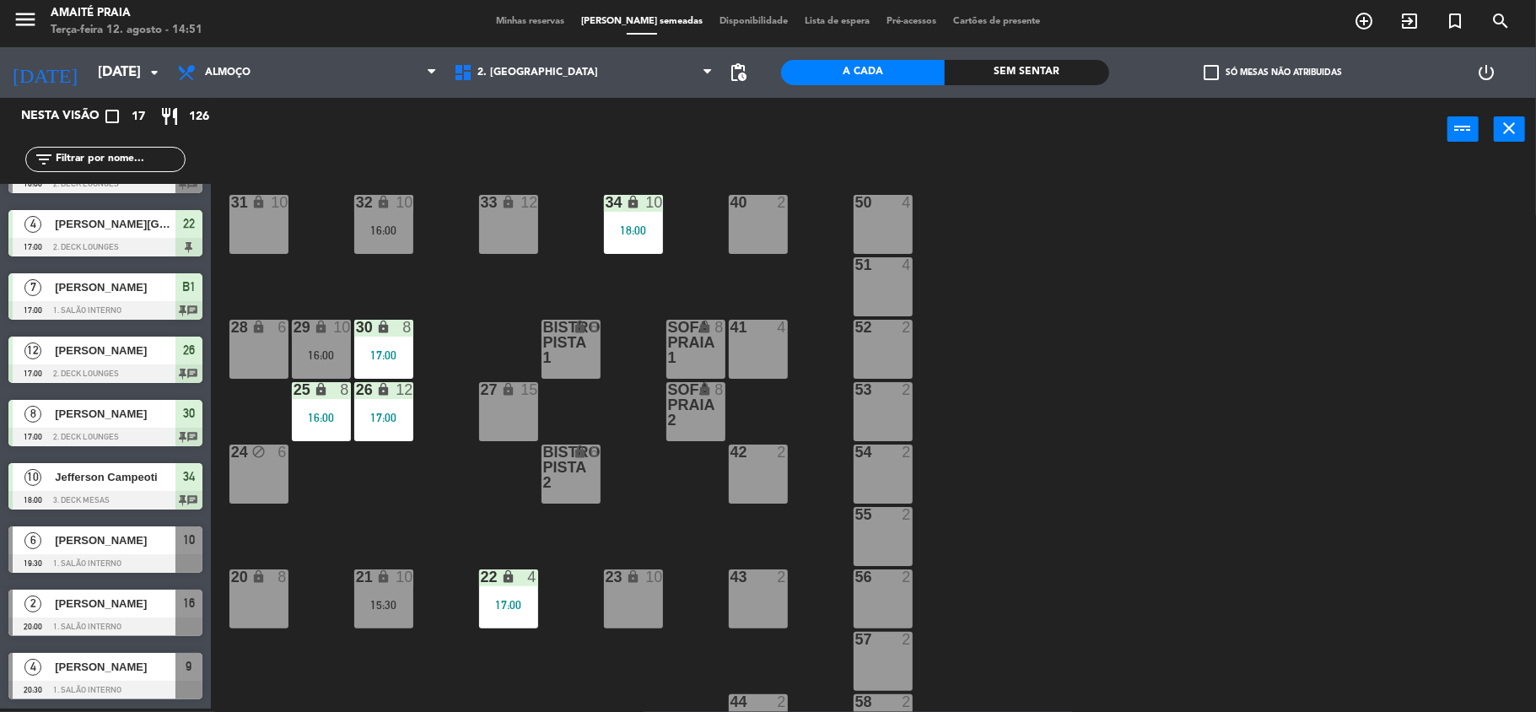
click at [248, 366] on div "28 lock 6" at bounding box center [258, 349] width 59 height 59
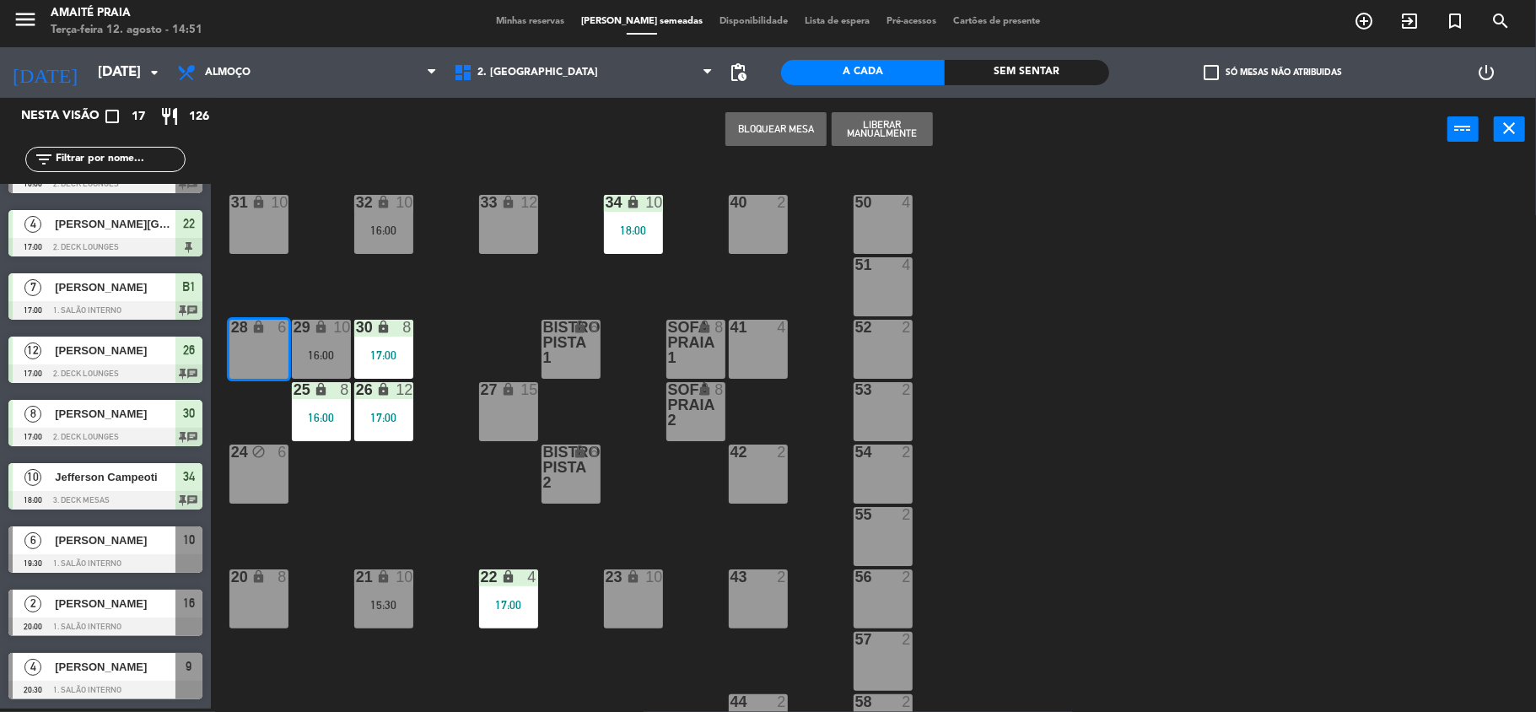
click at [321, 273] on div "33 lock 12 40 2 31 lock 10 32 lock 10 16:00 34 lock 10 18:00 50 4 51 4 30 lock …" at bounding box center [881, 437] width 1310 height 547
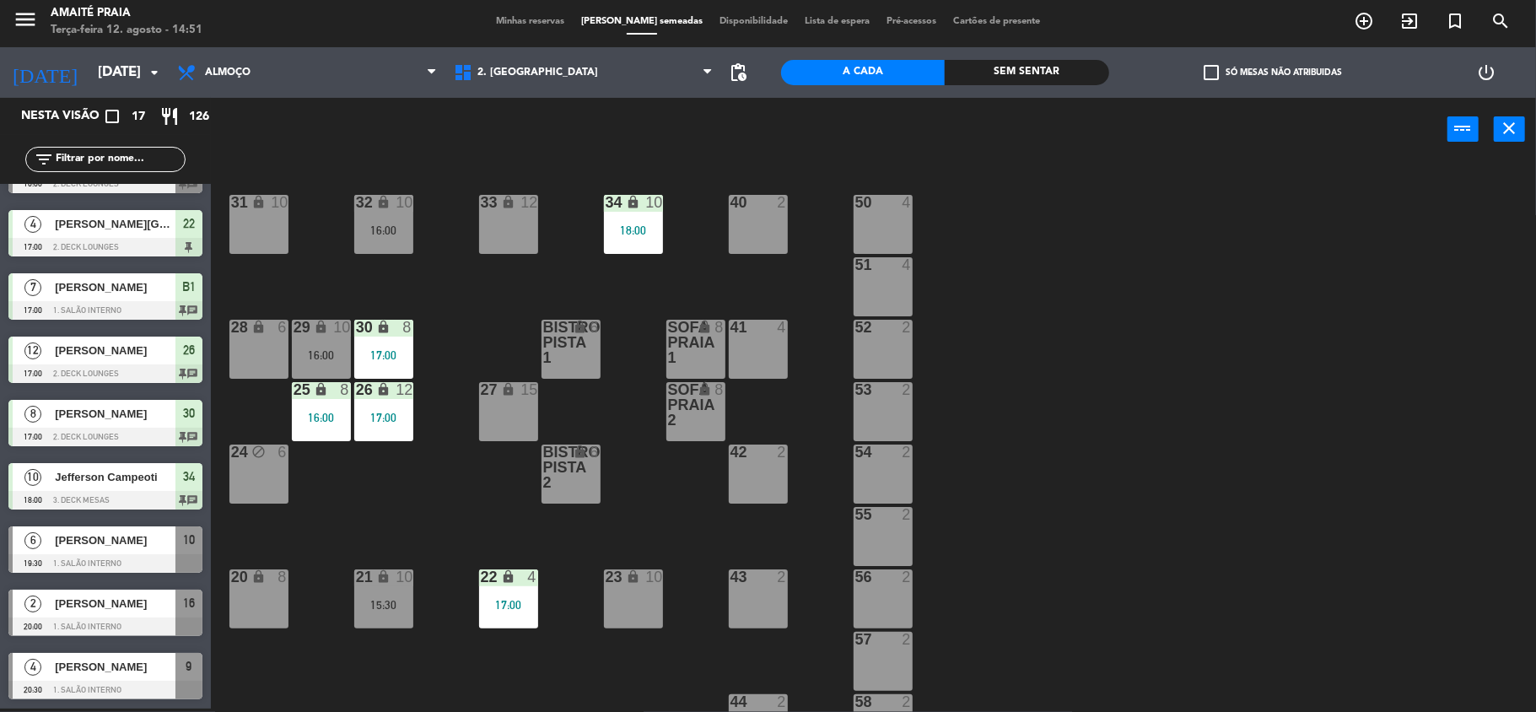
click at [293, 221] on div "33 lock 12 40 2 31 lock 10 32 lock 10 16:00 34 lock 10 18:00 50 4 51 4 30 lock …" at bounding box center [881, 437] width 1310 height 547
click at [432, 202] on div "33 lock 12 40 2 31 lock 10 32 lock 10 16:00 34 lock 10 18:00 50 4 51 4 30 lock …" at bounding box center [881, 437] width 1310 height 547
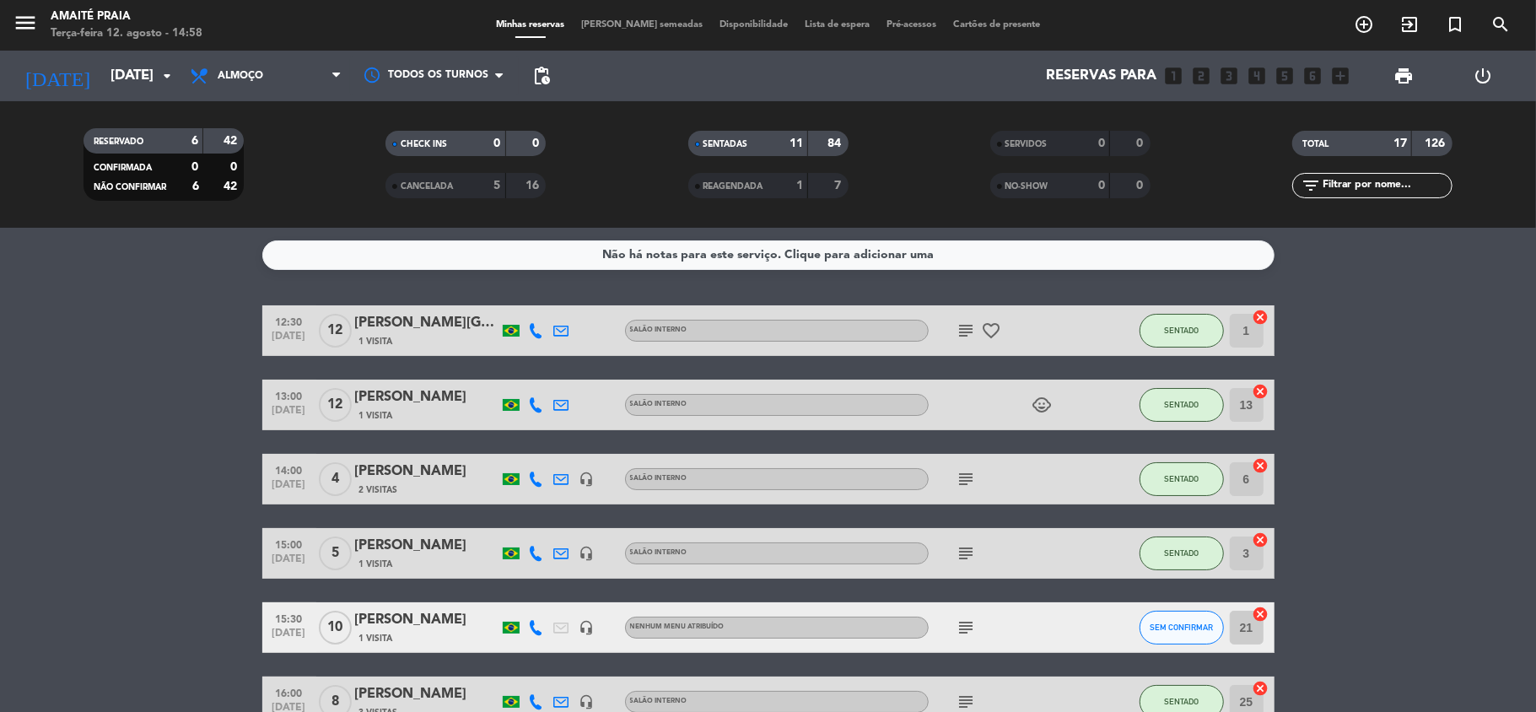
click at [622, 17] on div "menu Amaité Praia Terça-feira 12. agosto - 14:58 Minhas reservas Mesas semeadas…" at bounding box center [768, 25] width 1536 height 51
click at [631, 25] on span "[PERSON_NAME] semeadas" at bounding box center [642, 24] width 138 height 9
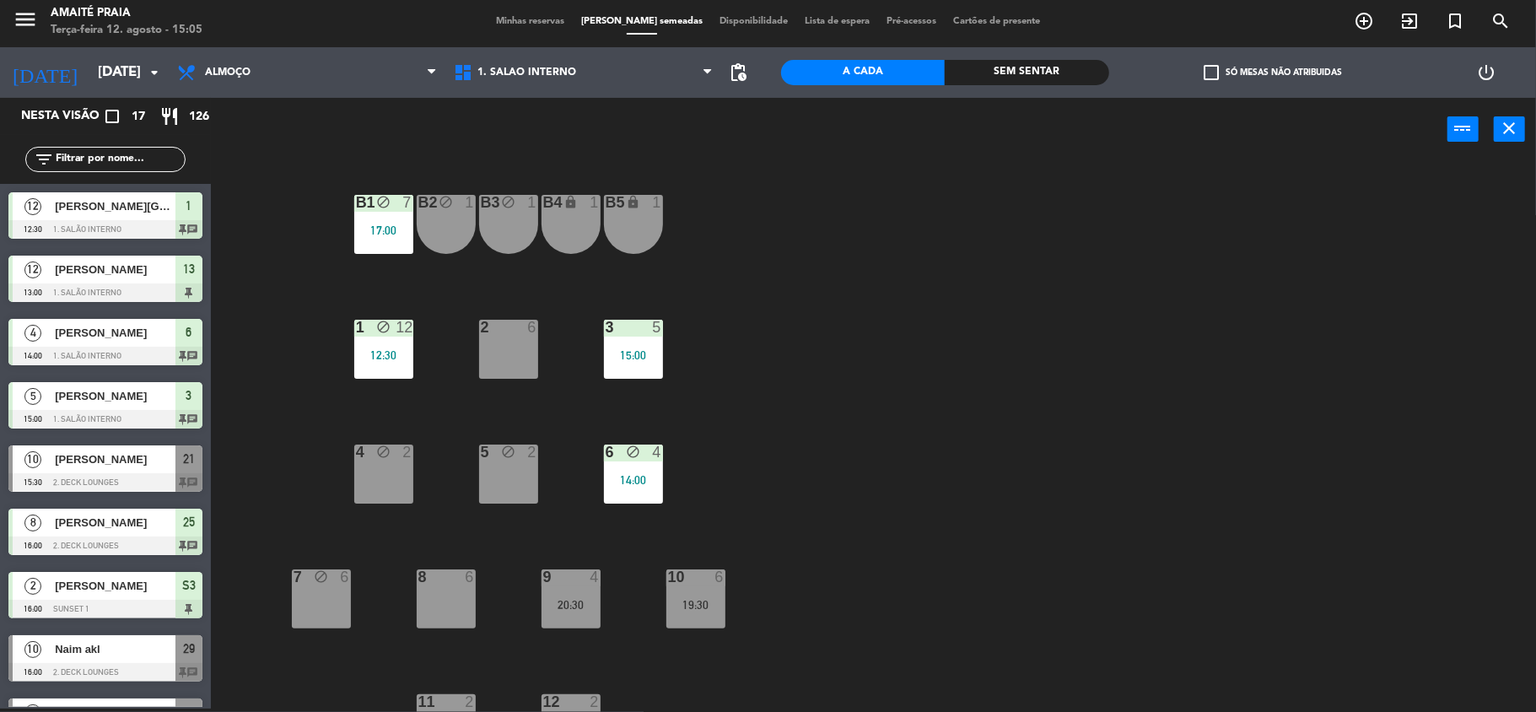
click at [15, 101] on div "Nesta visão crop_square 17 restaurant 126" at bounding box center [105, 116] width 211 height 37
